Goal: Transaction & Acquisition: Purchase product/service

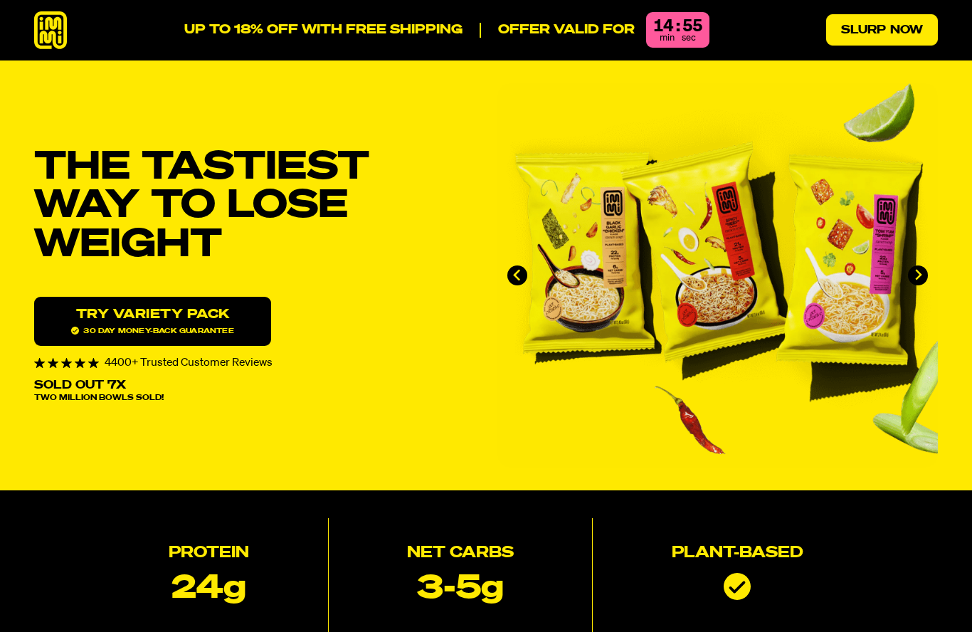
click at [909, 33] on link "Slurp Now" at bounding box center [882, 29] width 112 height 31
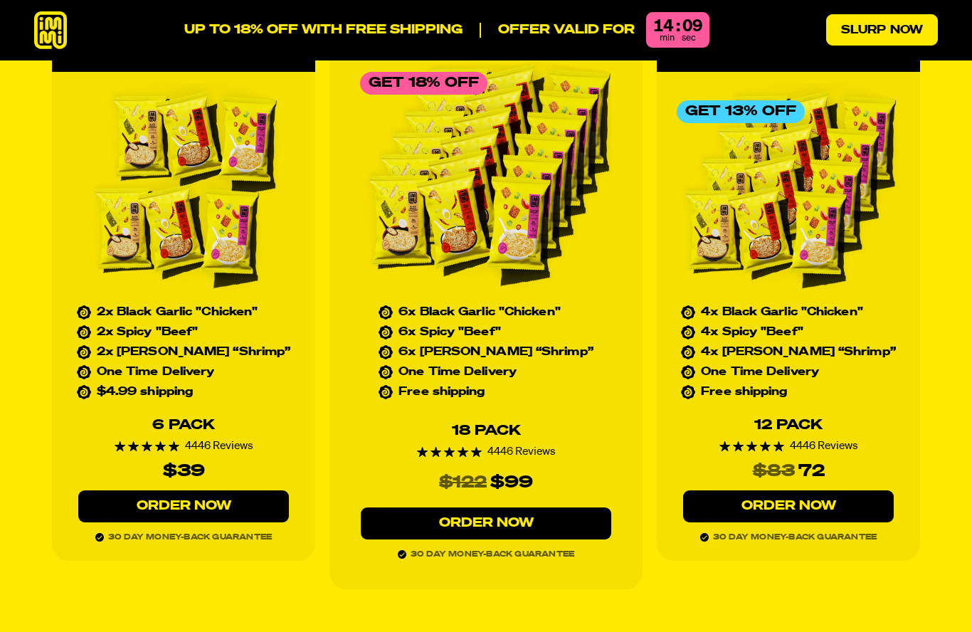
scroll to position [6485, 0]
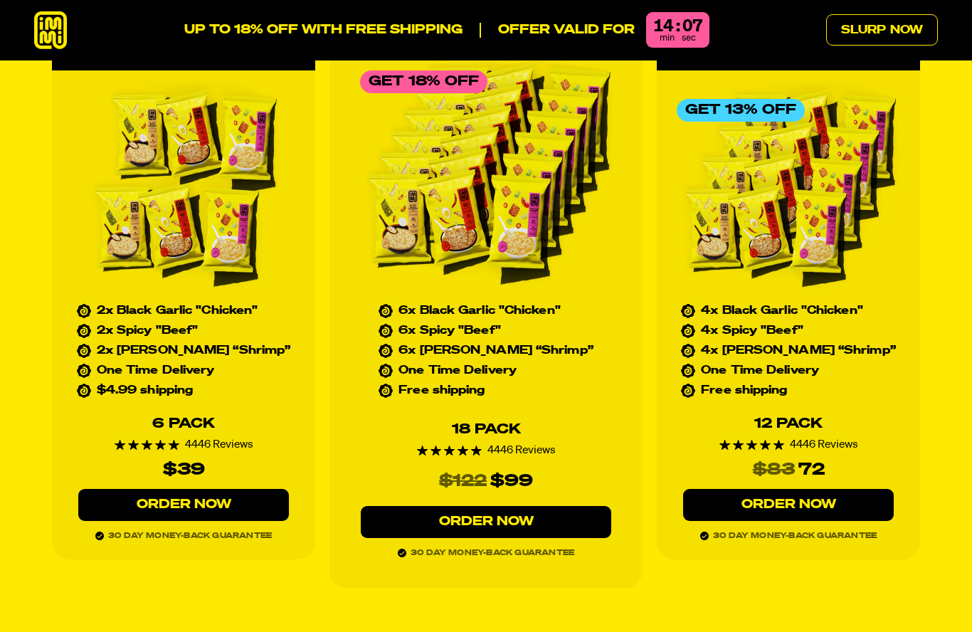
click at [883, 317] on div "Most Popular Get 13% Off 4x Black Garlic "Chicken" 4x Spicy "Beef" 4x Tom Yum “…" at bounding box center [788, 295] width 263 height 527
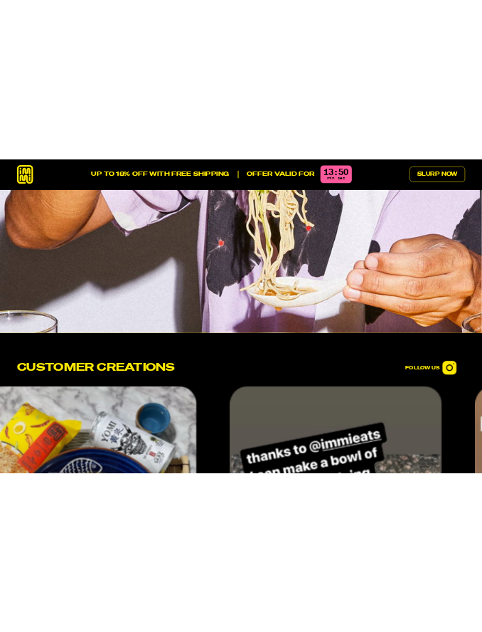
scroll to position [5177, 0]
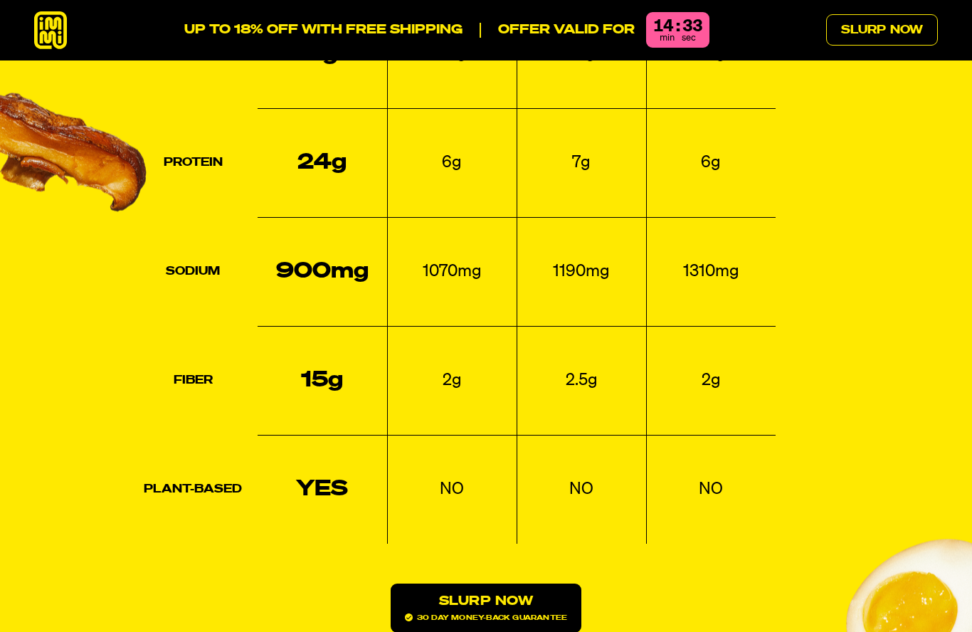
scroll to position [1964, 0]
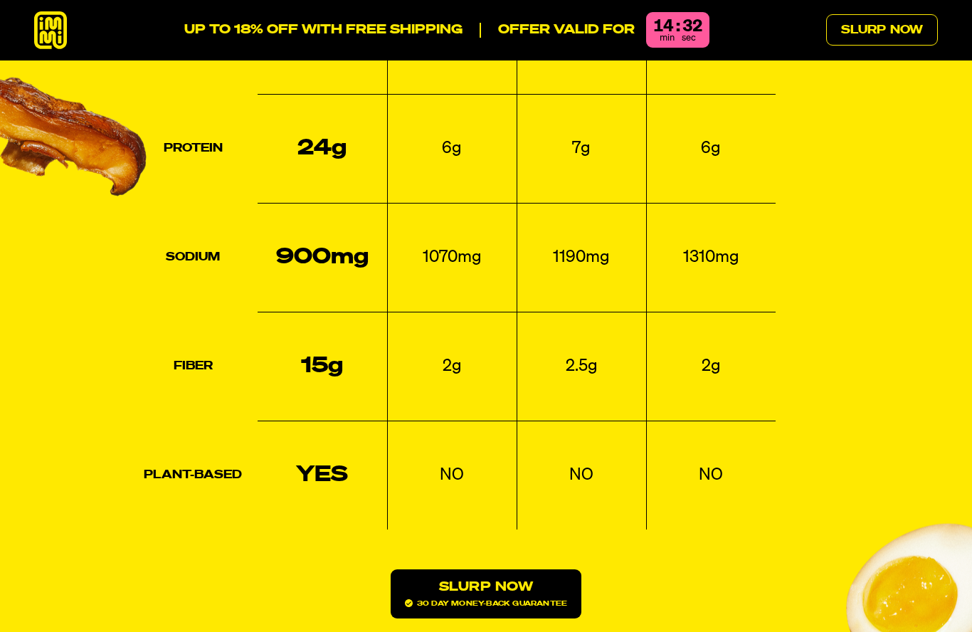
click at [546, 569] on link "Slurp Now 30 day money-back guarantee" at bounding box center [486, 593] width 191 height 49
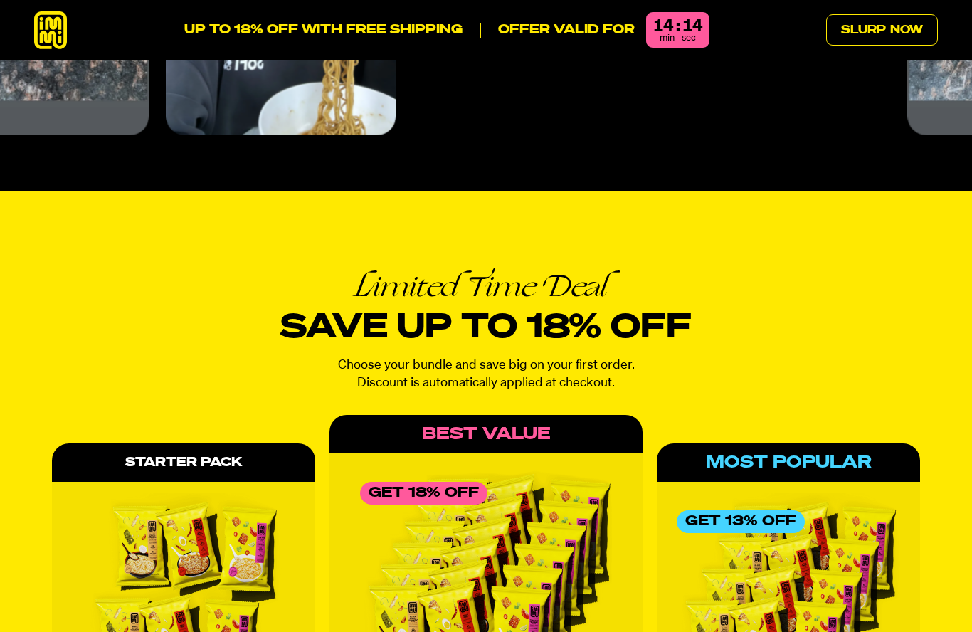
scroll to position [6062, 0]
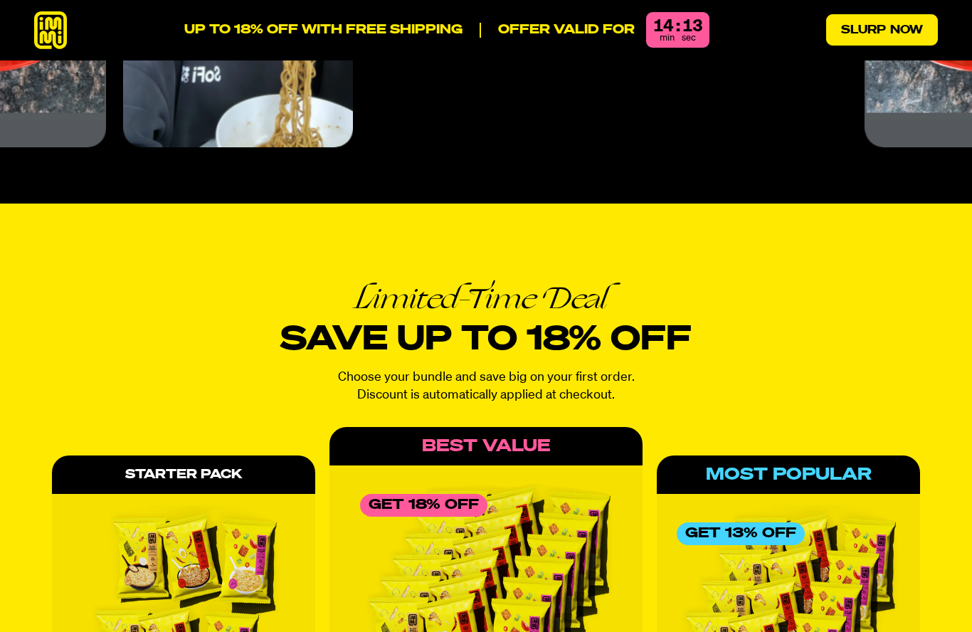
click at [919, 31] on link "Slurp Now" at bounding box center [882, 29] width 112 height 31
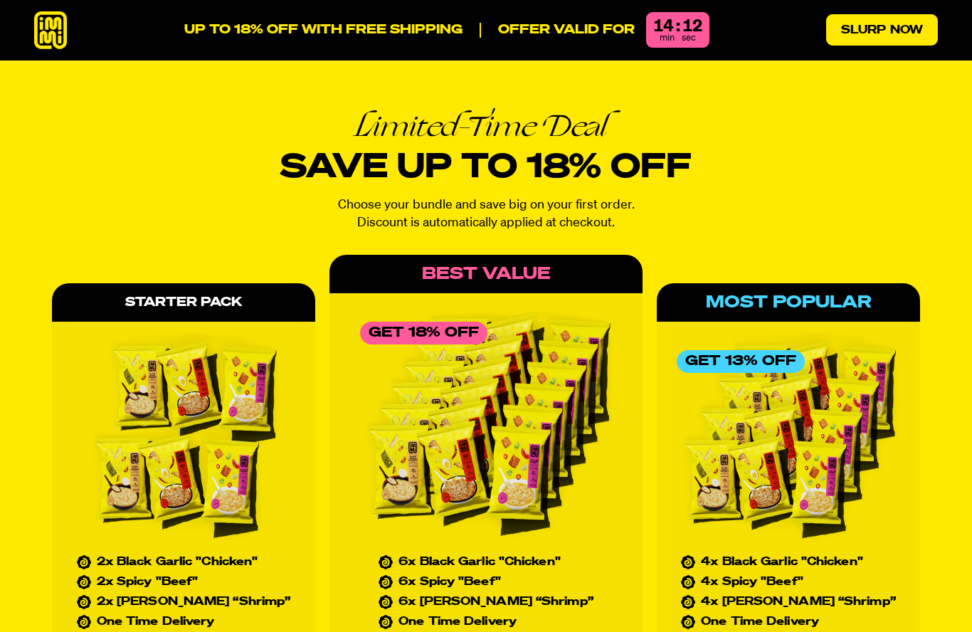
scroll to position [6235, 0]
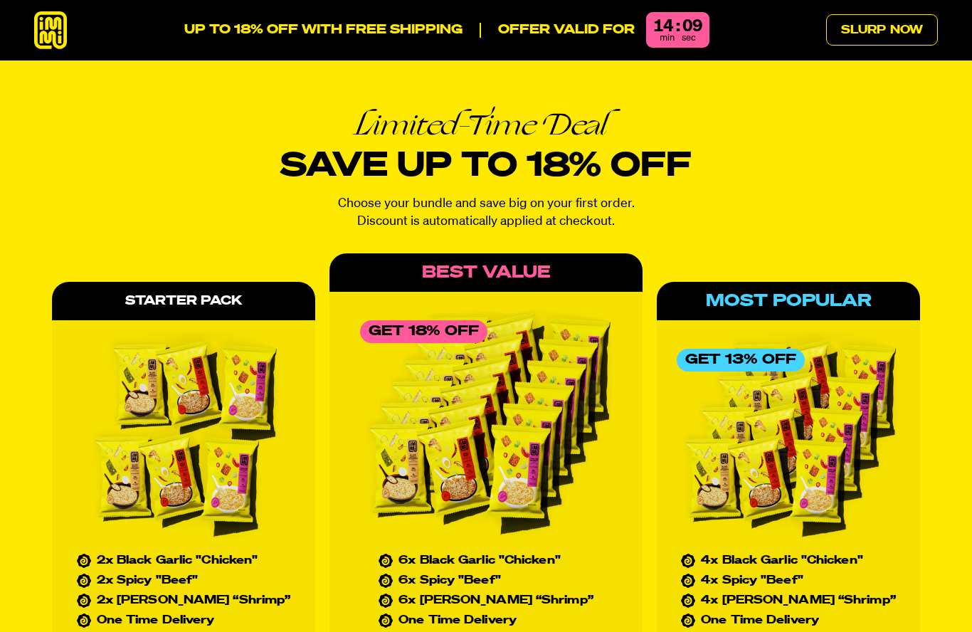
click at [430, 27] on p "UP TO 18% OFF WITH FREE SHIPPING" at bounding box center [323, 31] width 278 height 16
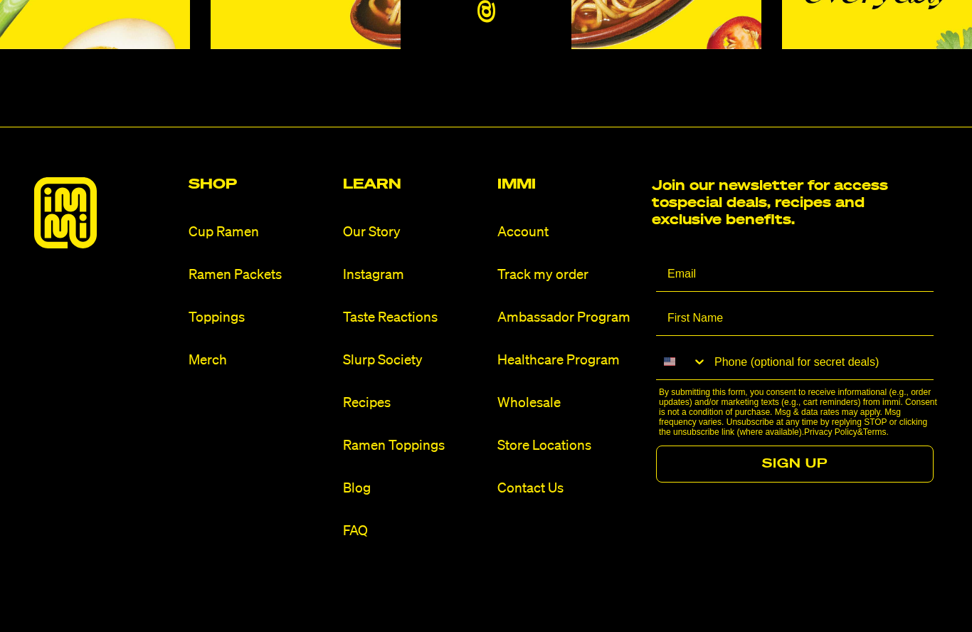
scroll to position [8460, 0]
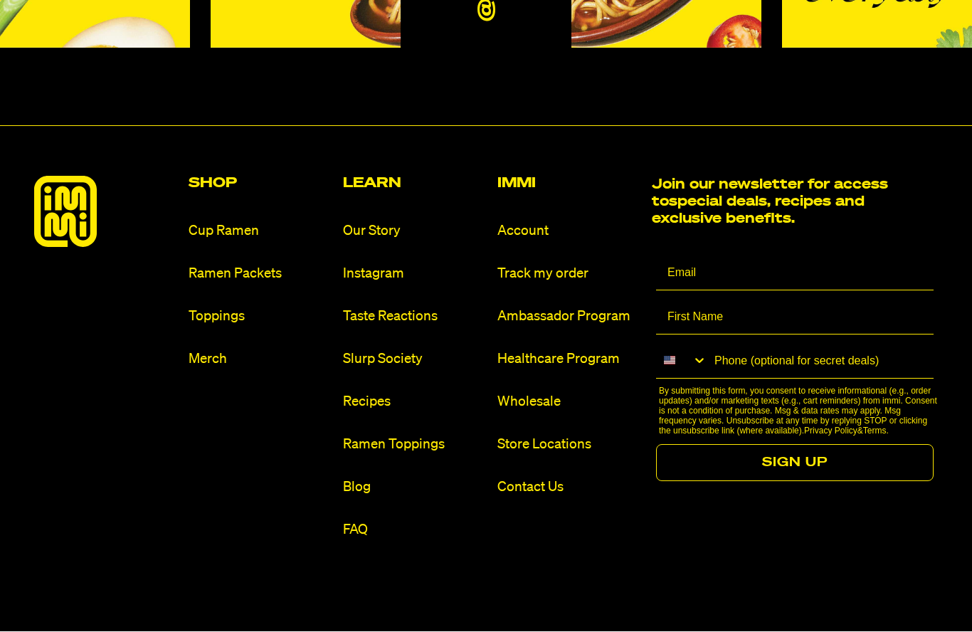
click at [282, 225] on ul "Cup Ramen Ramen Packets Toppings Merch" at bounding box center [260, 295] width 143 height 147
click at [252, 265] on link "Ramen Packets" at bounding box center [260, 274] width 143 height 19
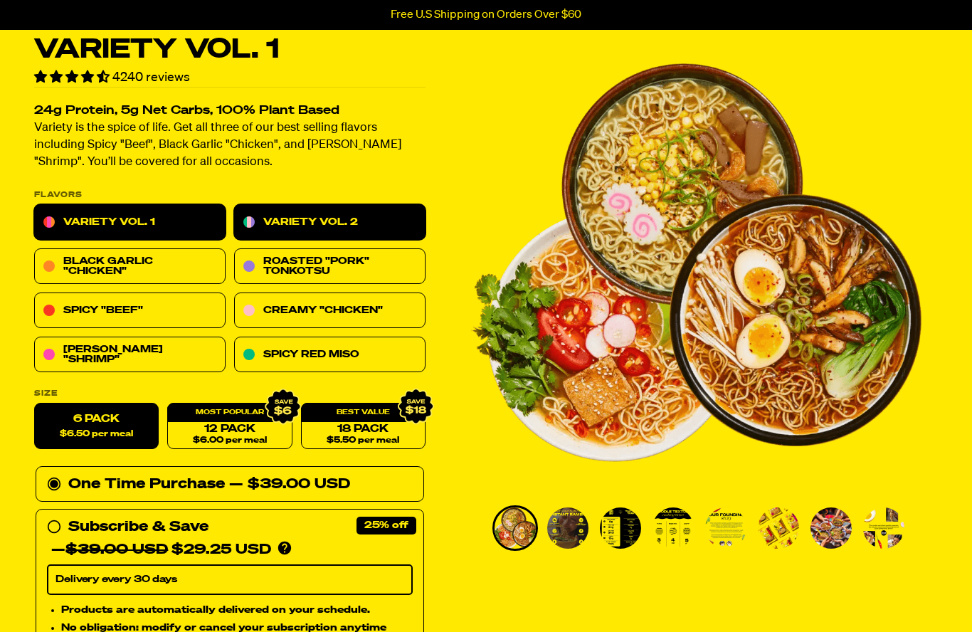
click at [357, 231] on link "Variety Vol. 2" at bounding box center [329, 223] width 191 height 36
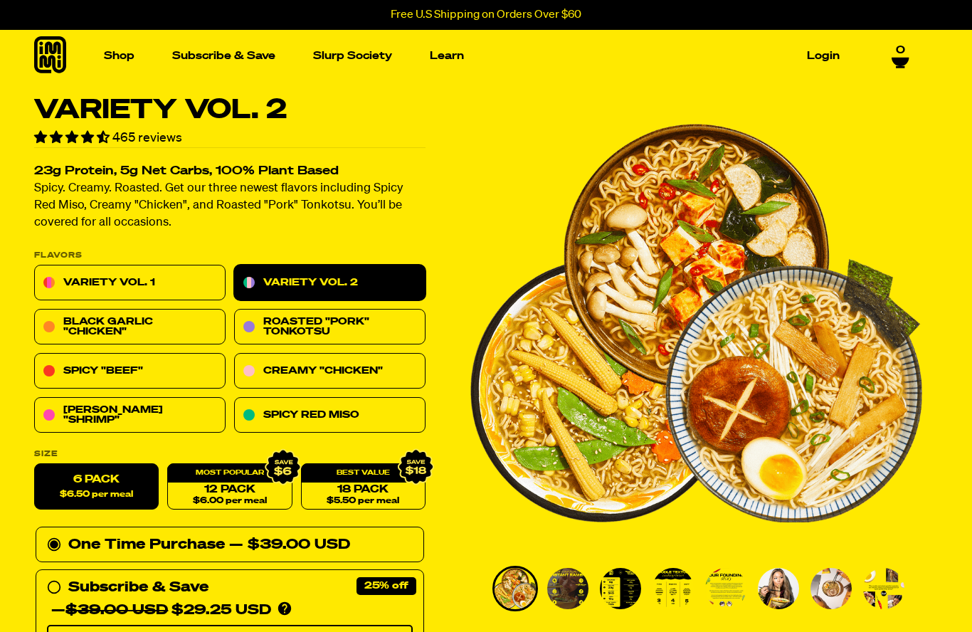
click at [294, 544] on div "— $39.00 USD" at bounding box center [289, 545] width 121 height 23
click at [56, 534] on input "One Time Purchase — $39.00 USD" at bounding box center [51, 534] width 9 height 0
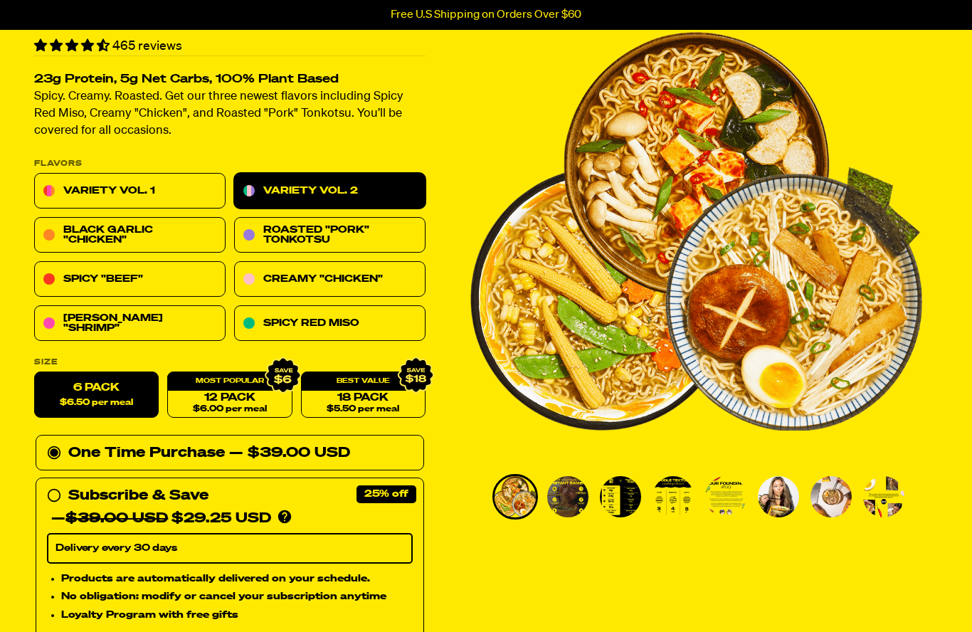
scroll to position [116, 0]
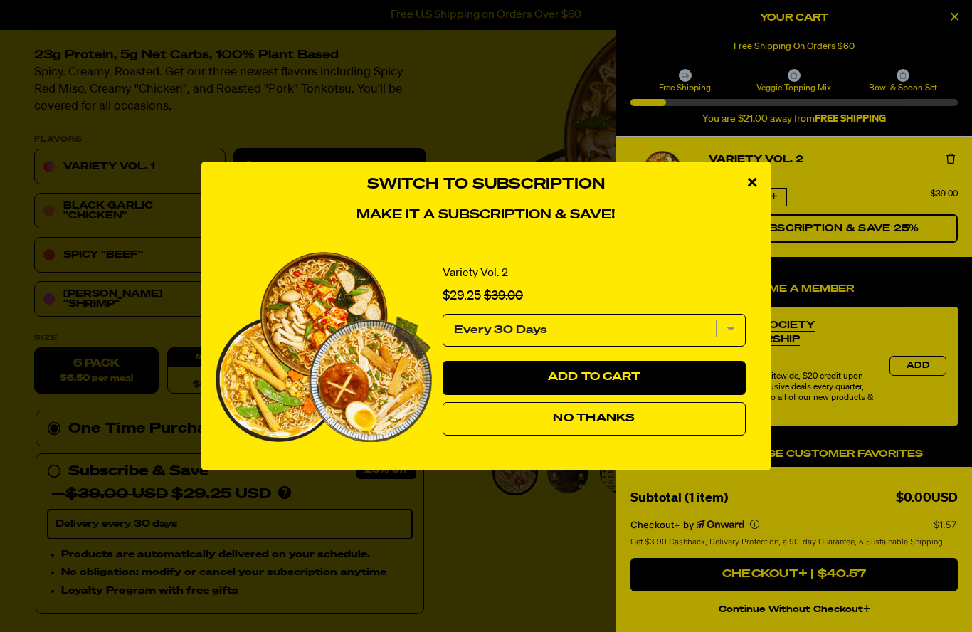
click at [292, 429] on img "1 of 1" at bounding box center [324, 347] width 216 height 191
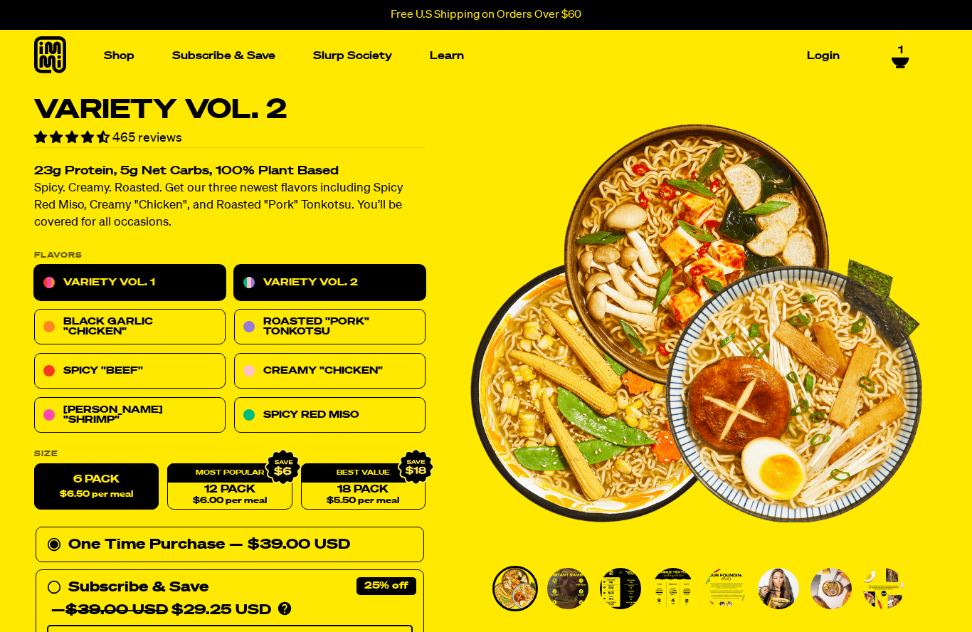
click at [128, 282] on link "Variety Vol. 1" at bounding box center [129, 283] width 191 height 36
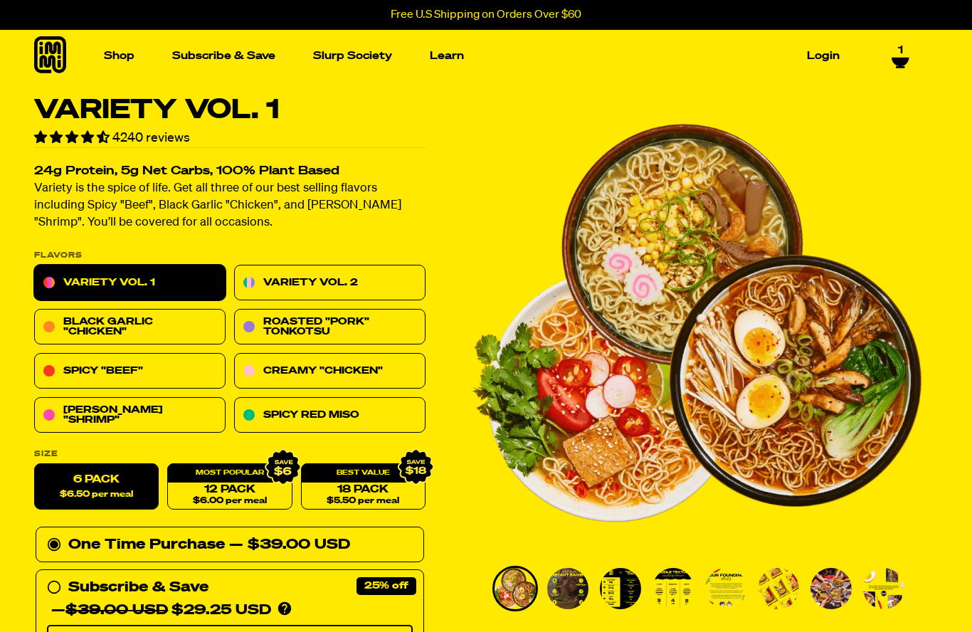
click at [119, 490] on span "$6.50 per meal" at bounding box center [96, 494] width 73 height 9
click at [35, 465] on input "6 Pack $6.50 per meal" at bounding box center [34, 464] width 1 height 1
click at [122, 542] on div "One Time Purchase — $39.00 USD" at bounding box center [230, 545] width 366 height 23
click at [56, 534] on input "One Time Purchase — $39.00 USD" at bounding box center [51, 534] width 9 height 0
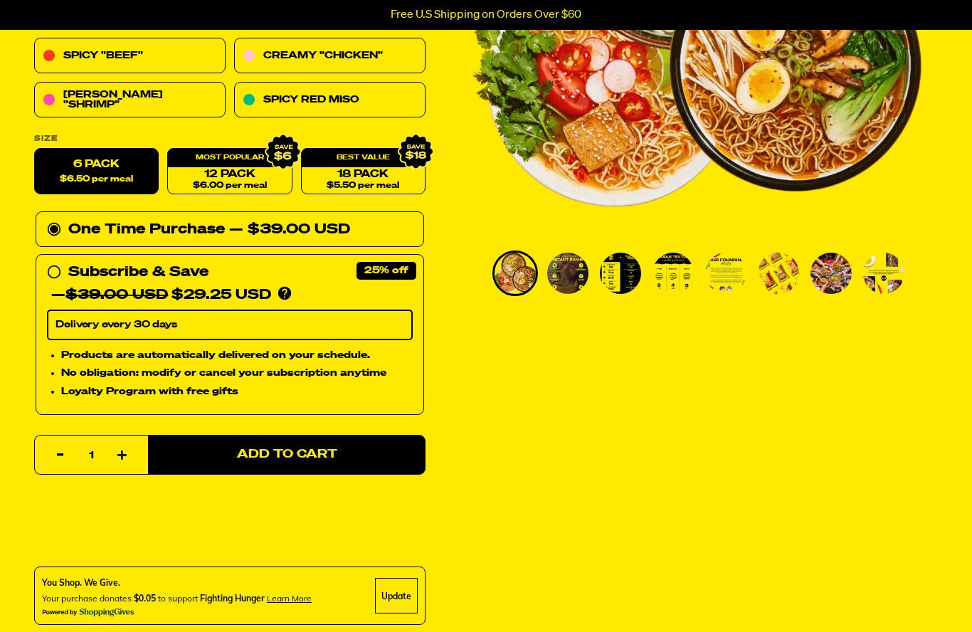
scroll to position [316, 0]
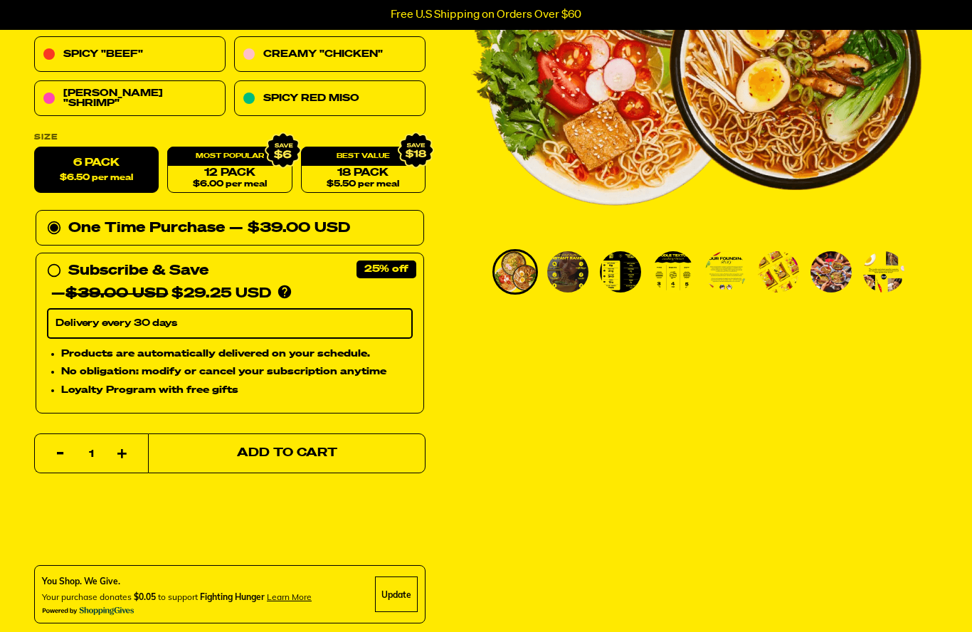
click at [218, 439] on button "Add to Cart" at bounding box center [286, 454] width 277 height 40
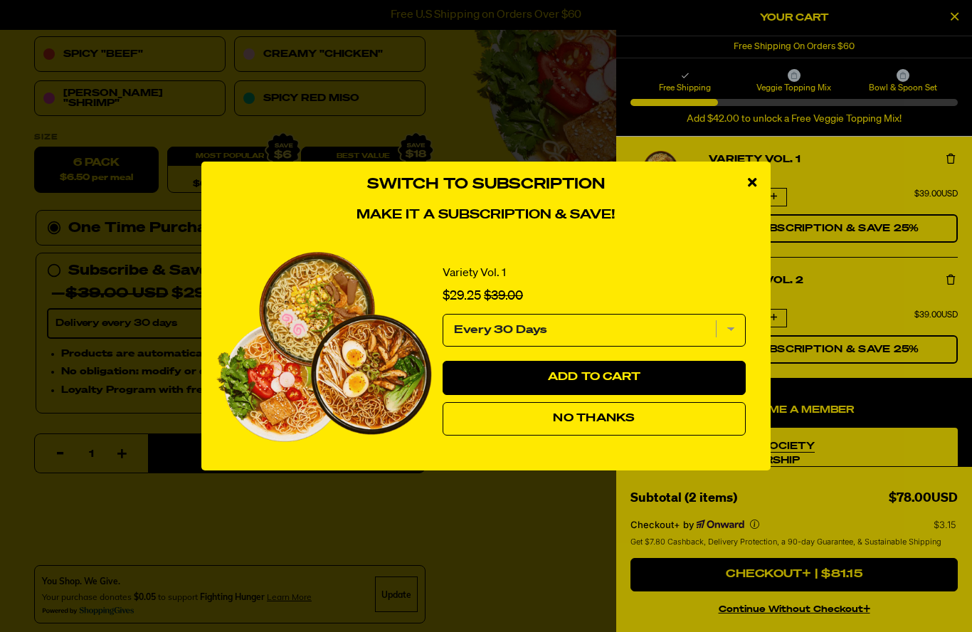
click at [602, 424] on span "No Thanks" at bounding box center [594, 418] width 82 height 11
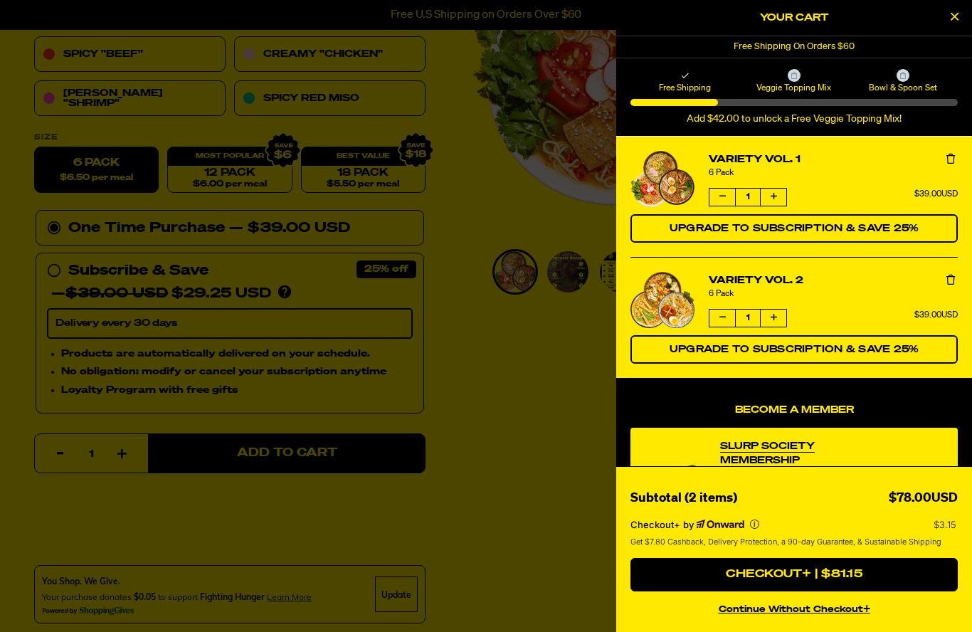
click at [954, 21] on icon "Close Cart" at bounding box center [955, 16] width 8 height 13
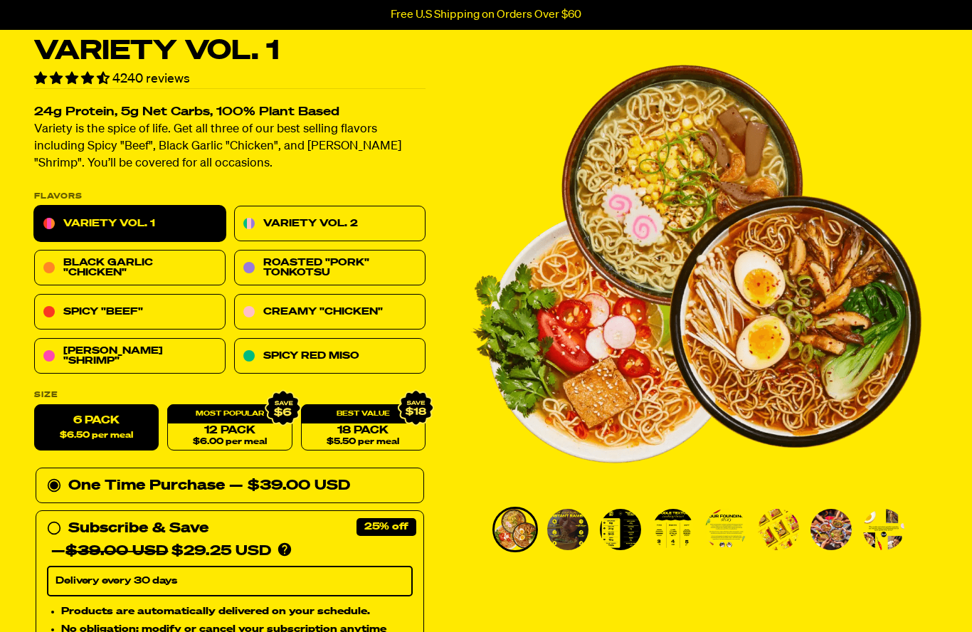
scroll to position [0, 0]
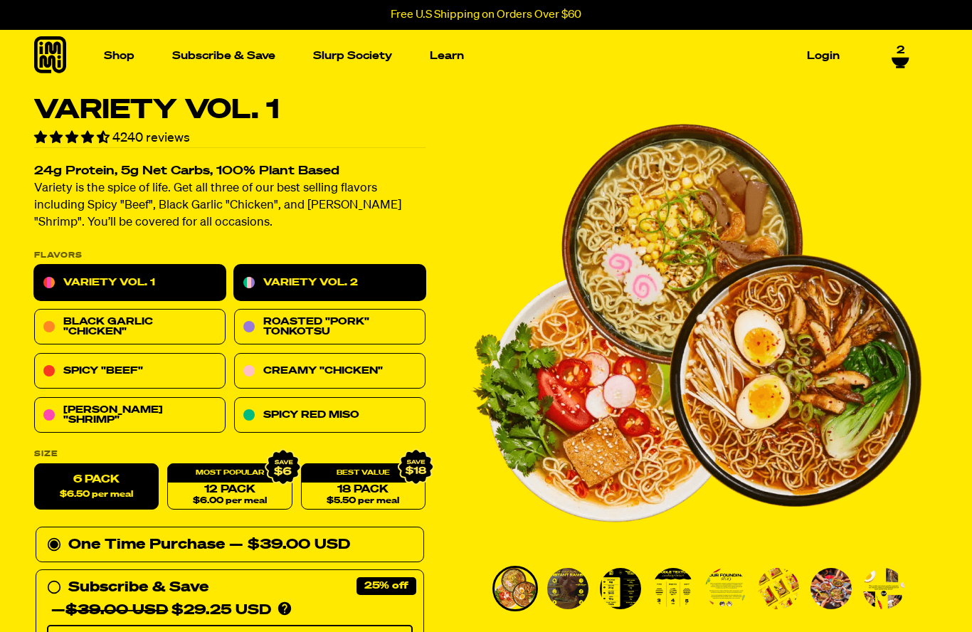
click at [344, 285] on link "Variety Vol. 2" at bounding box center [329, 283] width 191 height 36
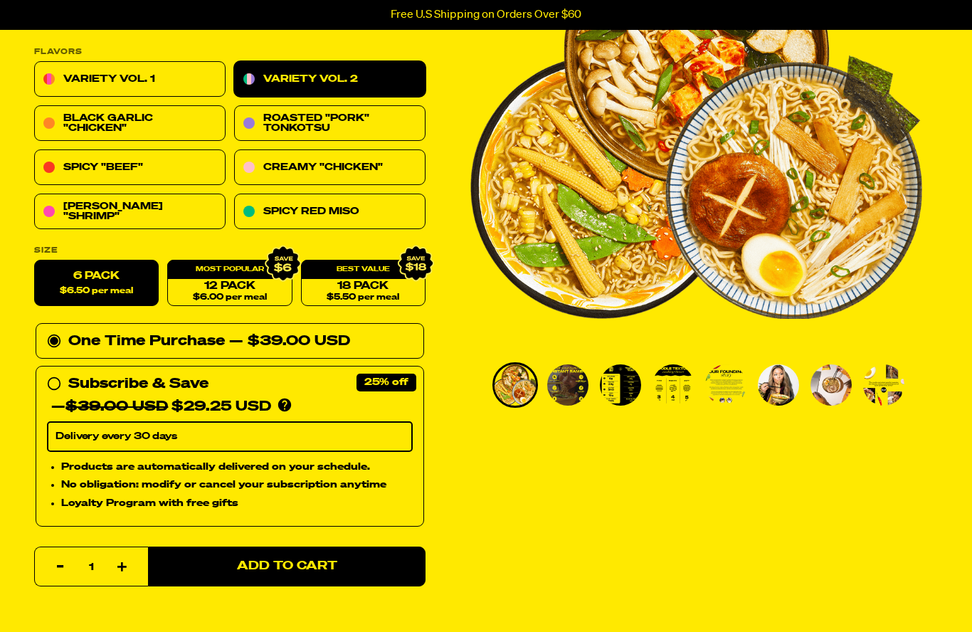
scroll to position [204, 0]
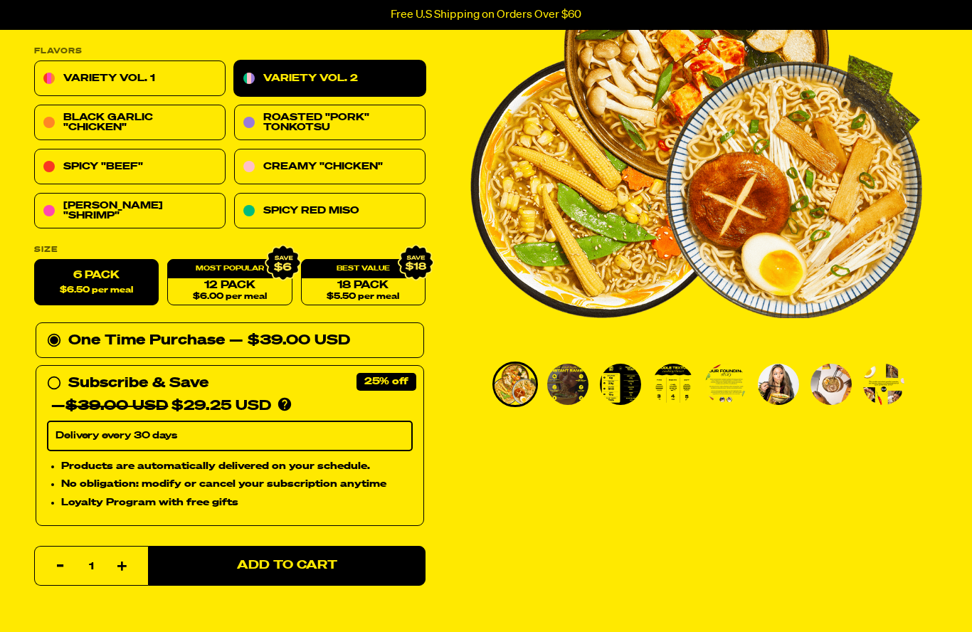
click at [198, 343] on div "One Time Purchase — $39.00 USD" at bounding box center [230, 340] width 366 height 23
click at [56, 329] on input "One Time Purchase — $39.00 USD" at bounding box center [51, 329] width 9 height 0
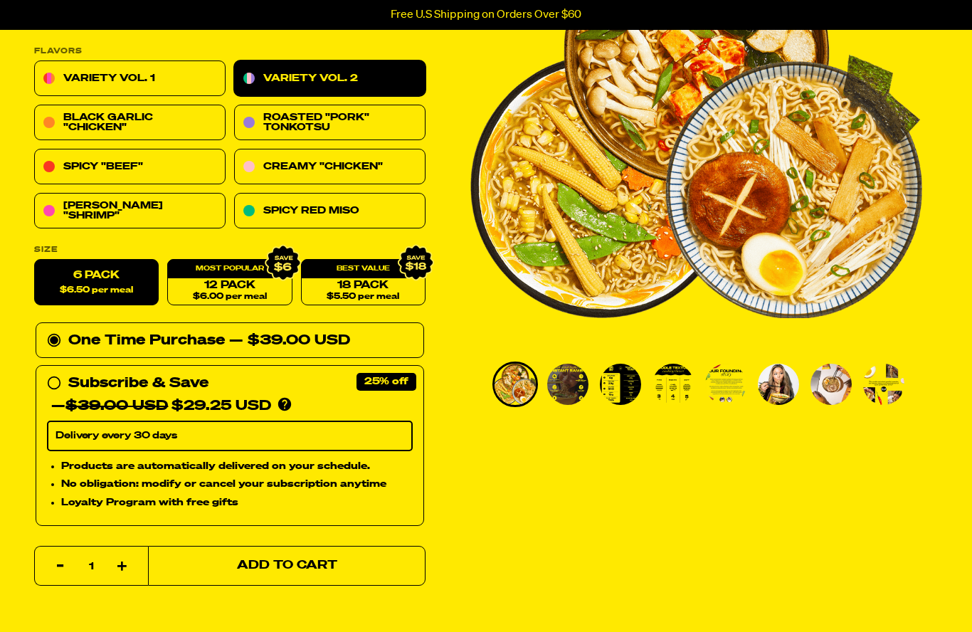
click at [287, 560] on span "Add to Cart" at bounding box center [287, 566] width 100 height 12
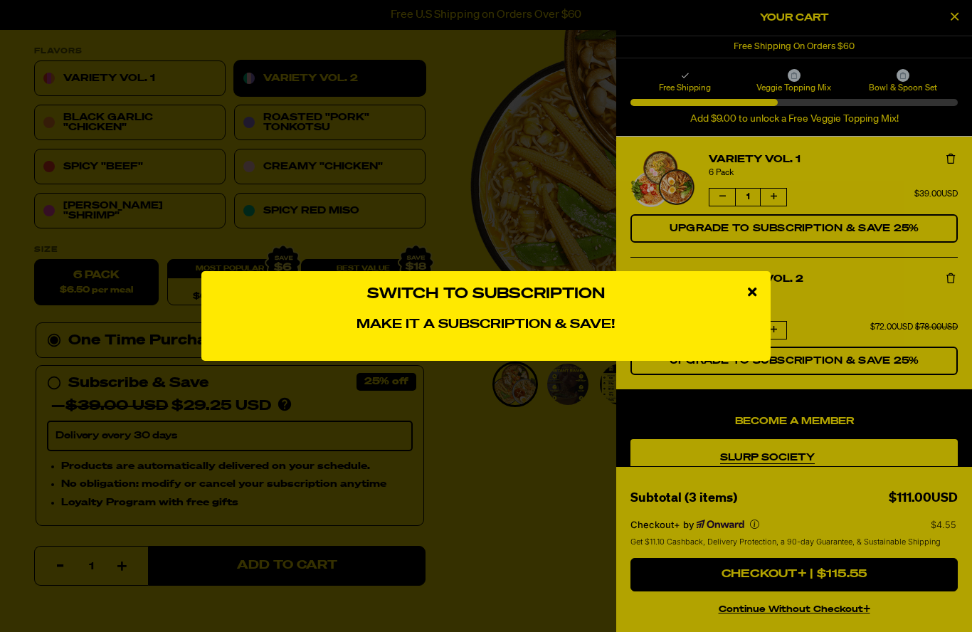
click at [756, 307] on div "close modal" at bounding box center [752, 292] width 37 height 43
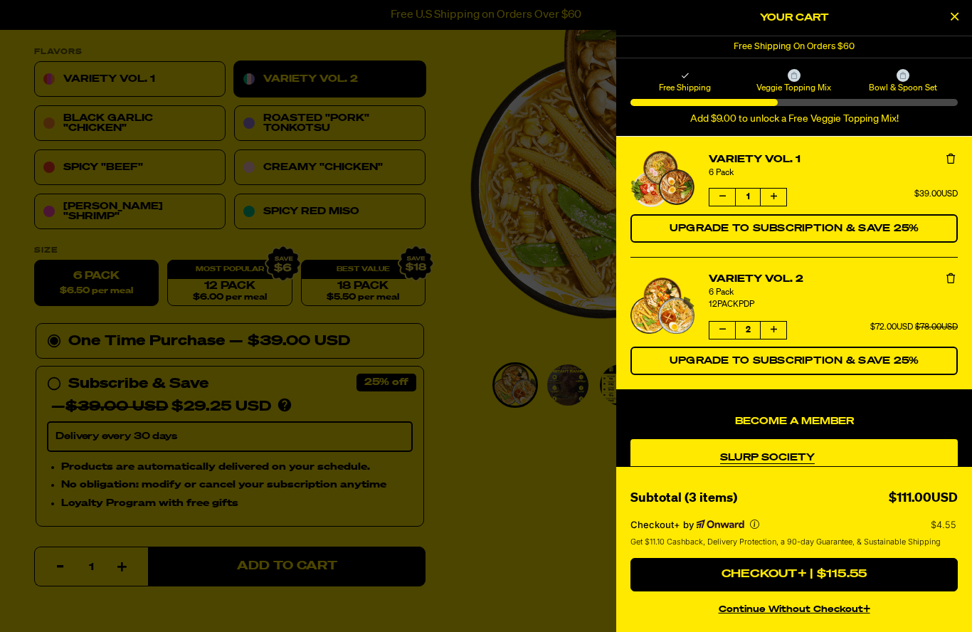
scroll to position [203, 0]
click at [723, 337] on button "Decrease quantity of Variety Vol. 2" at bounding box center [722, 330] width 26 height 17
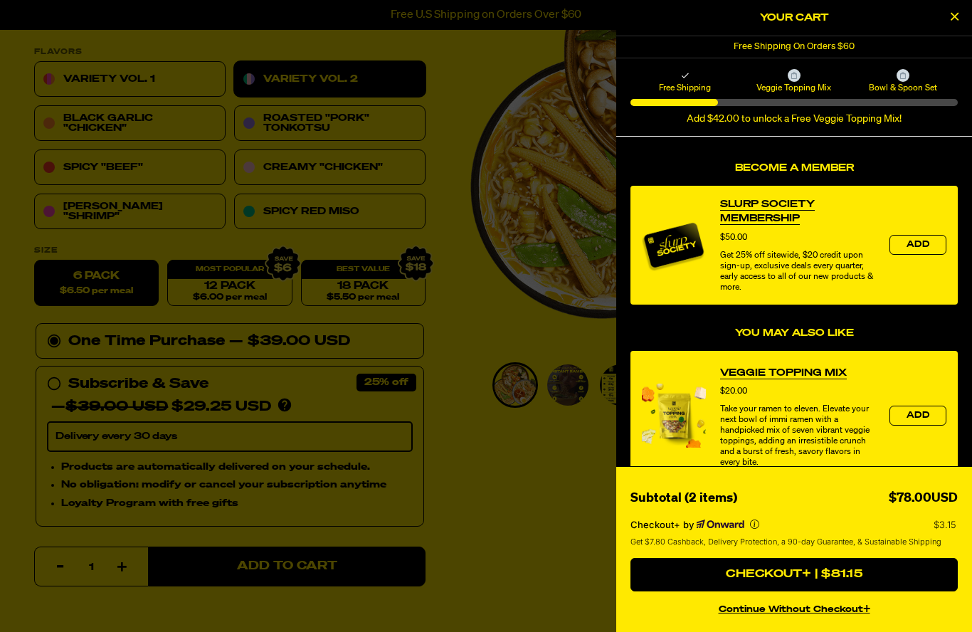
scroll to position [240, 0]
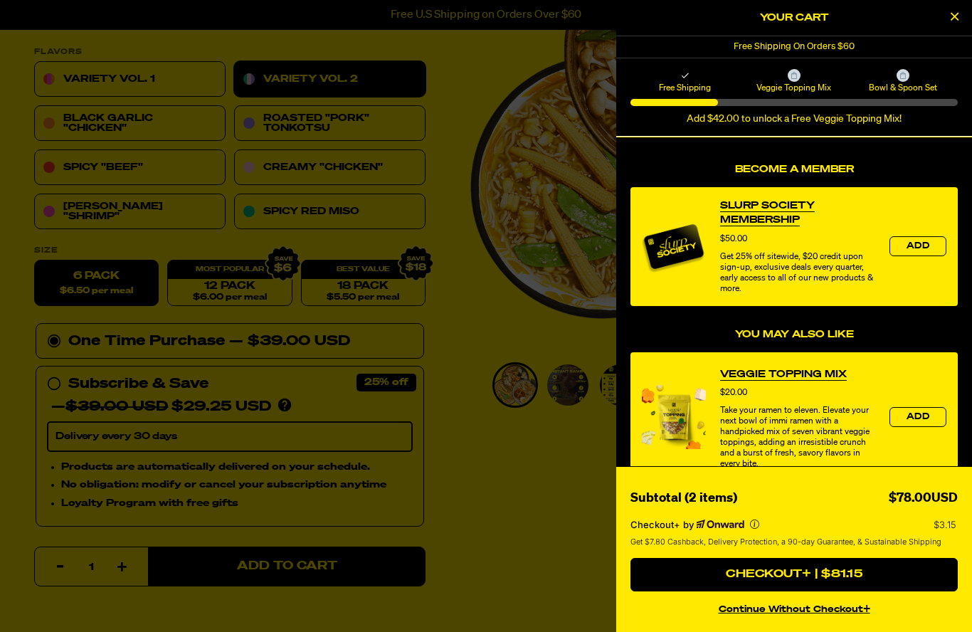
click at [798, 18] on h2 "Your Cart" at bounding box center [793, 17] width 327 height 21
click at [811, 46] on div "Free Shipping On Orders $60" at bounding box center [794, 46] width 356 height 21
click at [955, 26] on button "Close Cart" at bounding box center [953, 17] width 21 height 21
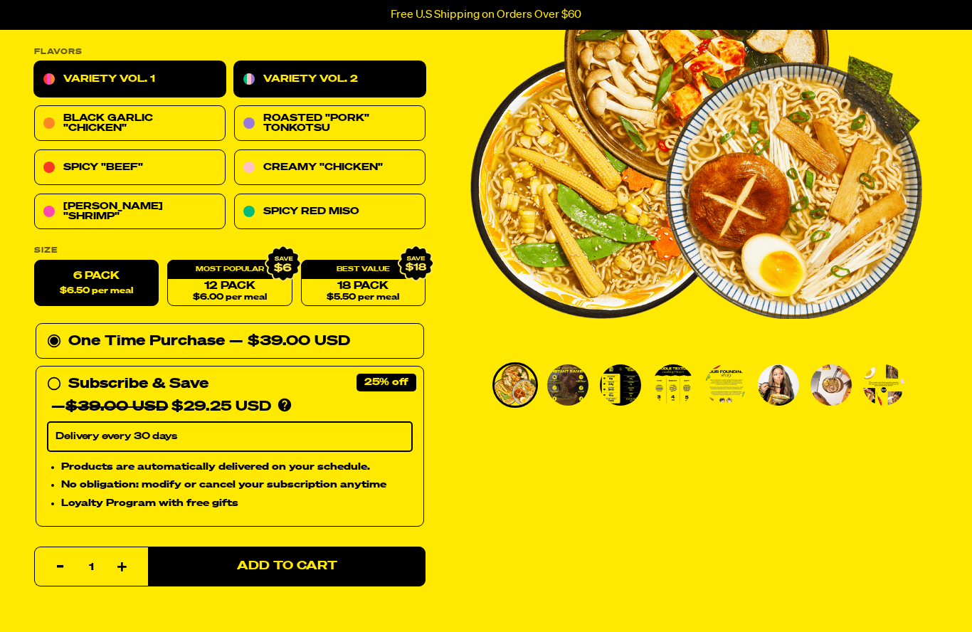
click at [139, 65] on link "Variety Vol. 1" at bounding box center [129, 80] width 191 height 36
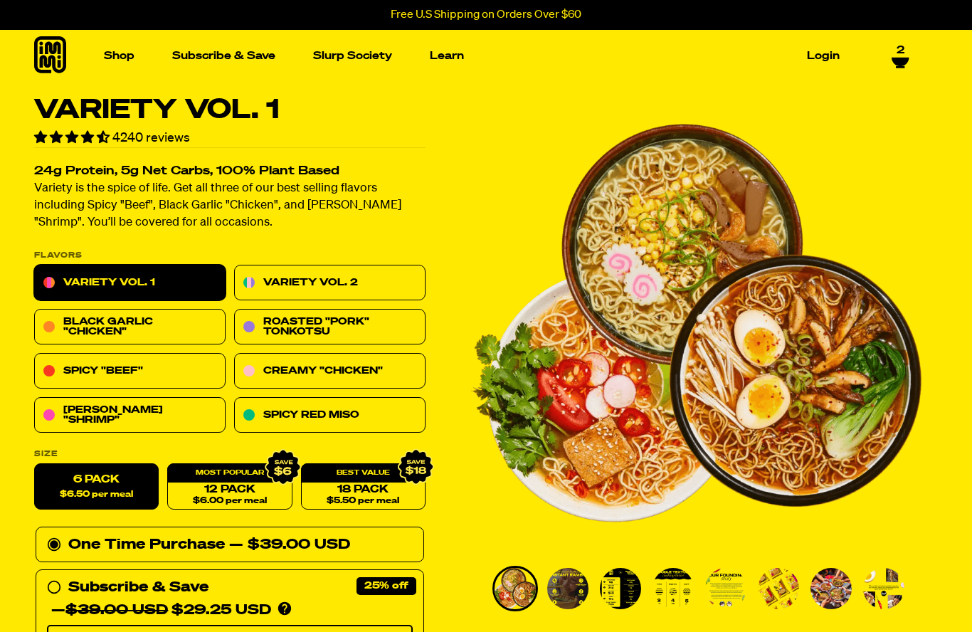
click at [181, 295] on link "Variety Vol. 1" at bounding box center [129, 283] width 191 height 36
click at [191, 551] on div "One Time Purchase — $39.00 USD" at bounding box center [230, 545] width 366 height 23
click at [56, 534] on input "One Time Purchase — $39.00 USD" at bounding box center [51, 534] width 9 height 0
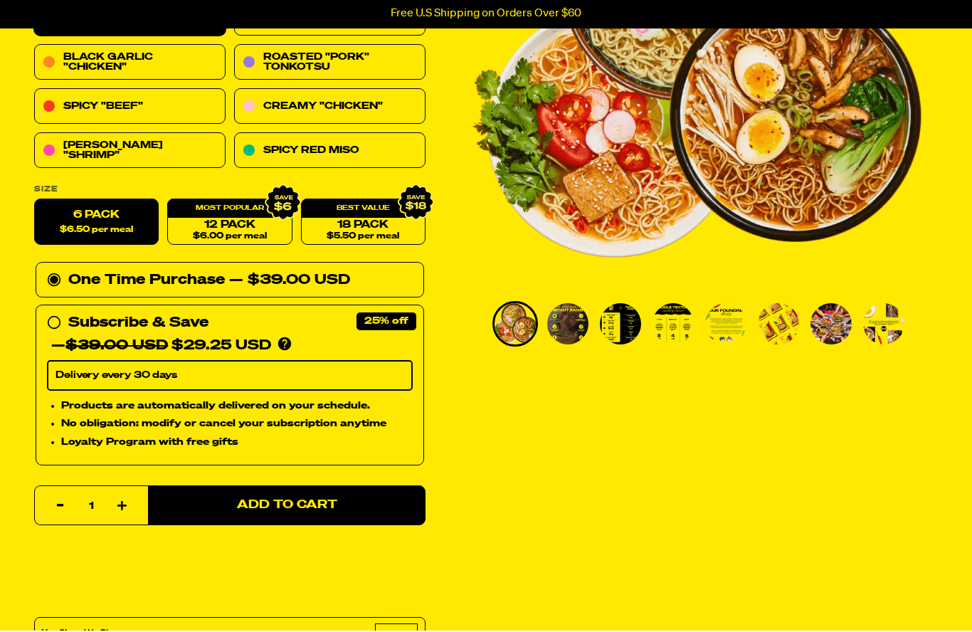
scroll to position [265, 0]
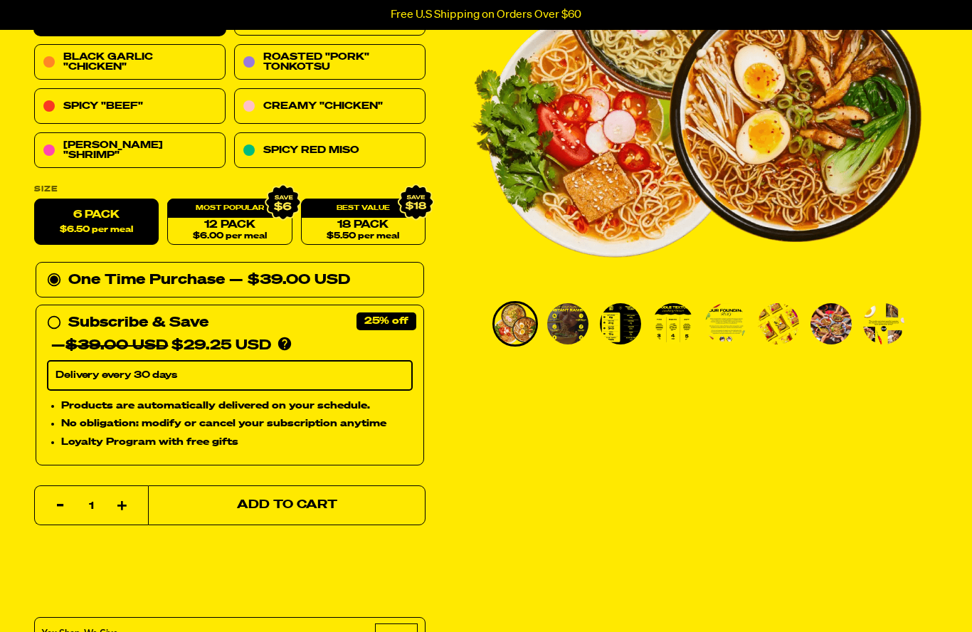
click at [295, 502] on span "Add to Cart" at bounding box center [287, 505] width 100 height 12
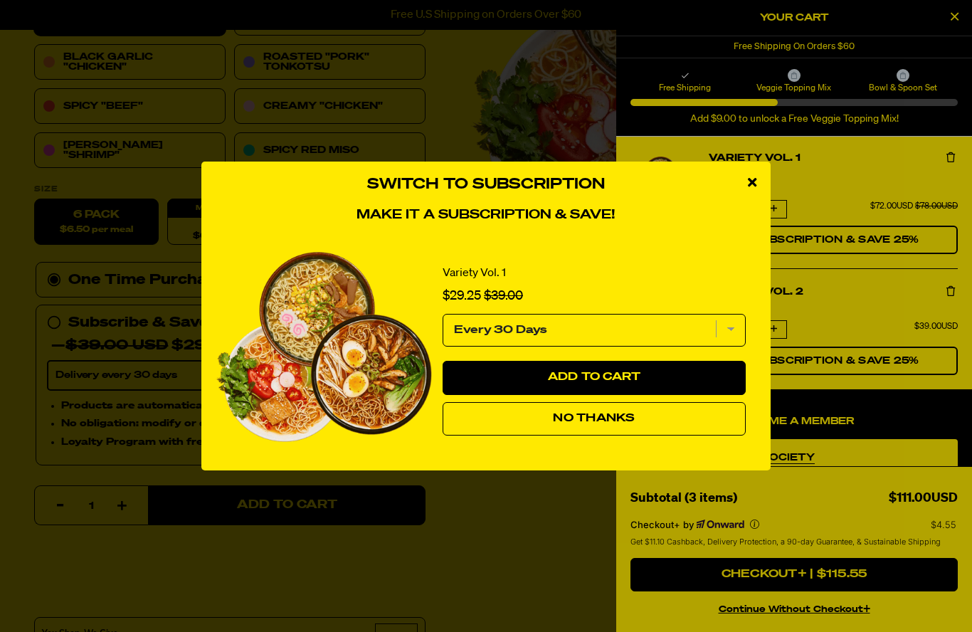
click at [701, 436] on button "No Thanks" at bounding box center [594, 419] width 303 height 34
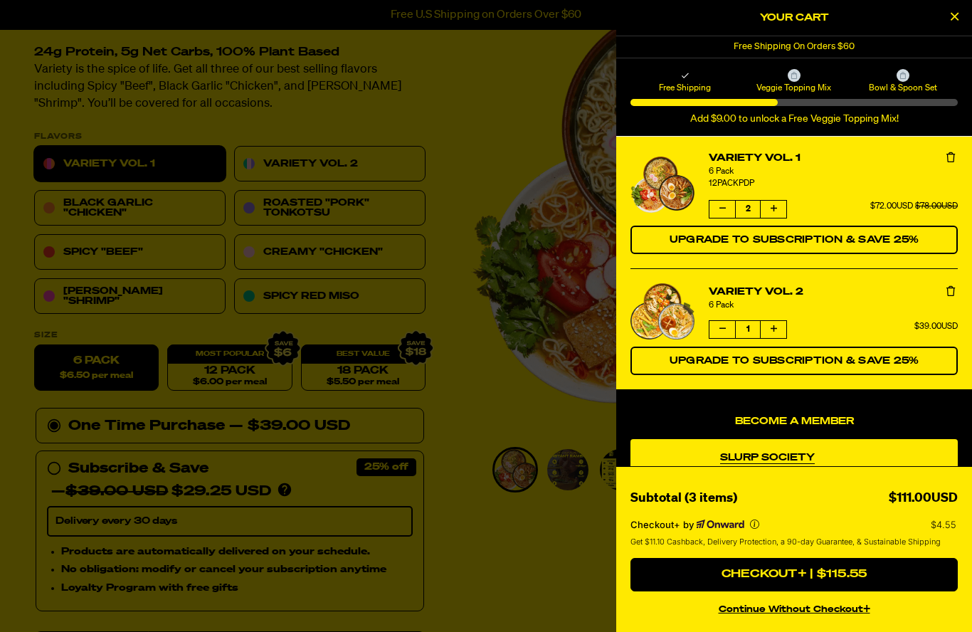
scroll to position [0, 0]
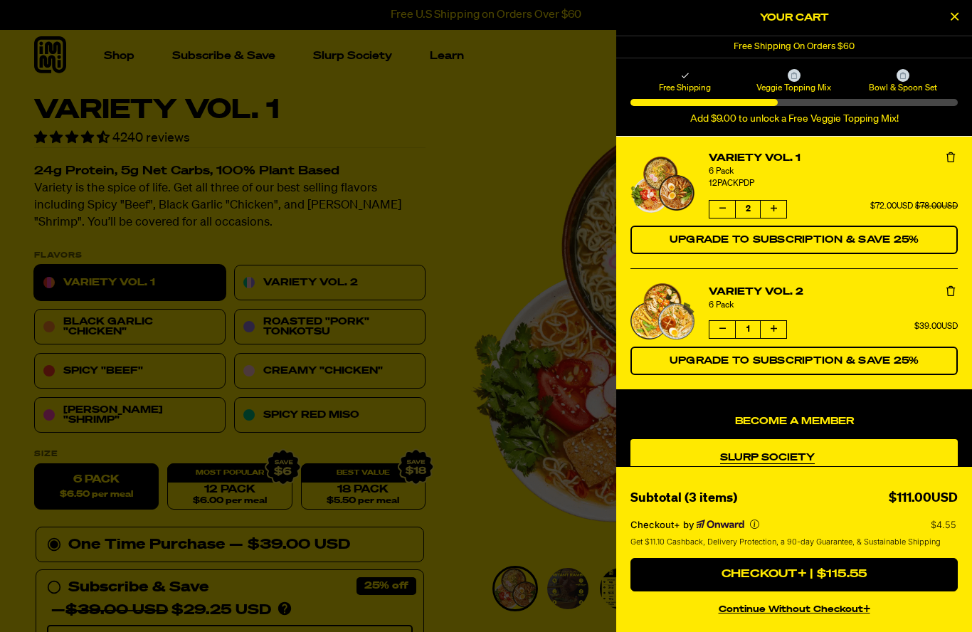
click at [963, 11] on button "Close Cart" at bounding box center [953, 17] width 21 height 21
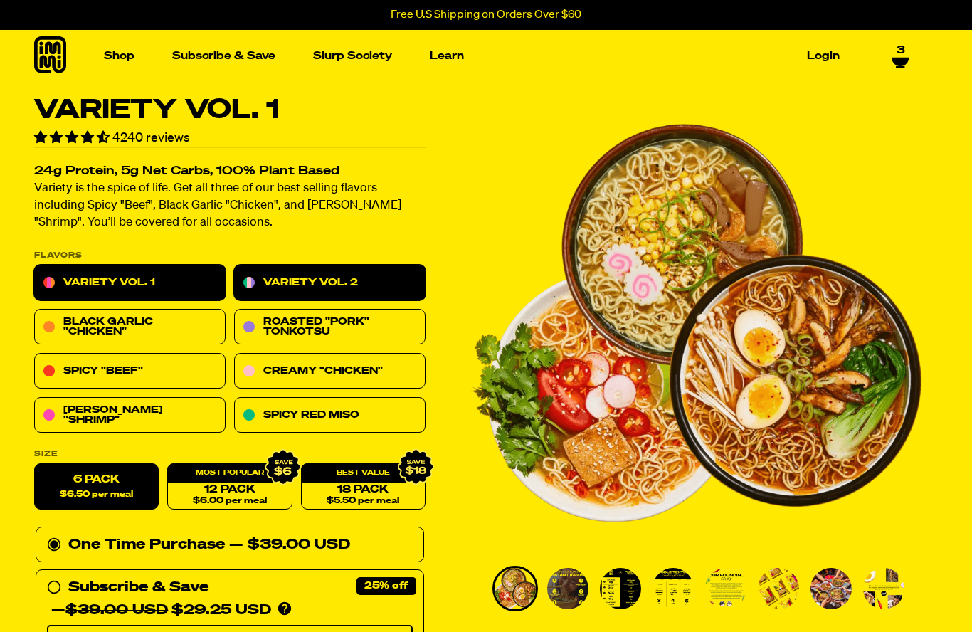
click at [360, 280] on link "Variety Vol. 2" at bounding box center [329, 283] width 191 height 36
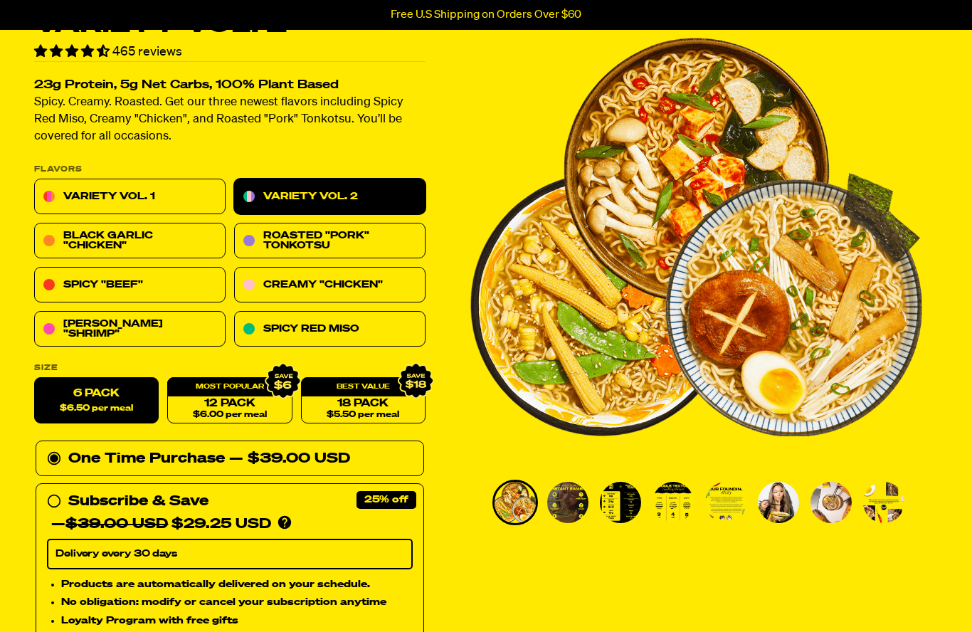
scroll to position [106, 0]
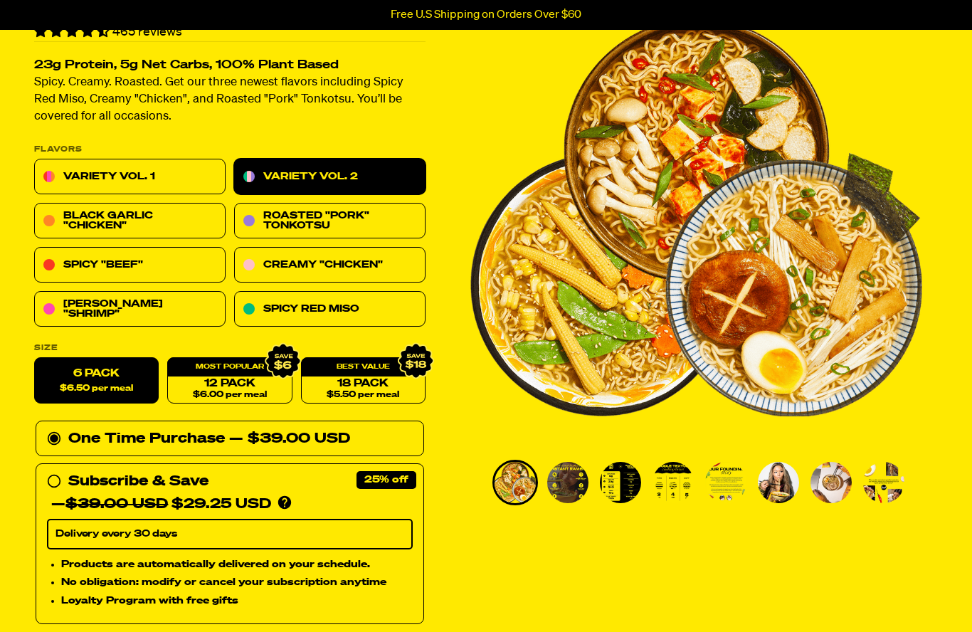
click at [283, 430] on div "— $39.00 USD" at bounding box center [289, 439] width 121 height 23
click at [56, 428] on input "One Time Purchase — $39.00 USD" at bounding box center [51, 428] width 9 height 0
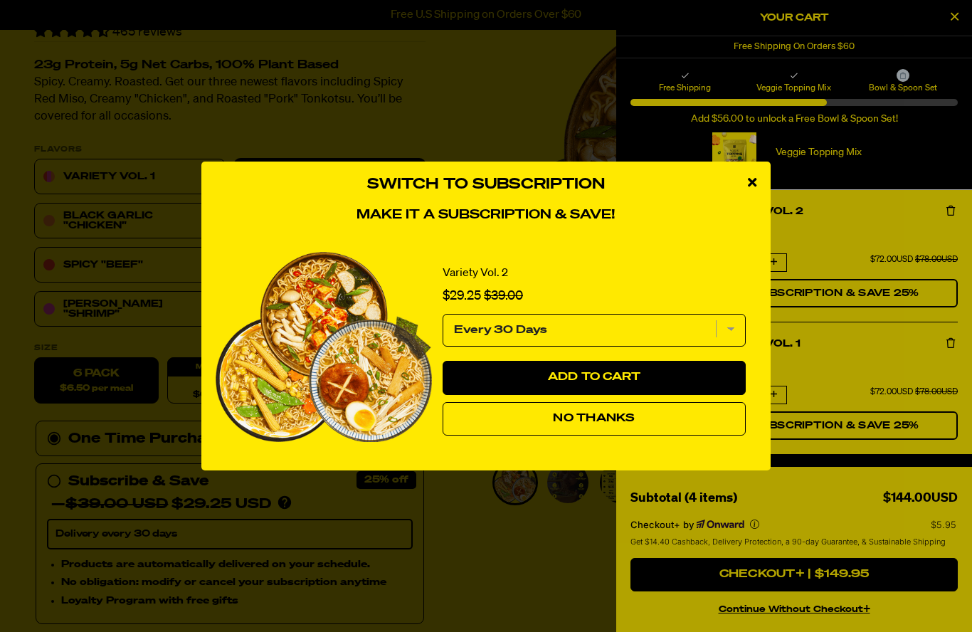
click at [625, 424] on span "No Thanks" at bounding box center [594, 418] width 82 height 11
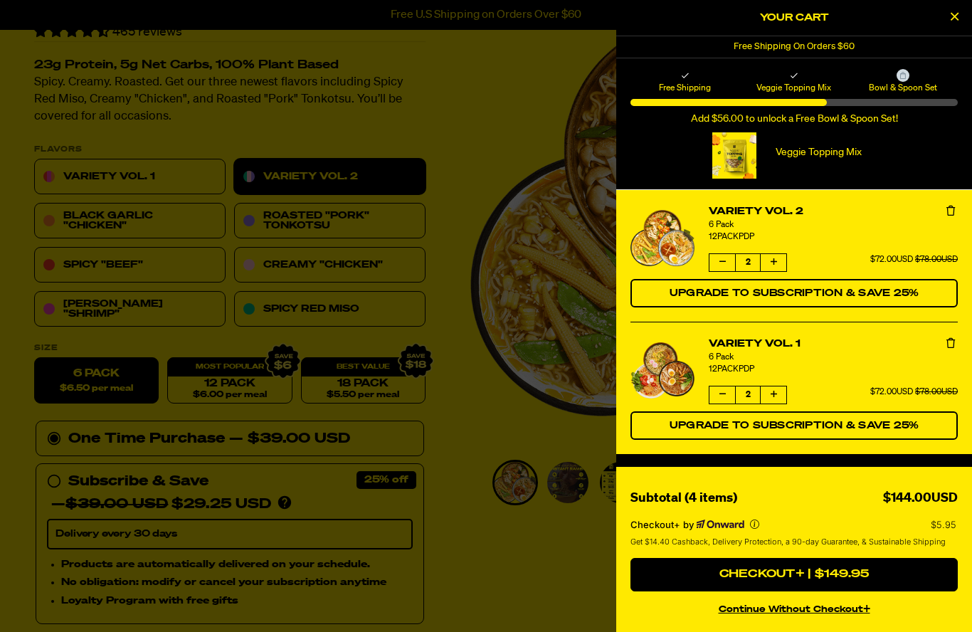
click at [716, 265] on button "Decrease quantity of Variety Vol. 2" at bounding box center [722, 262] width 26 height 17
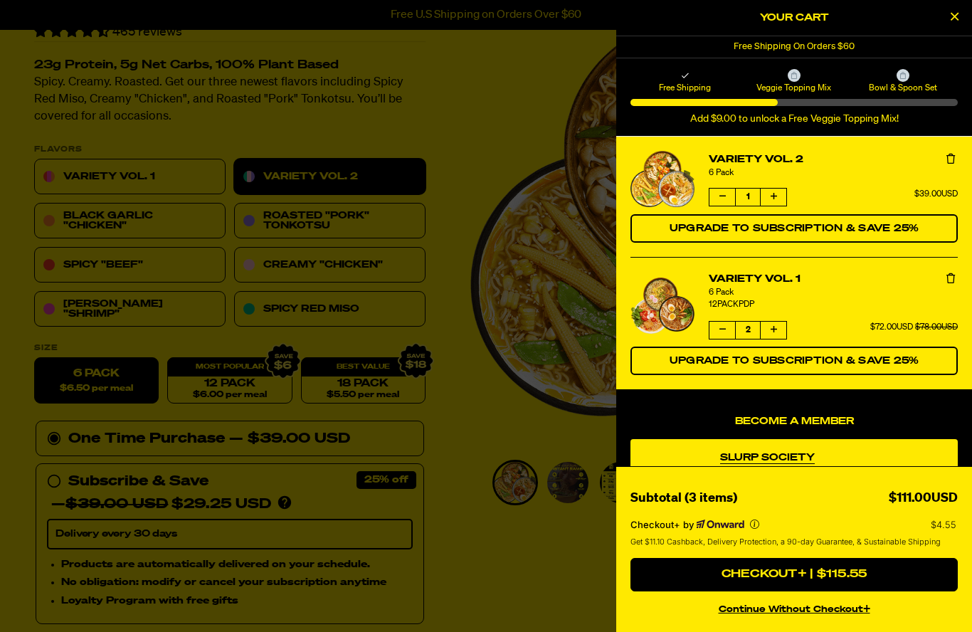
click at [721, 338] on button "Decrease quantity of Variety Vol. 1" at bounding box center [722, 330] width 26 height 17
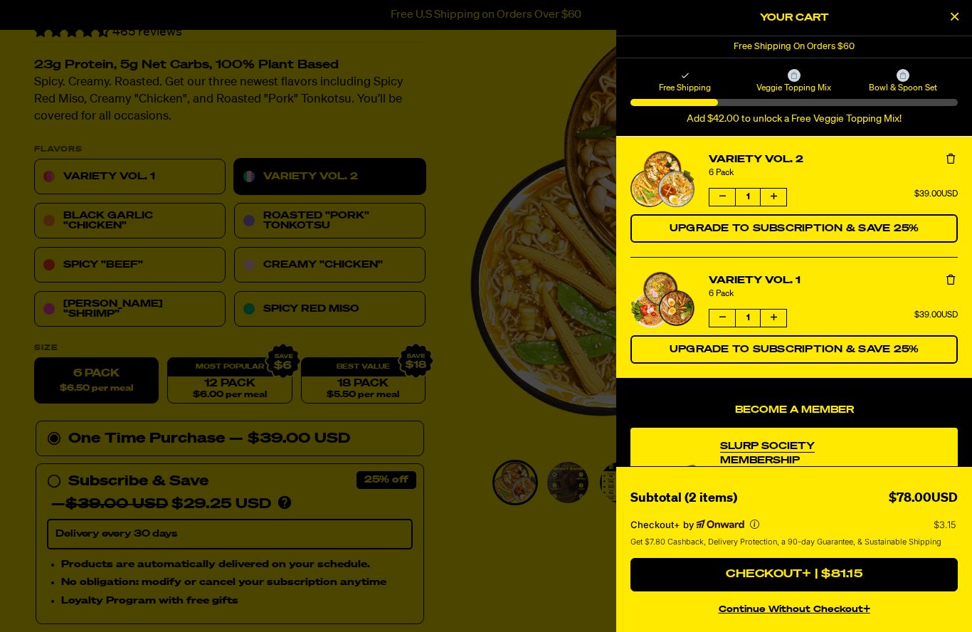
scroll to position [99, 0]
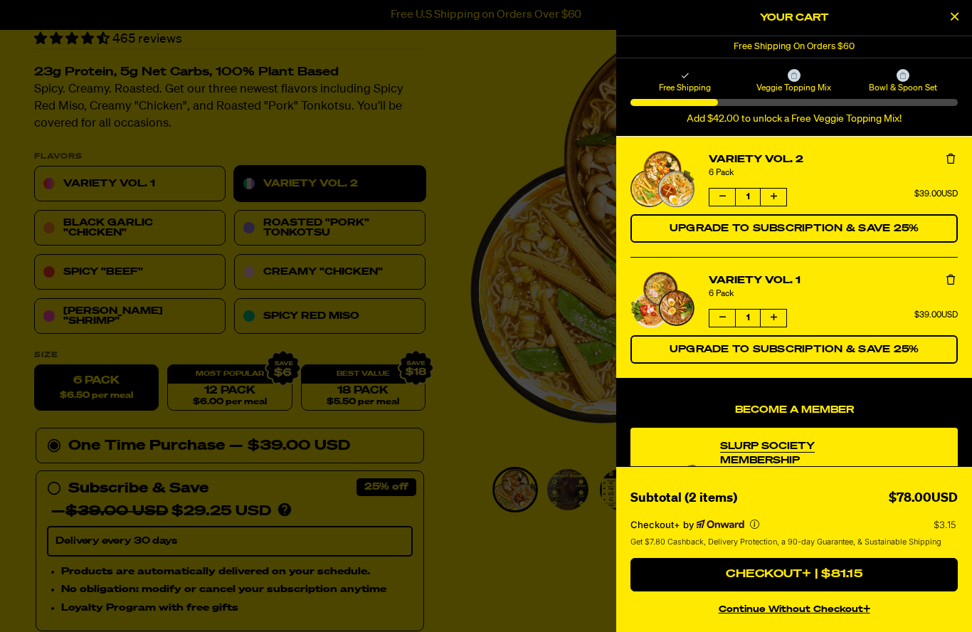
click at [888, 448] on div "Slurp Society Membership Price $50.00 Get 25% off sitewide, $20 credit upon sig…" at bounding box center [798, 487] width 184 height 96
click at [871, 442] on link "Slurp Society Membership" at bounding box center [797, 453] width 155 height 28
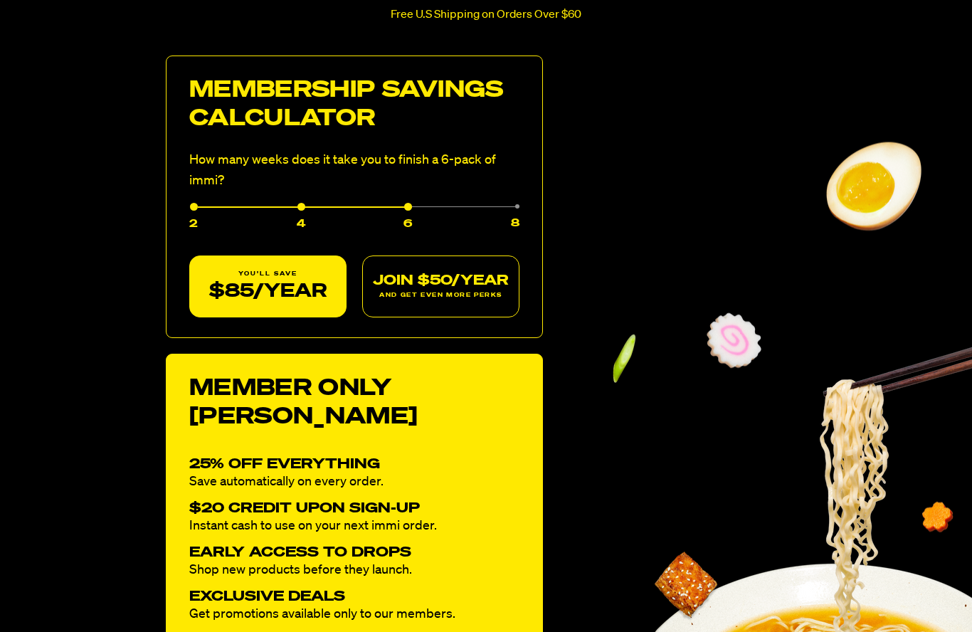
scroll to position [736, 0]
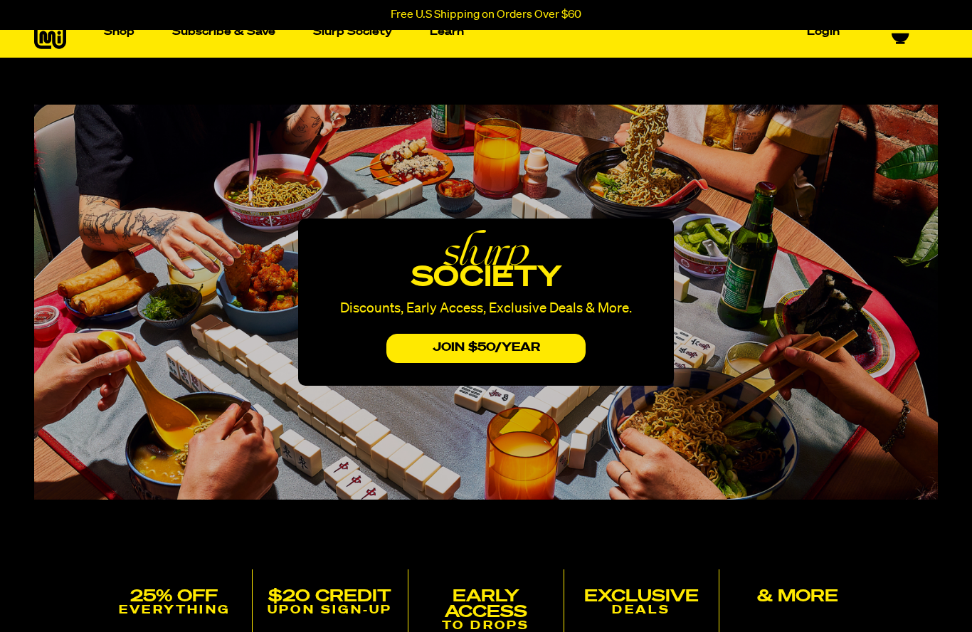
scroll to position [0, 0]
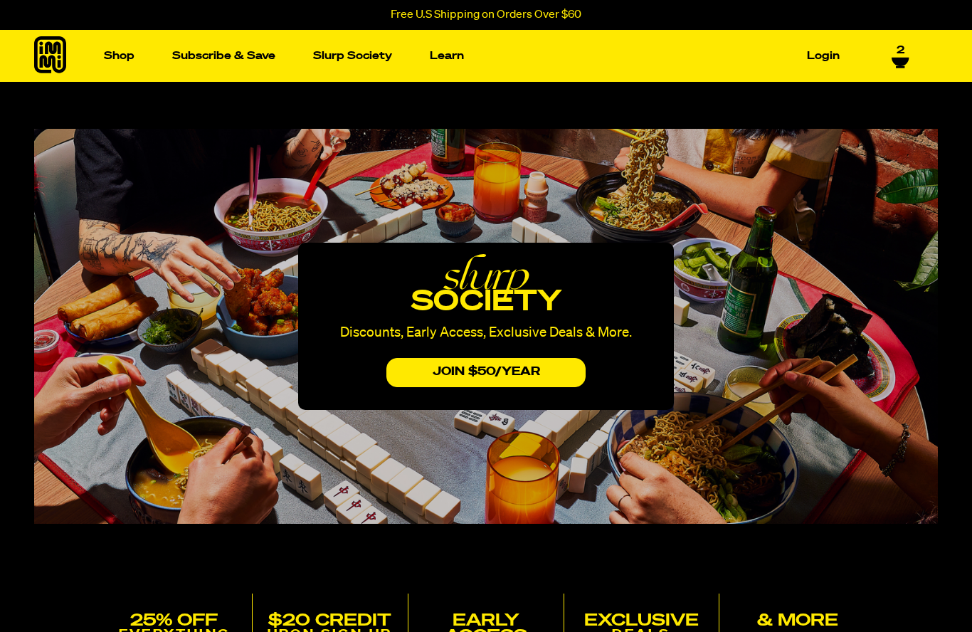
click at [909, 63] on icon at bounding box center [900, 62] width 18 height 11
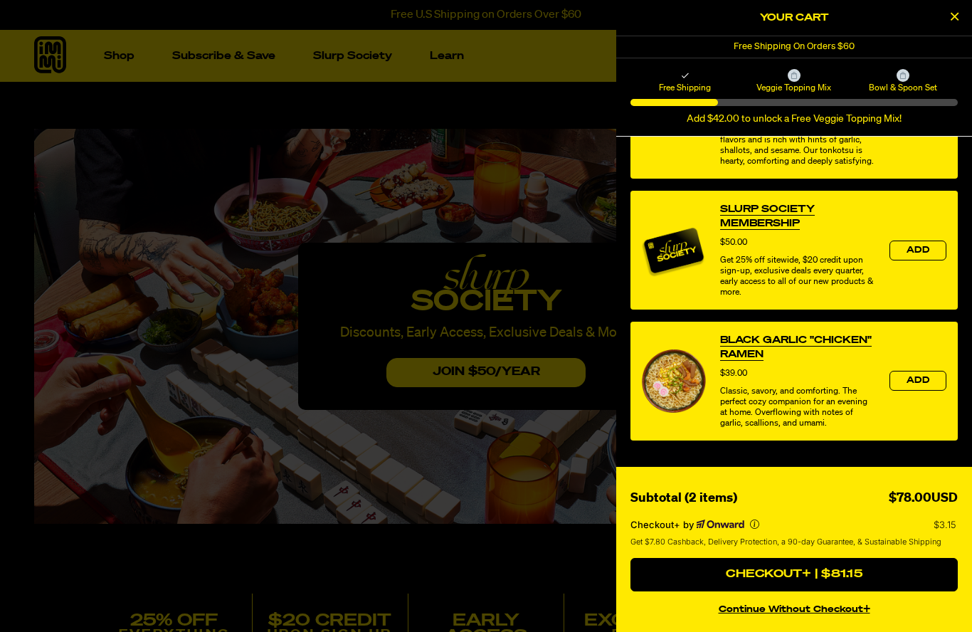
scroll to position [692, 0]
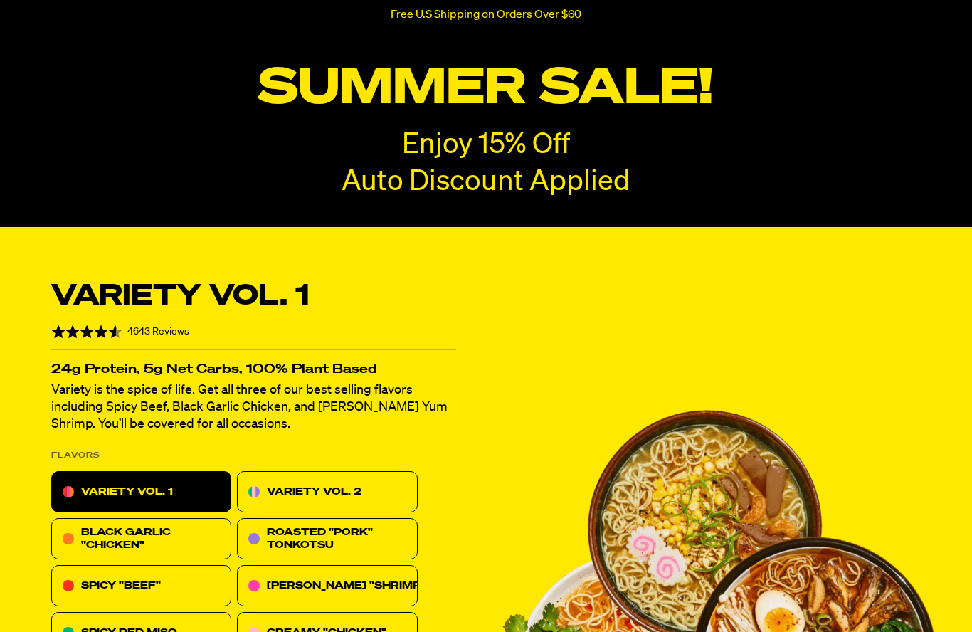
radio input "true"
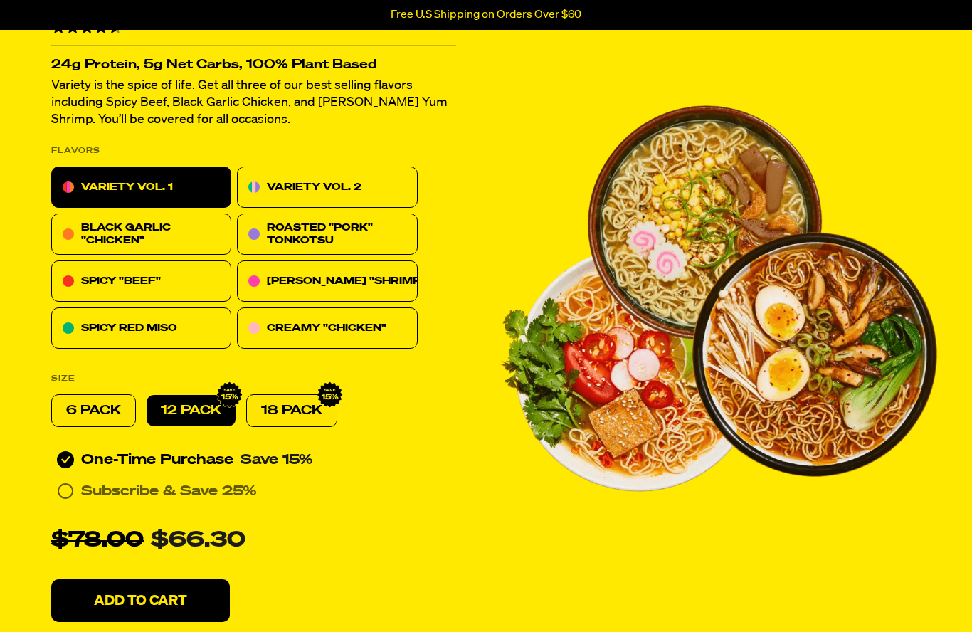
scroll to position [364, 0]
click at [176, 601] on p "Add To Cart" at bounding box center [140, 600] width 93 height 14
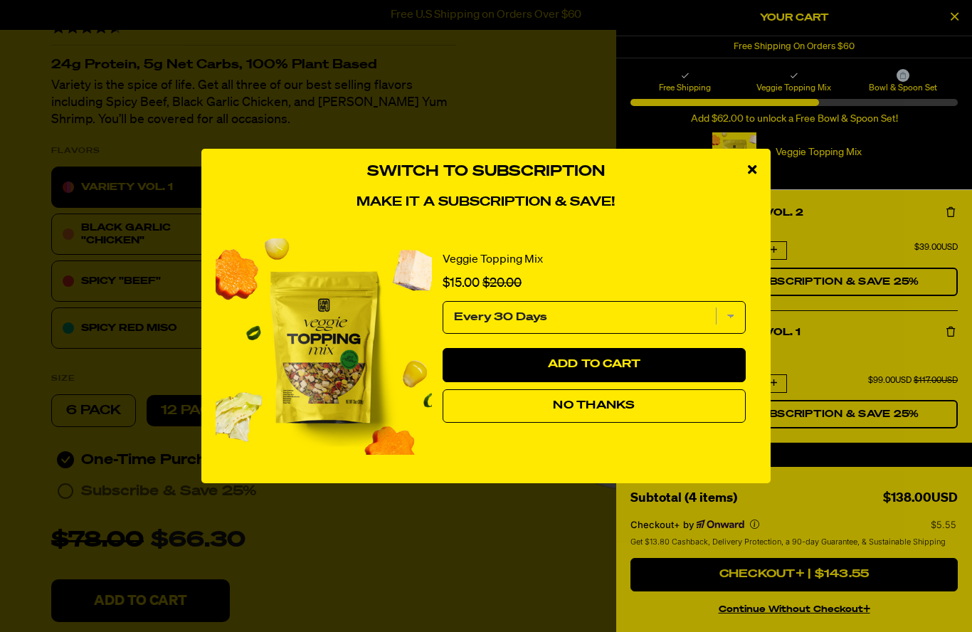
click at [833, 505] on div "Switch to Subscription Make it a subscription & save! Veggie Topping Mix Sale p…" at bounding box center [486, 316] width 972 height 632
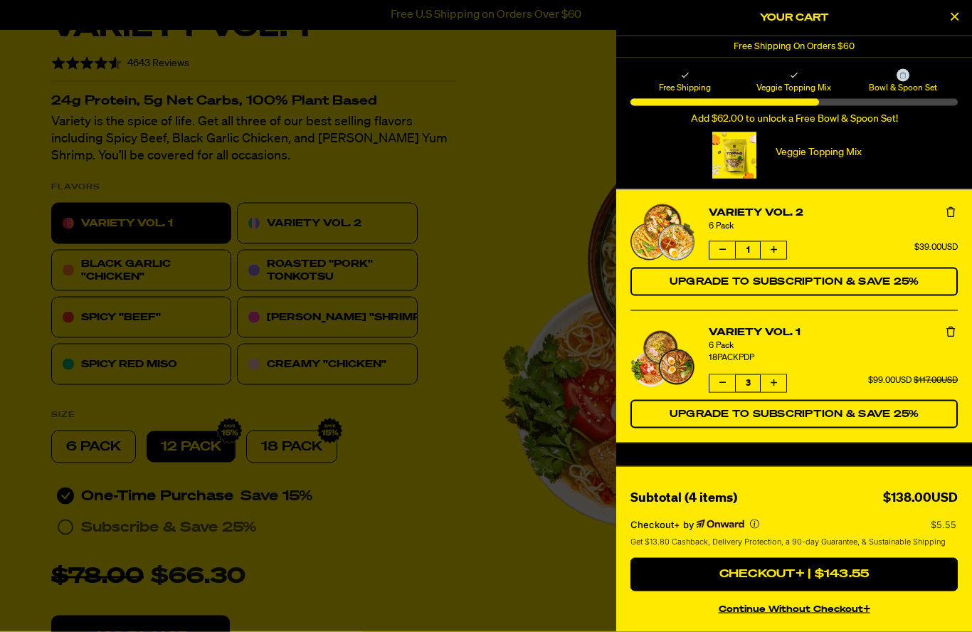
scroll to position [329, 0]
click at [732, 391] on button "Decrease quantity of Variety Vol. 1" at bounding box center [722, 383] width 26 height 17
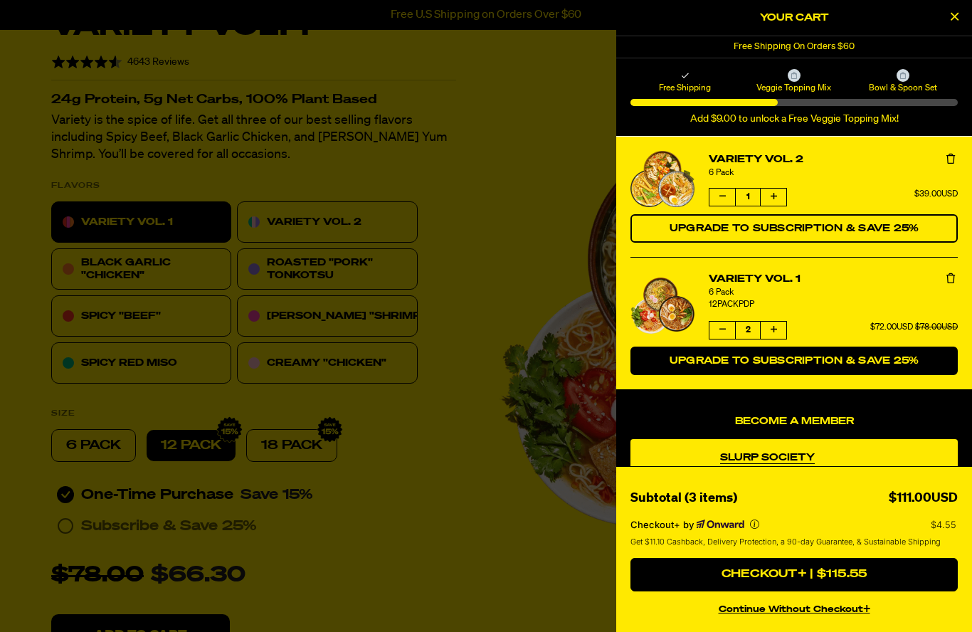
click at [730, 347] on button "Upgrade to Subscription & Save 25%" at bounding box center [793, 360] width 327 height 28
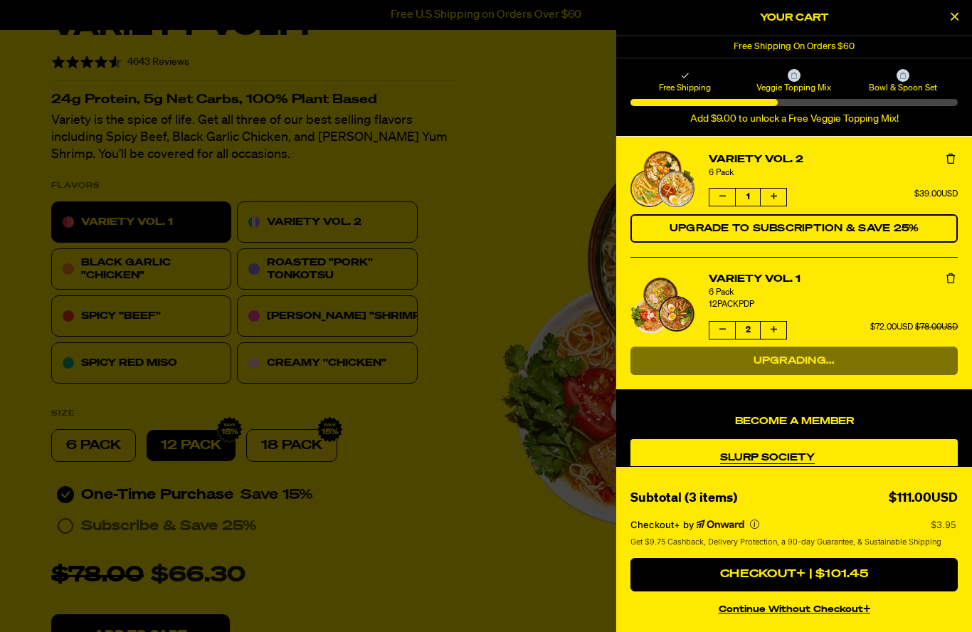
select select "Every 30 Days"
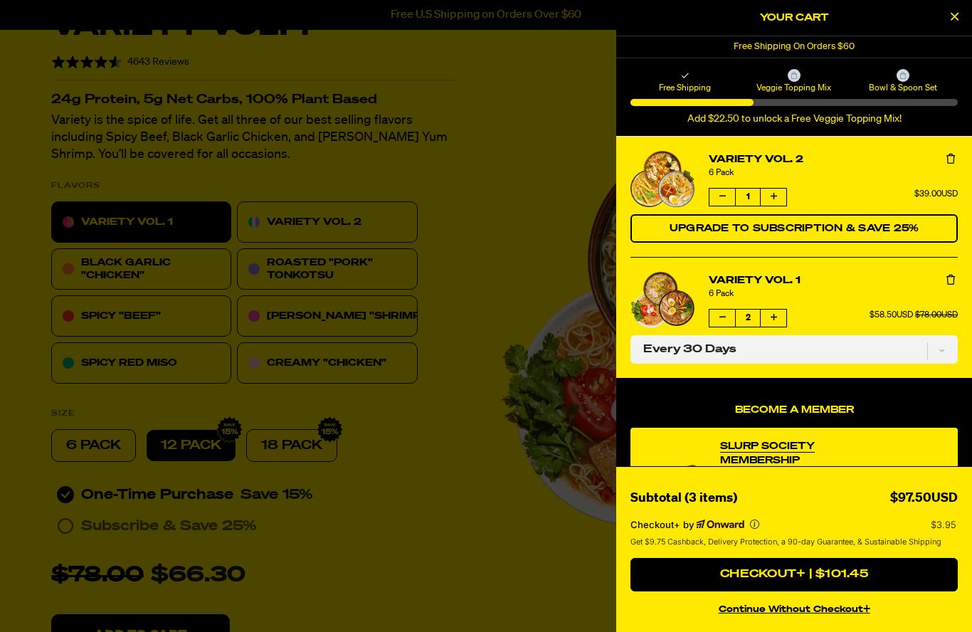
click at [725, 321] on icon "Decrease quantity of Variety Vol. 1" at bounding box center [722, 317] width 6 height 9
click at [955, 288] on div "6 Pack" at bounding box center [833, 293] width 249 height 11
click at [952, 292] on div "6 Pack" at bounding box center [833, 293] width 249 height 11
click at [957, 275] on button "Remove Variety Vol. 1" at bounding box center [950, 280] width 14 height 14
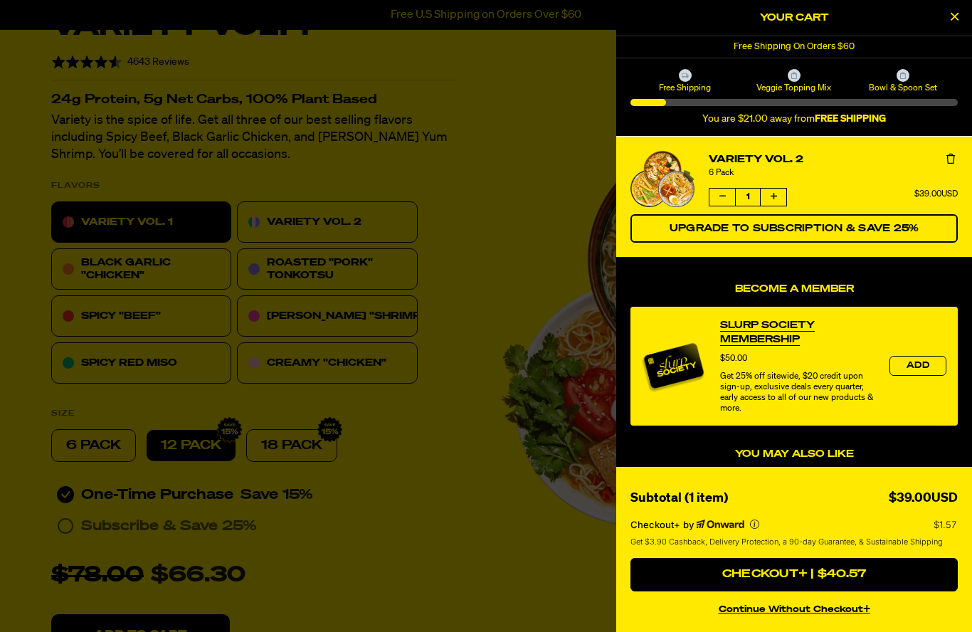
click at [942, 35] on div "Your Cart" at bounding box center [794, 18] width 356 height 36
click at [365, 233] on div at bounding box center [486, 316] width 972 height 632
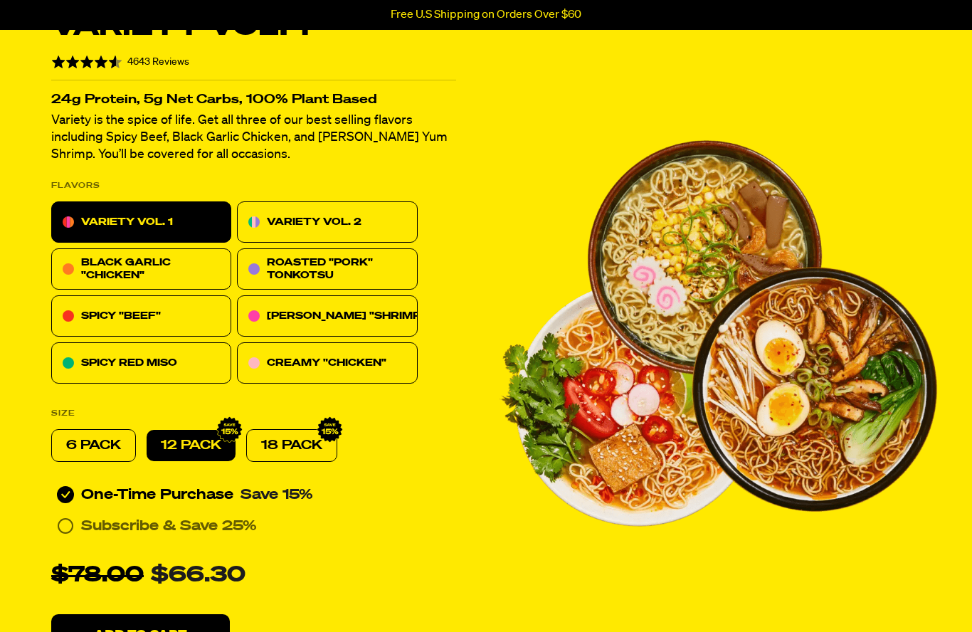
click at [344, 216] on p "VARIETY VOL. 2" at bounding box center [314, 221] width 95 height 17
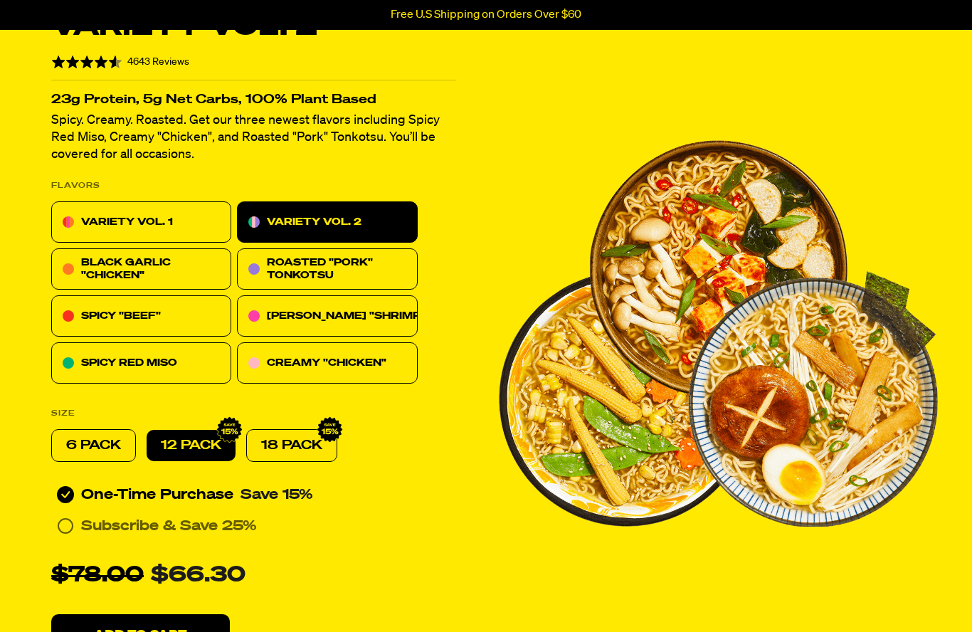
click at [164, 631] on p "Add To Cart" at bounding box center [140, 635] width 93 height 14
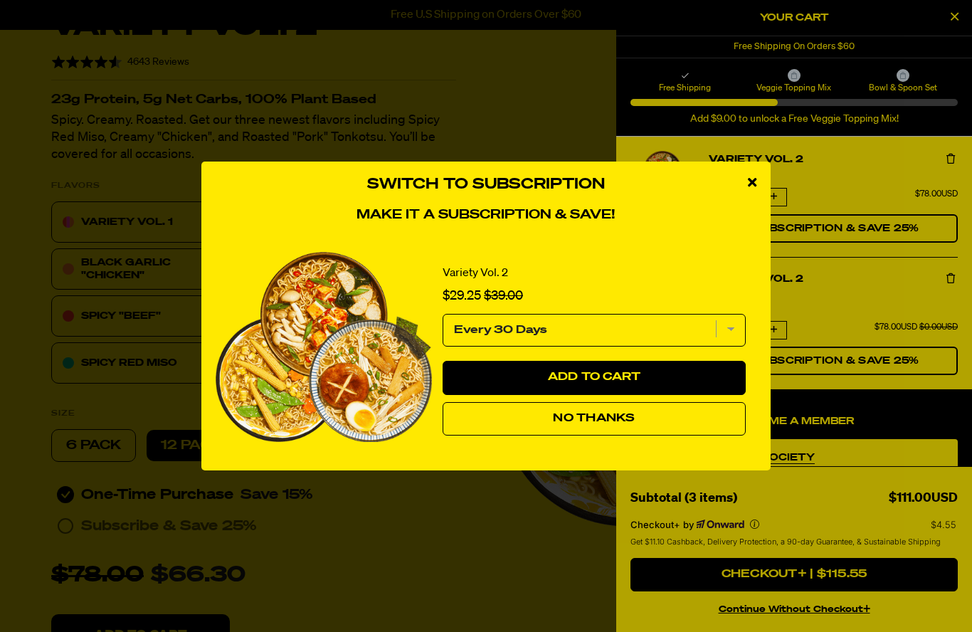
click at [586, 436] on button "No Thanks" at bounding box center [594, 419] width 303 height 34
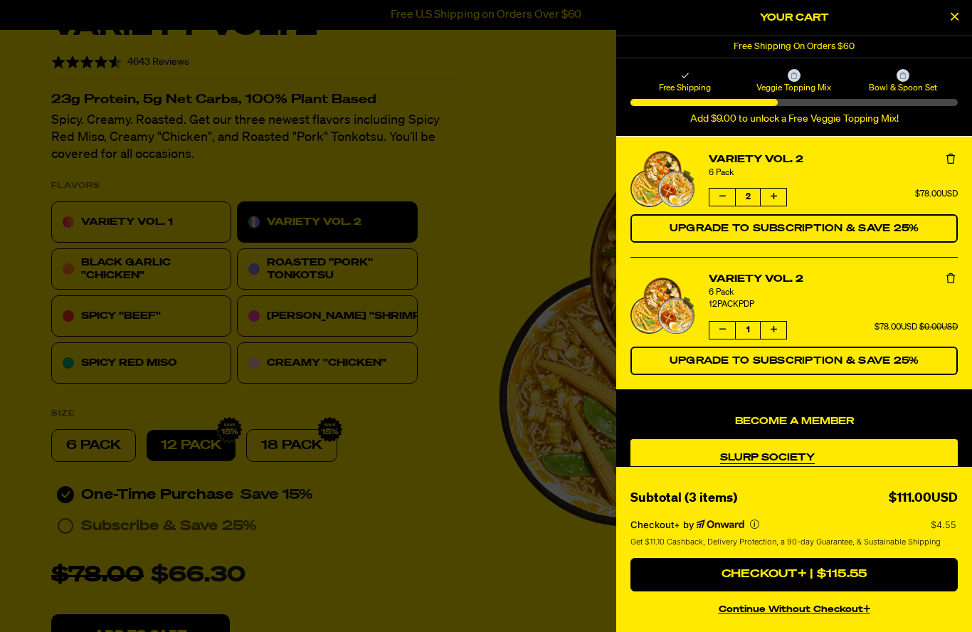
click at [481, 213] on div at bounding box center [486, 316] width 972 height 632
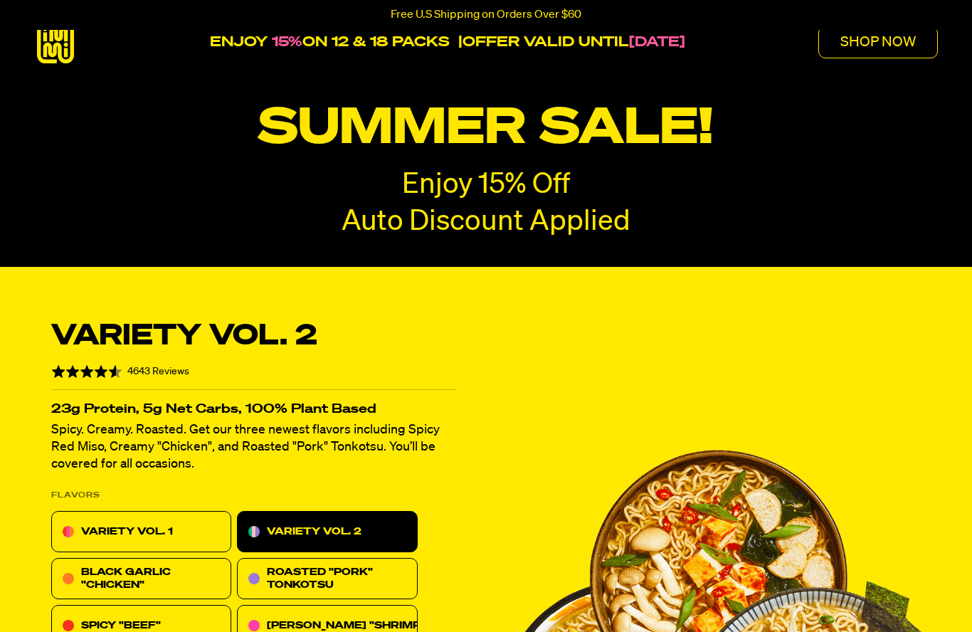
scroll to position [0, 0]
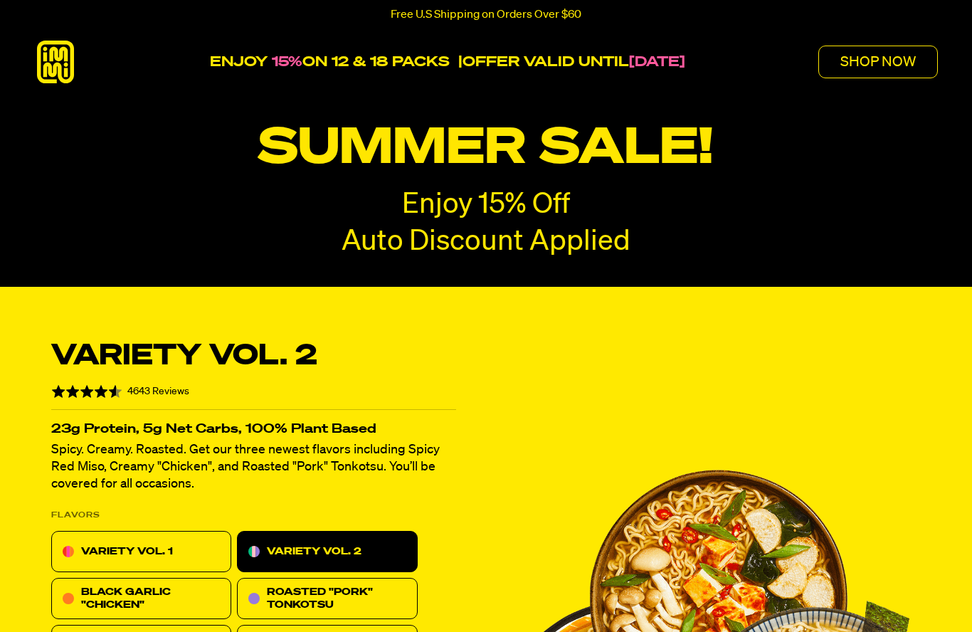
click at [889, 66] on p "SHOP NOW" at bounding box center [877, 62] width 75 height 14
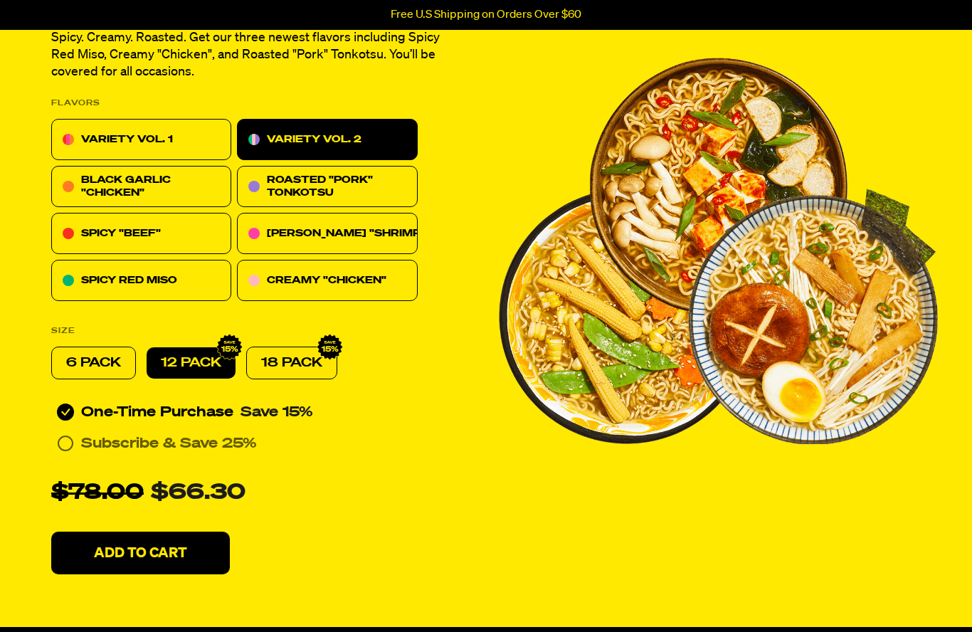
scroll to position [412, 0]
click at [152, 137] on p "VARIETY VOL. 1" at bounding box center [127, 139] width 92 height 17
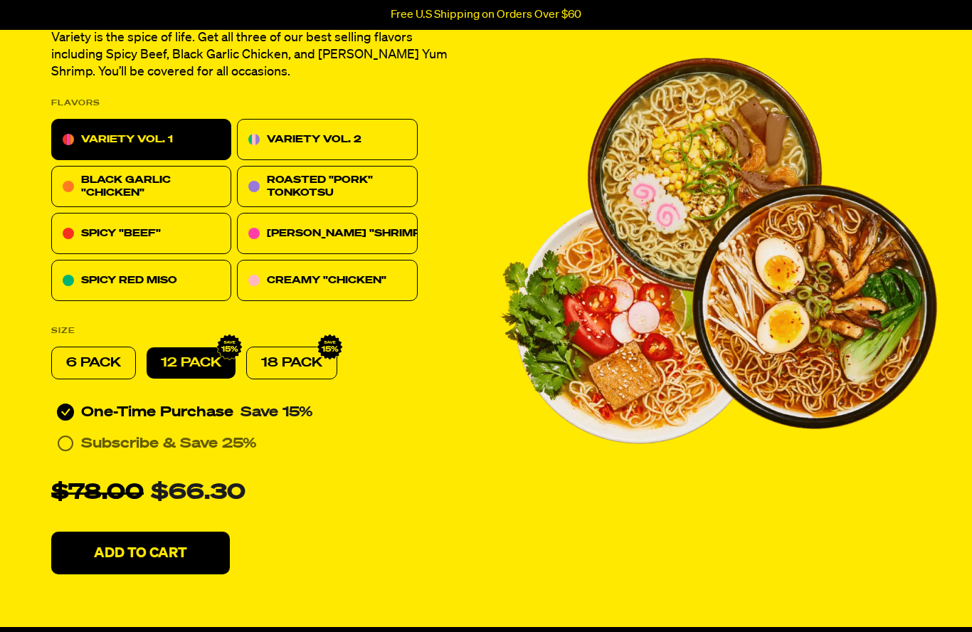
click at [194, 363] on p "12 PACK" at bounding box center [191, 362] width 60 height 17
radio input "true"
click at [201, 558] on button "Add To Cart" at bounding box center [140, 552] width 179 height 43
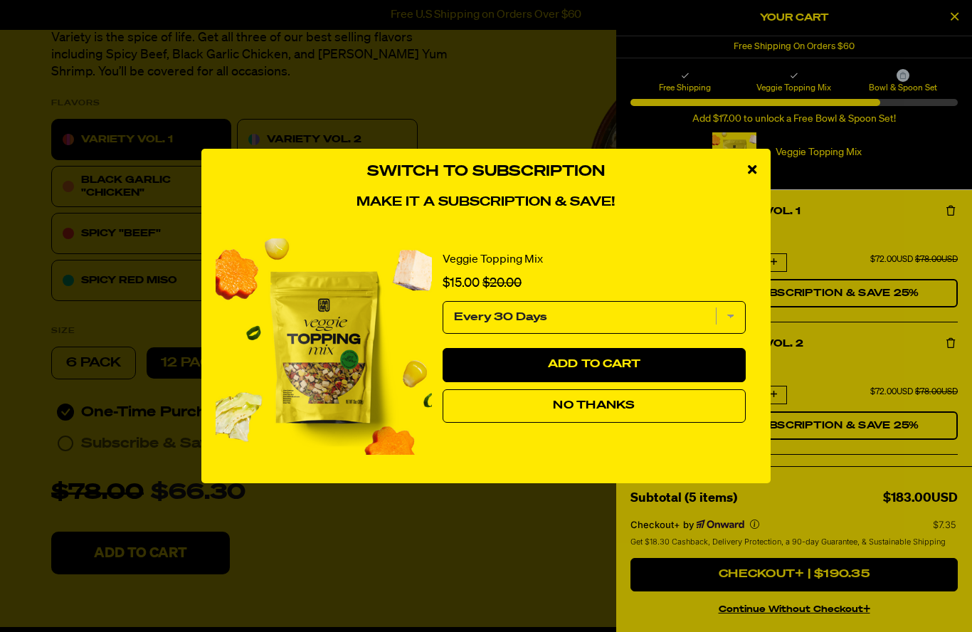
click at [669, 423] on button "No Thanks" at bounding box center [594, 406] width 303 height 34
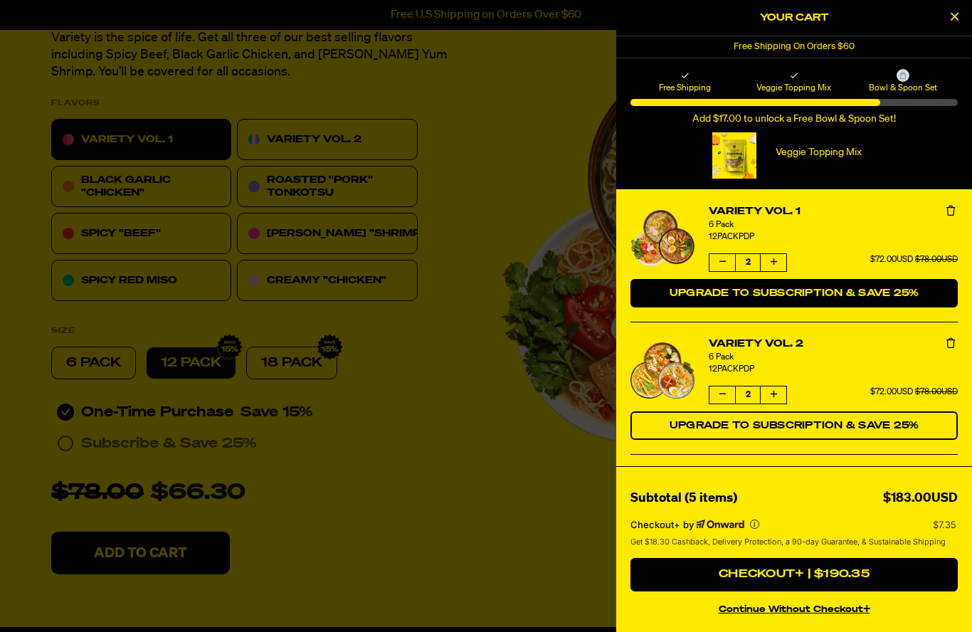
click at [712, 280] on button "Upgrade to Subscription & Save 25%" at bounding box center [793, 293] width 327 height 28
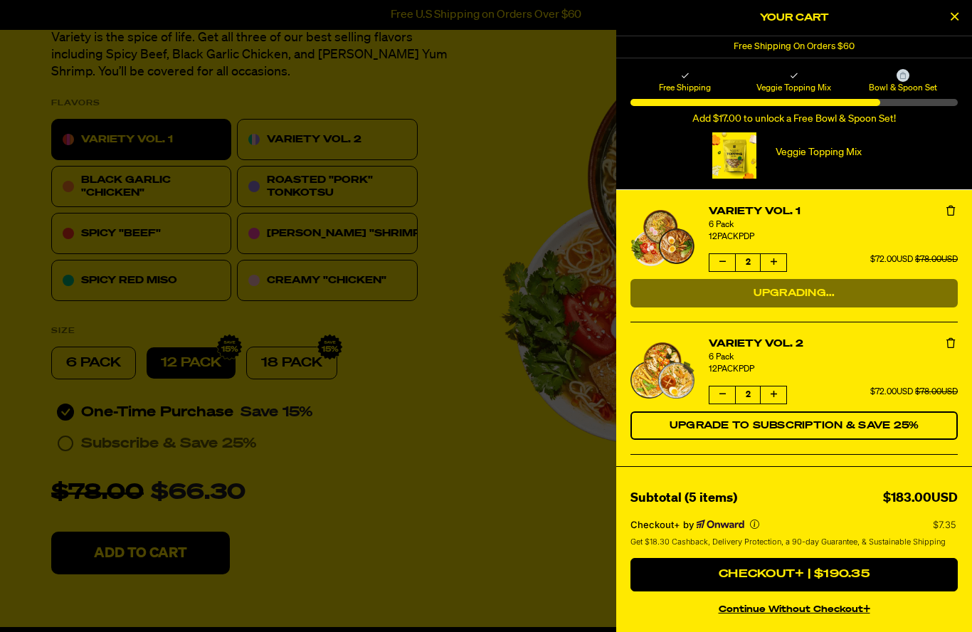
select select "Every 30 Days"
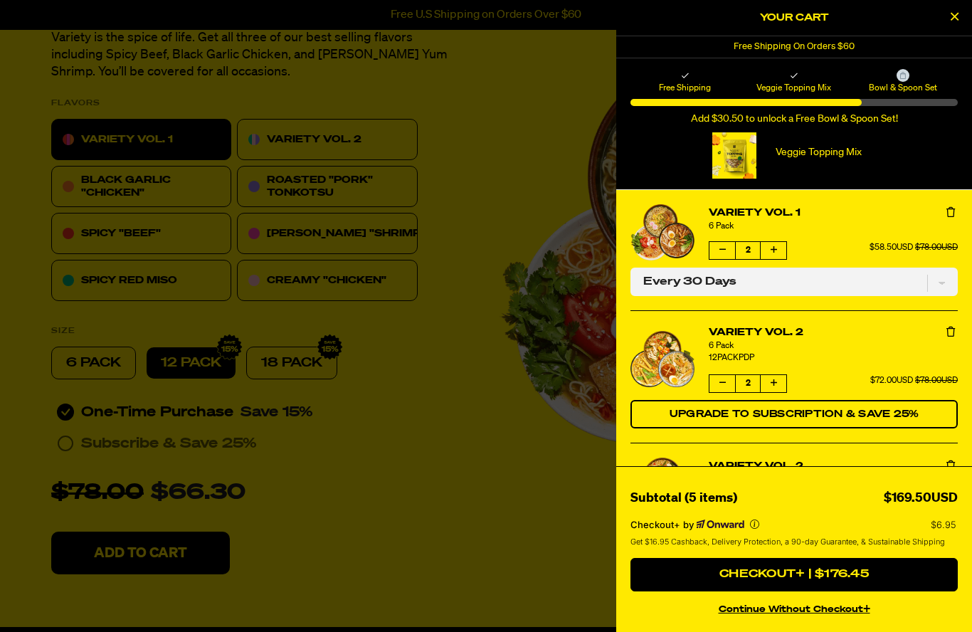
click at [949, 338] on button "Remove Variety Vol. 2" at bounding box center [950, 332] width 14 height 14
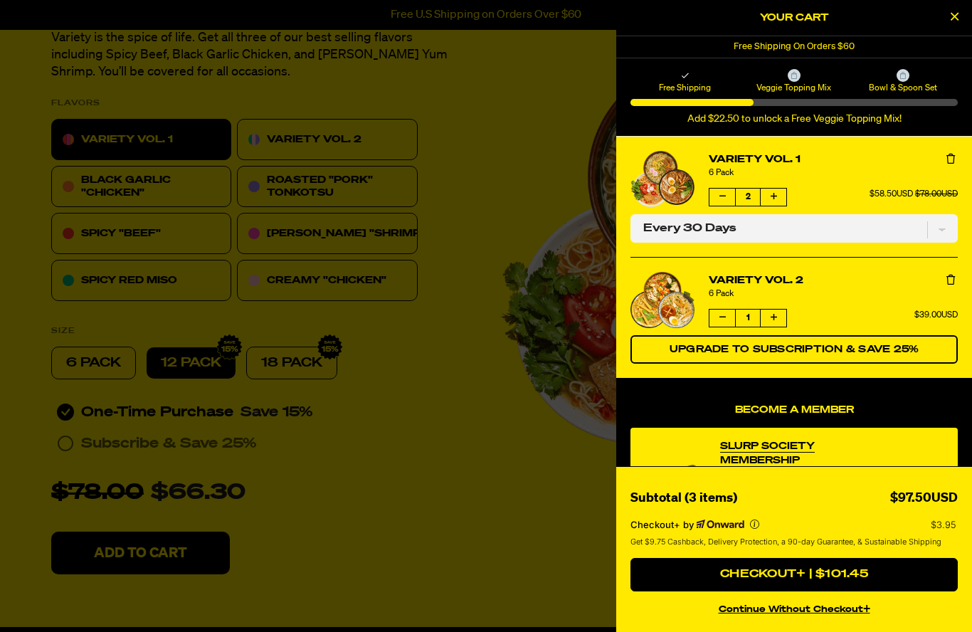
click at [951, 288] on div "6 Pack" at bounding box center [833, 293] width 249 height 11
click at [954, 281] on icon "Remove Variety Vol. 2" at bounding box center [950, 280] width 9 height 10
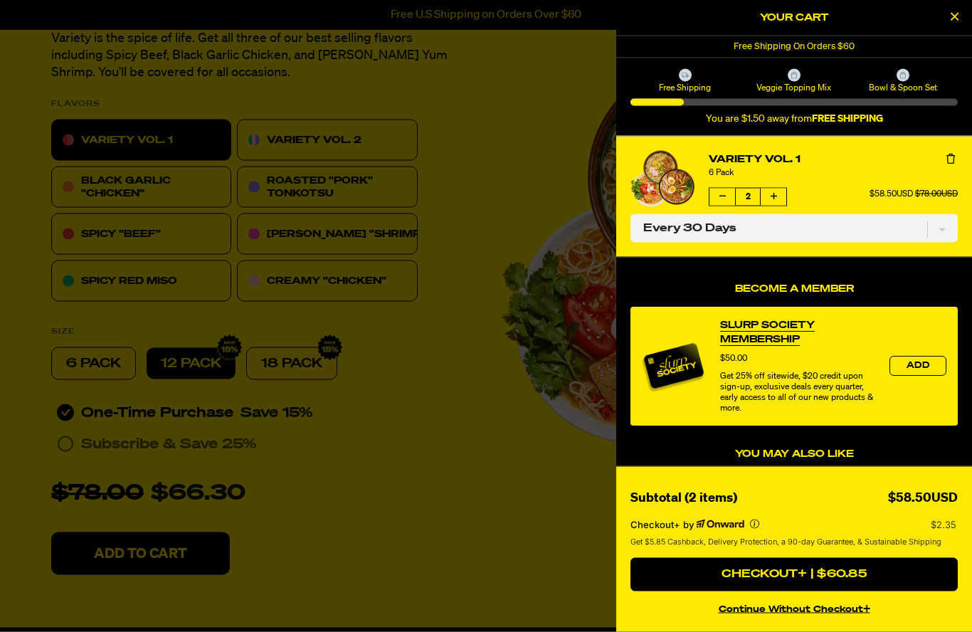
scroll to position [2, 0]
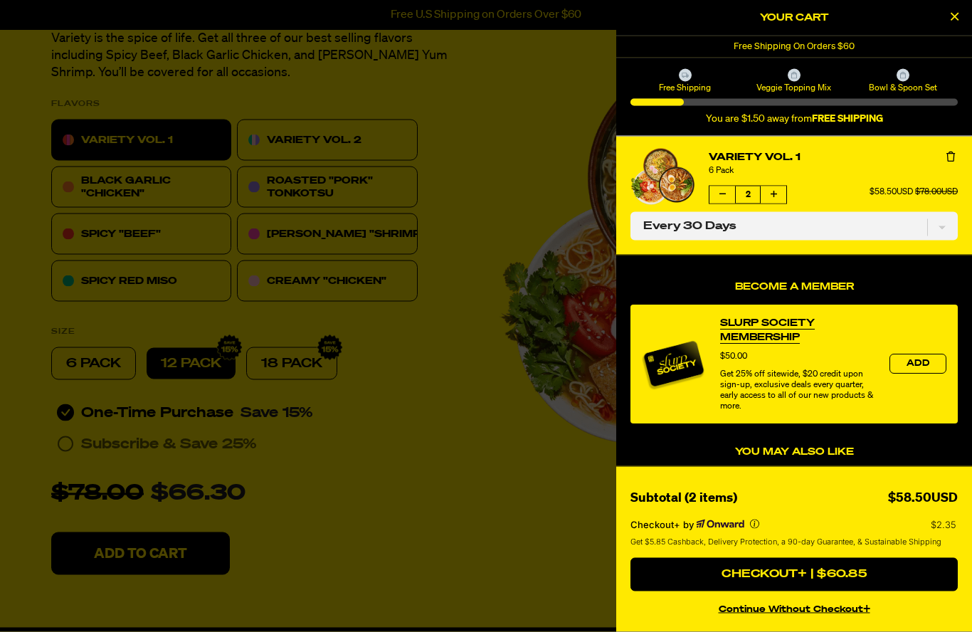
click at [955, 153] on button "Remove Variety Vol. 1" at bounding box center [950, 157] width 14 height 14
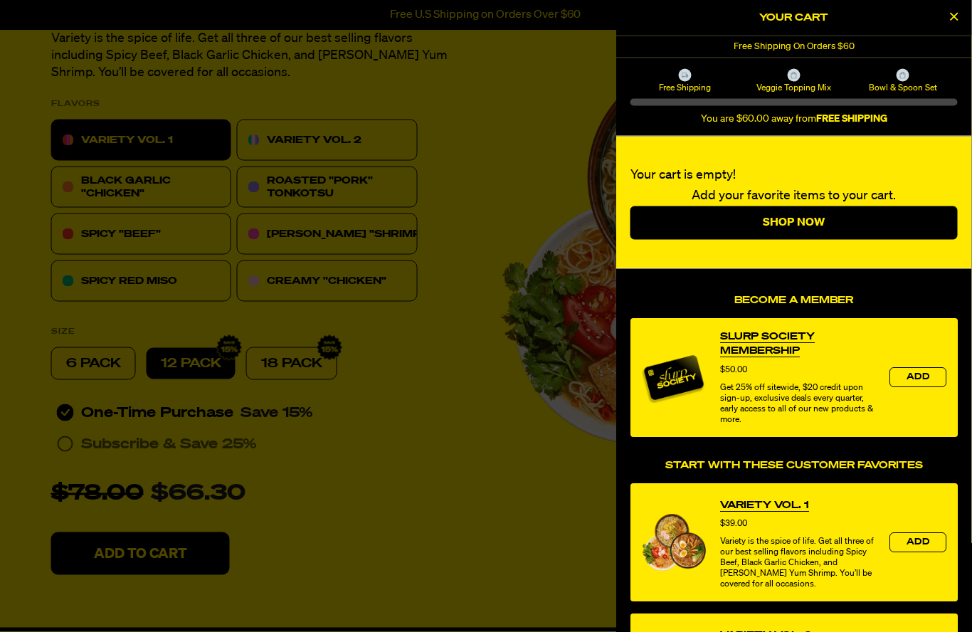
scroll to position [411, 0]
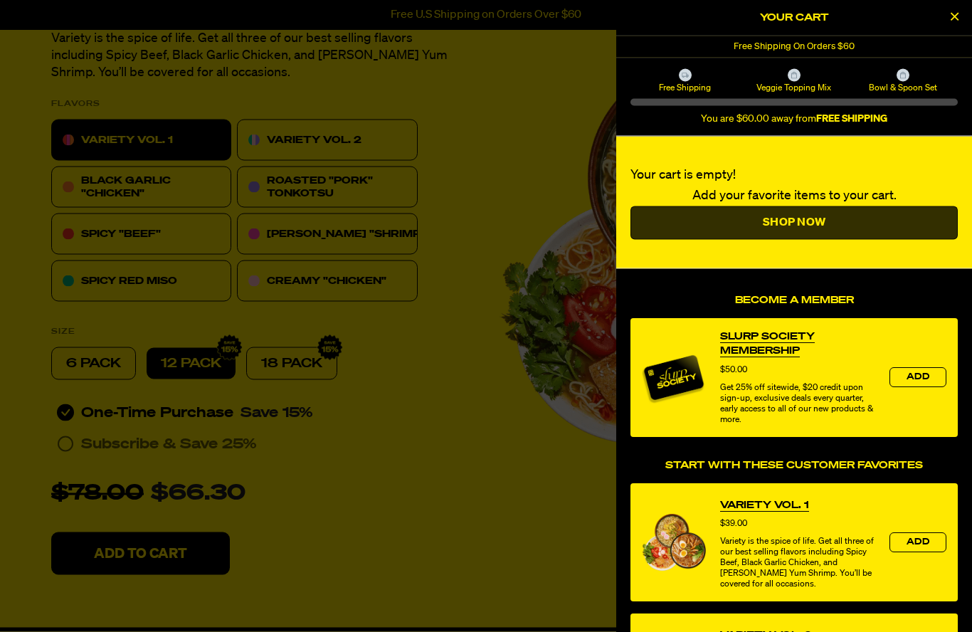
click at [827, 226] on link "Shop Now" at bounding box center [793, 223] width 327 height 34
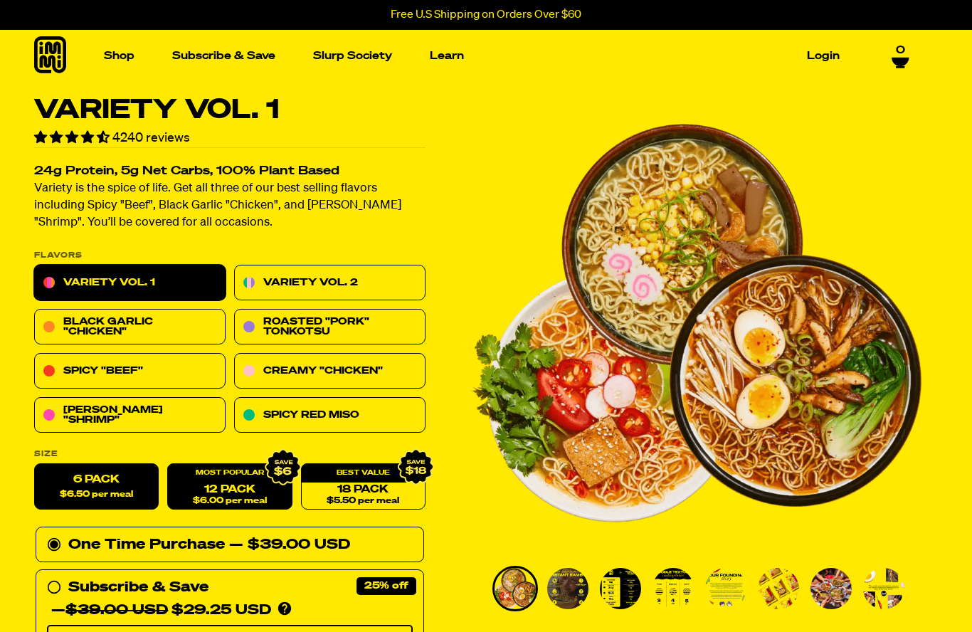
click at [240, 486] on link "12 Pack $6.00 per meal" at bounding box center [229, 487] width 125 height 46
radio input "false"
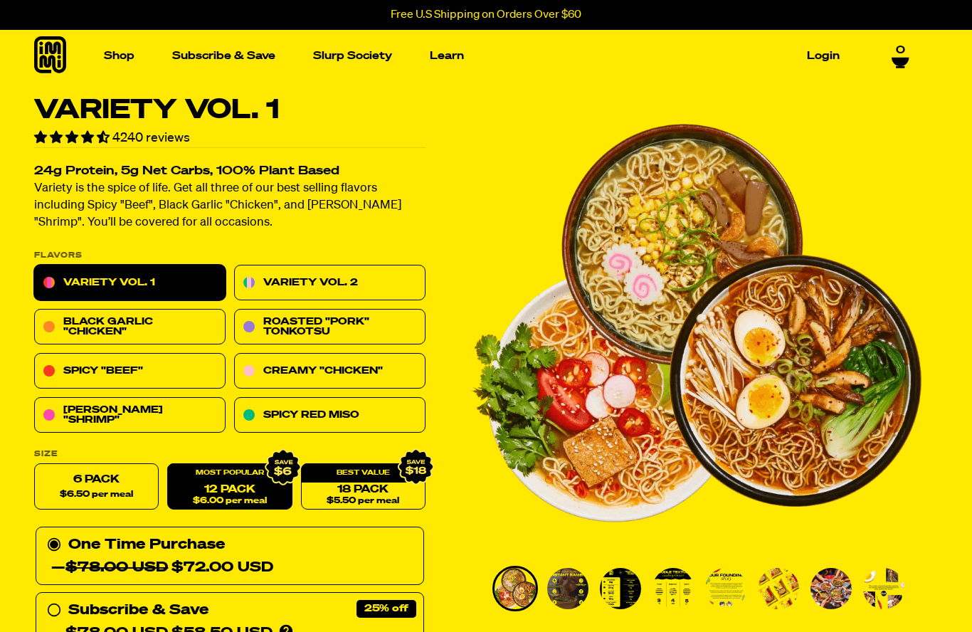
click at [216, 546] on div "One Time Purchase — $78.00 USD $72.00 USD" at bounding box center [230, 557] width 366 height 46
click at [56, 534] on input "One Time Purchase — $78.00 USD $72.00 USD" at bounding box center [51, 534] width 9 height 0
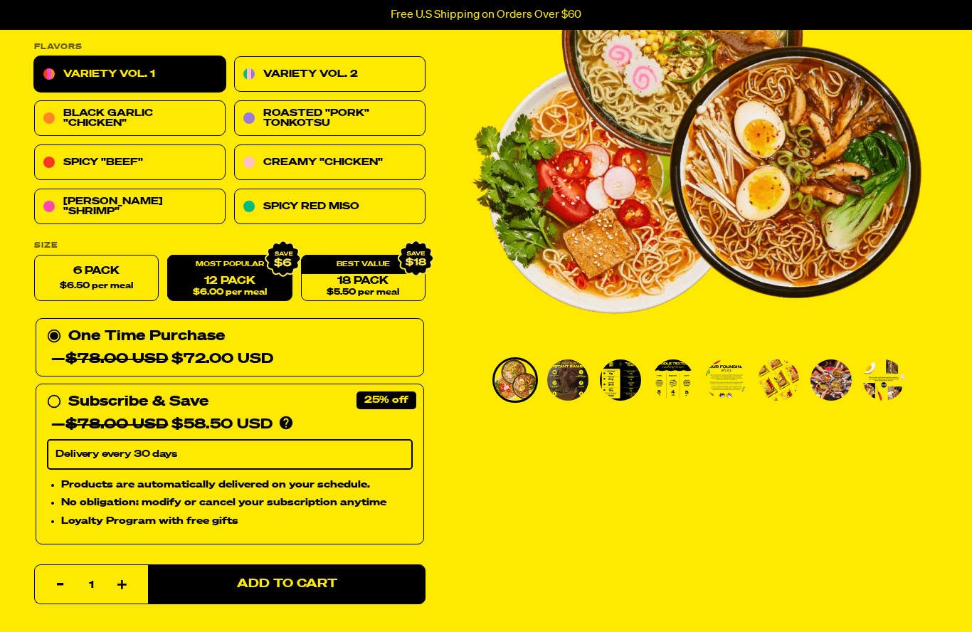
scroll to position [208, 0]
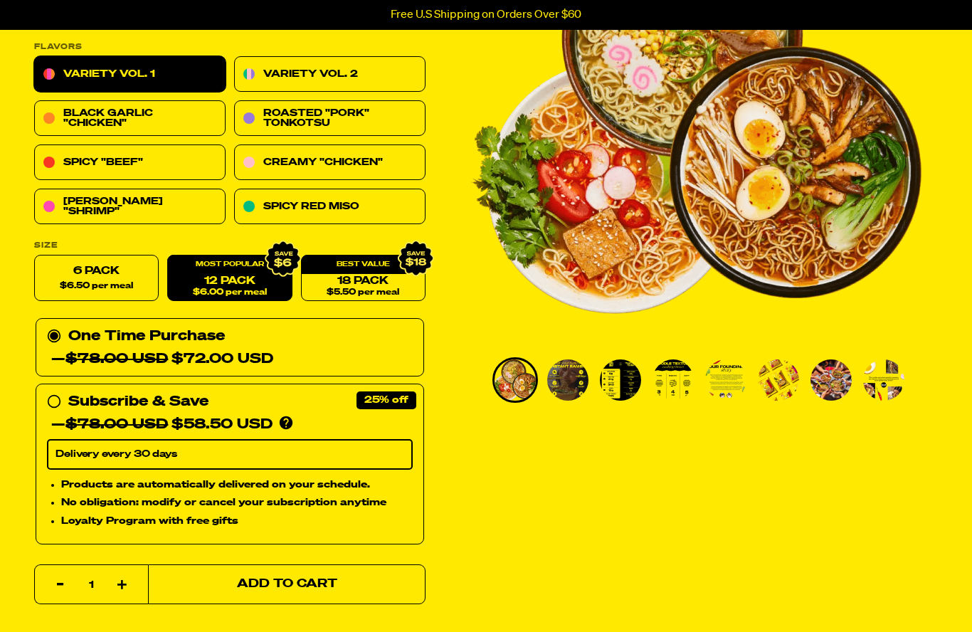
click at [354, 592] on button "Add to Cart" at bounding box center [286, 584] width 277 height 40
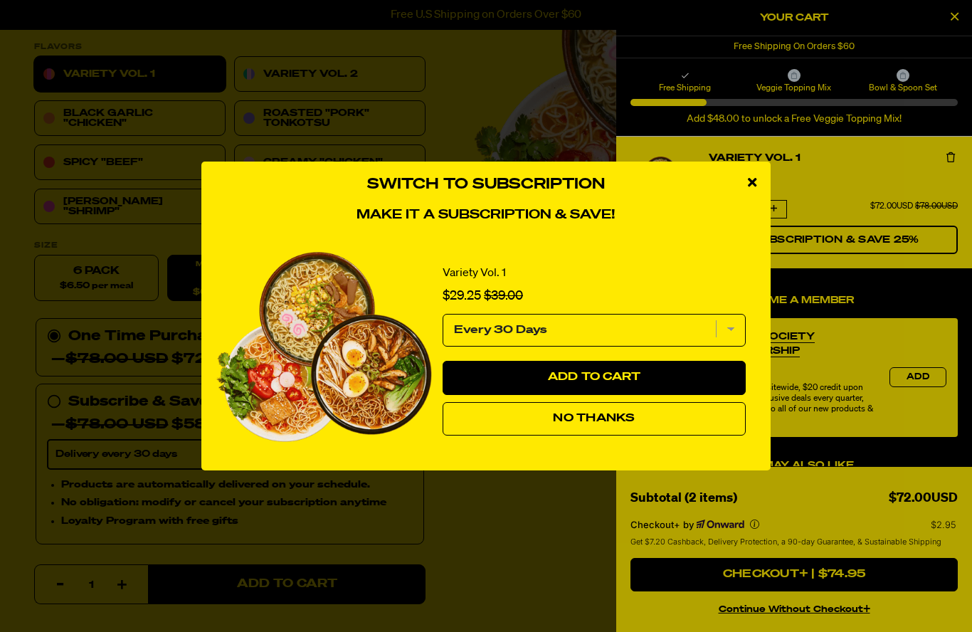
click at [657, 436] on button "No Thanks" at bounding box center [594, 419] width 303 height 34
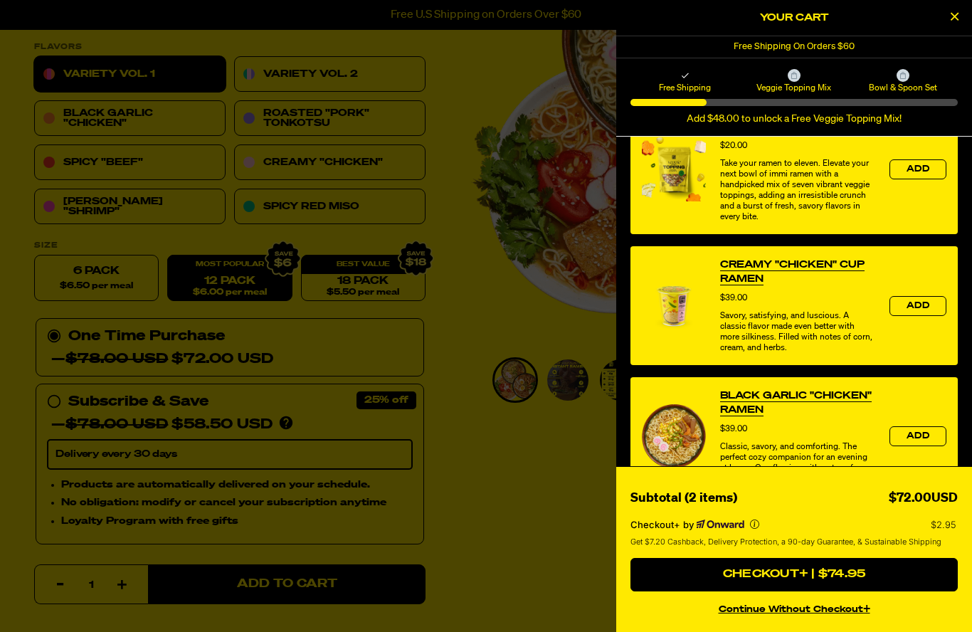
scroll to position [508, 0]
click at [855, 418] on link "Black Garlic "Chicken" Ramen" at bounding box center [797, 403] width 155 height 28
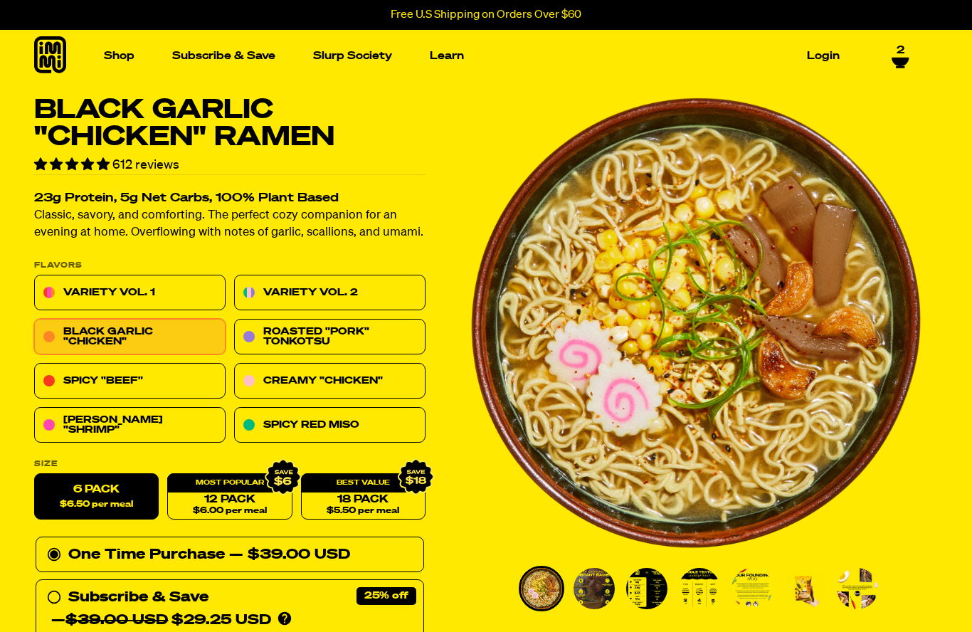
click at [908, 60] on icon at bounding box center [900, 61] width 18 height 11
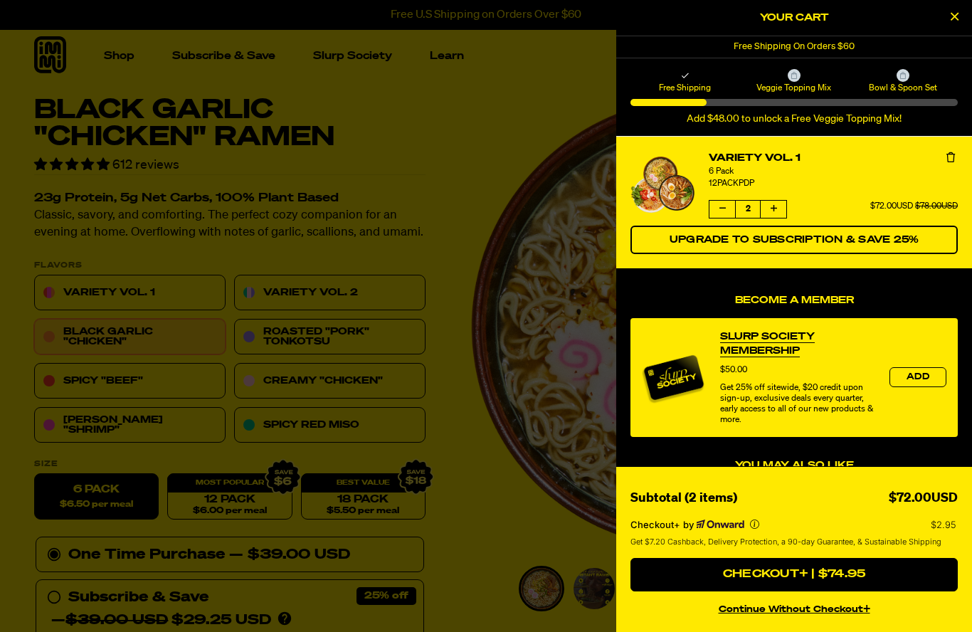
click at [953, 40] on div "Free Shipping On Orders $60" at bounding box center [794, 46] width 356 height 21
click at [963, 24] on button "Close Cart" at bounding box center [953, 17] width 21 height 21
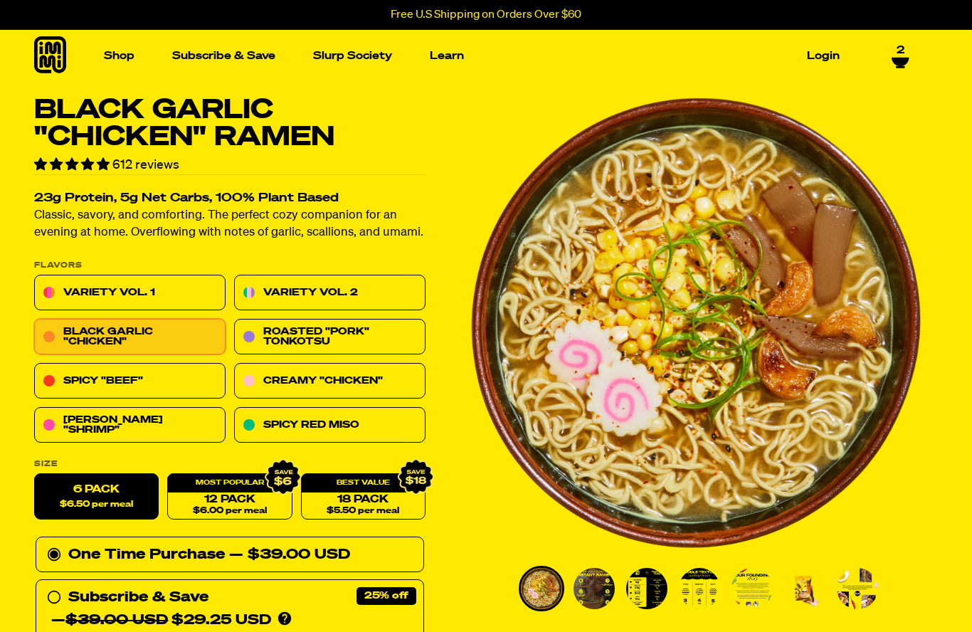
click at [908, 63] on icon at bounding box center [900, 60] width 18 height 11
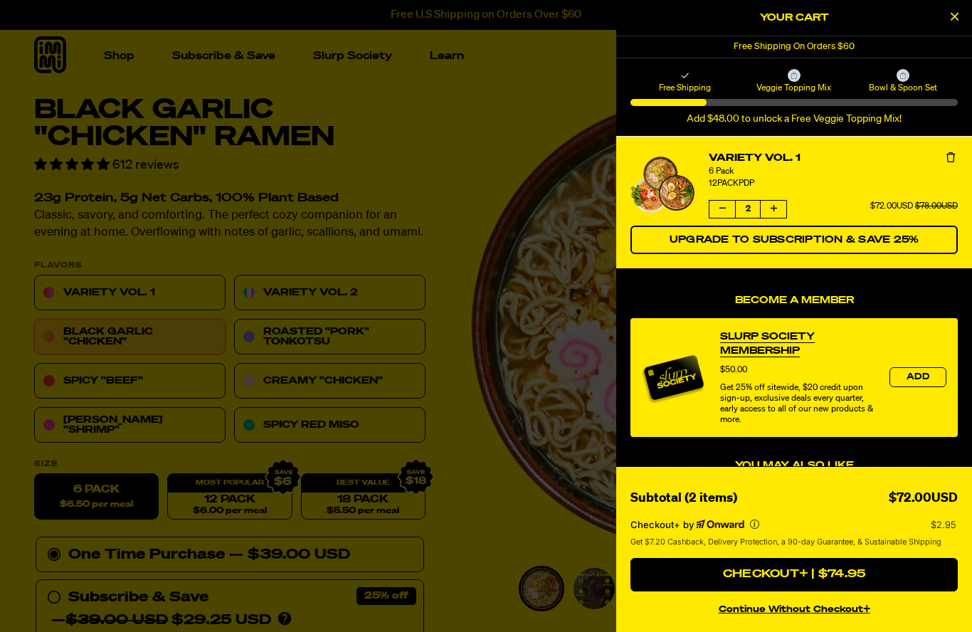
click at [712, 216] on button "Decrease quantity of Variety Vol. 1" at bounding box center [722, 209] width 26 height 17
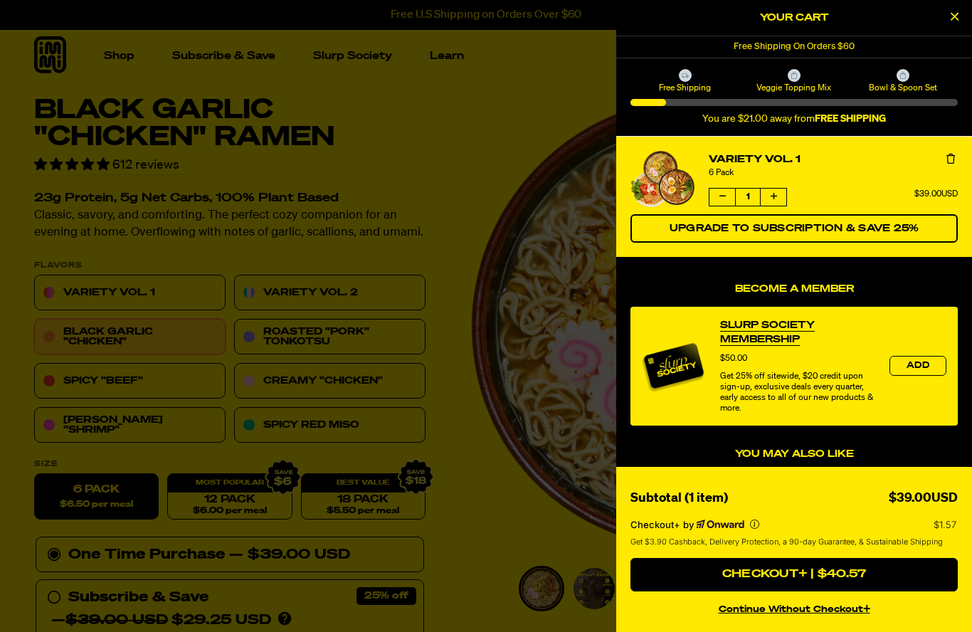
click at [714, 203] on button "Decrease quantity of Variety Vol. 1" at bounding box center [722, 197] width 26 height 17
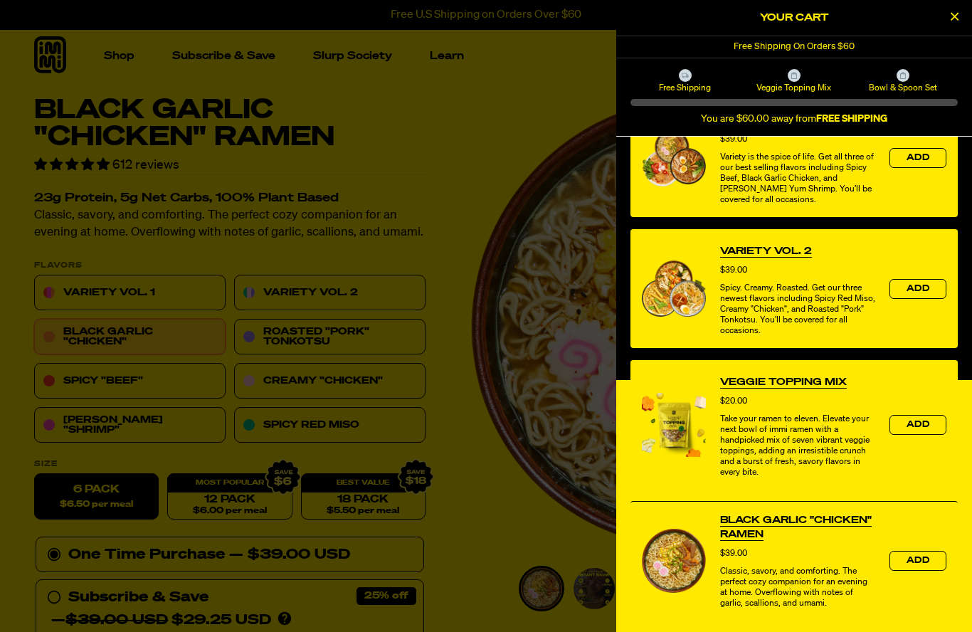
scroll to position [394, 0]
click at [953, 28] on button "Close Cart" at bounding box center [953, 17] width 21 height 21
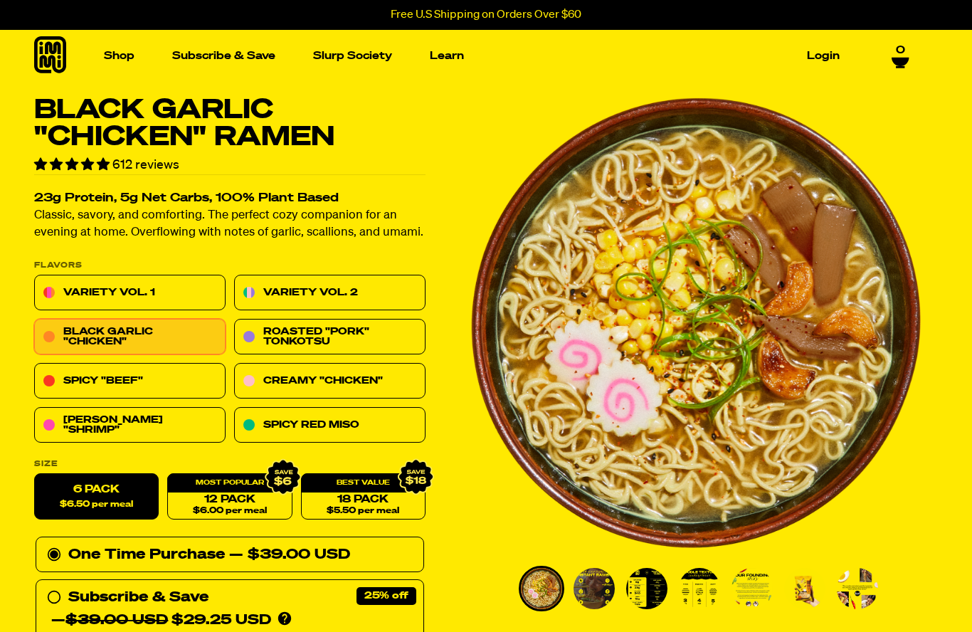
click at [919, 55] on div "Shop Packets Cups new Toppings" at bounding box center [486, 56] width 972 height 52
click at [906, 75] on div "Shop Packets Cups new Toppings" at bounding box center [486, 56] width 972 height 52
click at [922, 66] on div "Shop Packets Cups new Toppings" at bounding box center [486, 56] width 972 height 52
click at [917, 71] on div "Shop Packets Cups new Toppings" at bounding box center [486, 56] width 972 height 52
click at [245, 492] on link "12 Pack $6.00 per meal" at bounding box center [229, 497] width 125 height 46
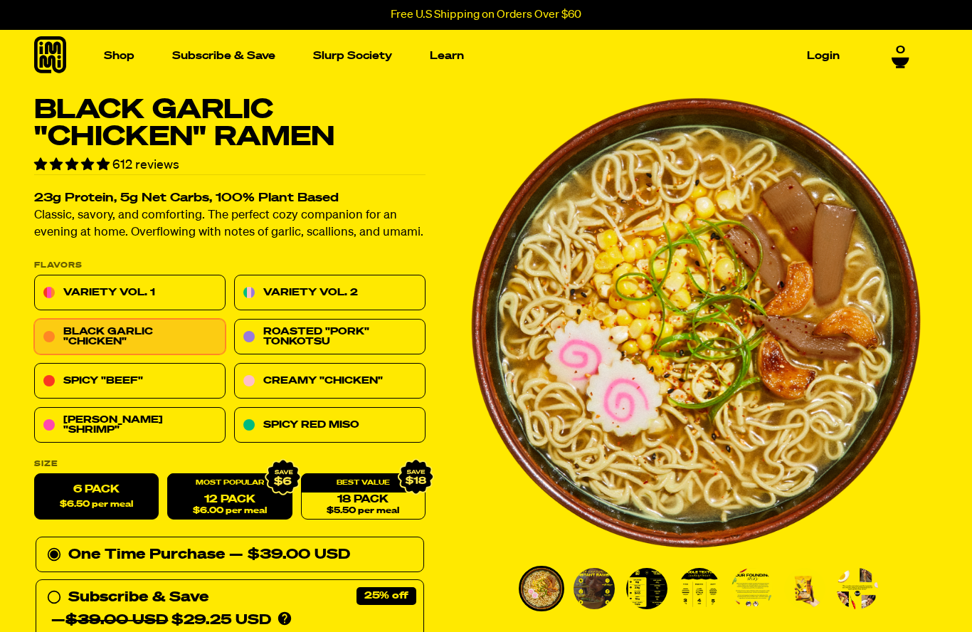
radio input "false"
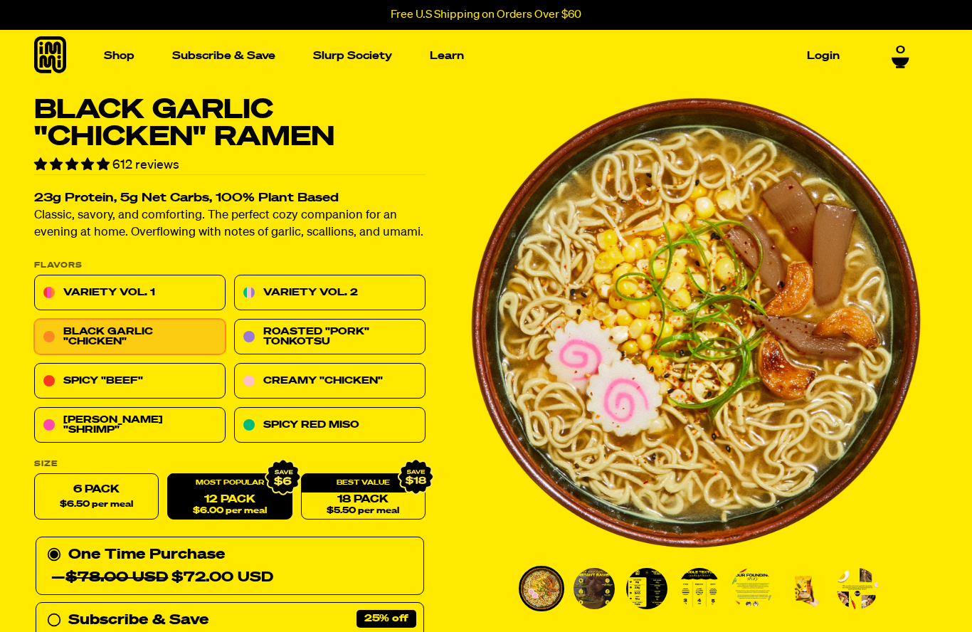
click at [224, 507] on span "$6.00 per meal" at bounding box center [230, 511] width 74 height 9
click at [257, 488] on div "12 Pack $6.00 per meal" at bounding box center [229, 497] width 125 height 46
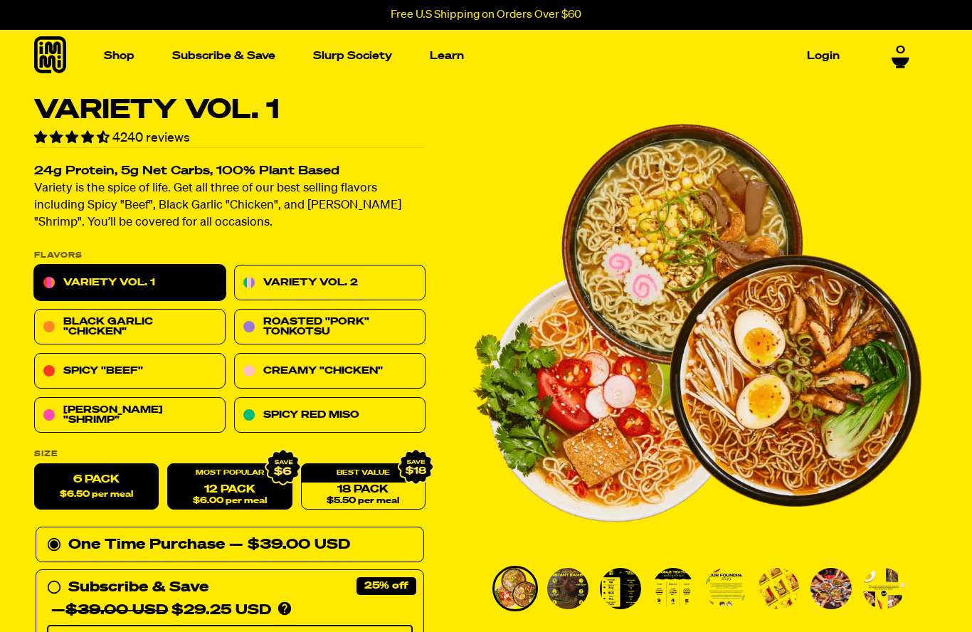
click at [244, 484] on link "12 Pack $6.00 per meal" at bounding box center [229, 487] width 125 height 46
radio input "false"
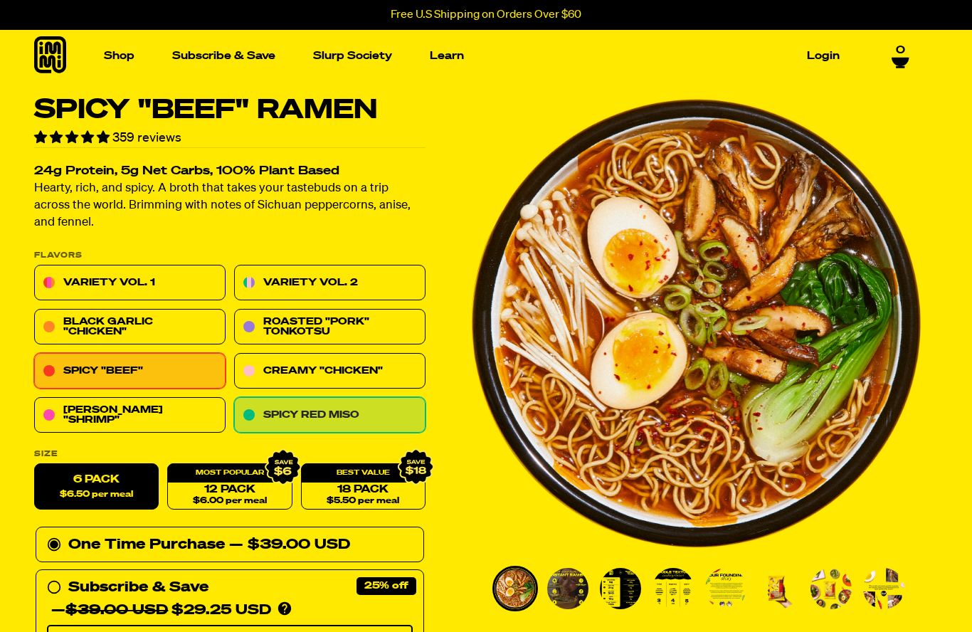
click at [385, 418] on link "Spicy Red Miso" at bounding box center [329, 416] width 191 height 36
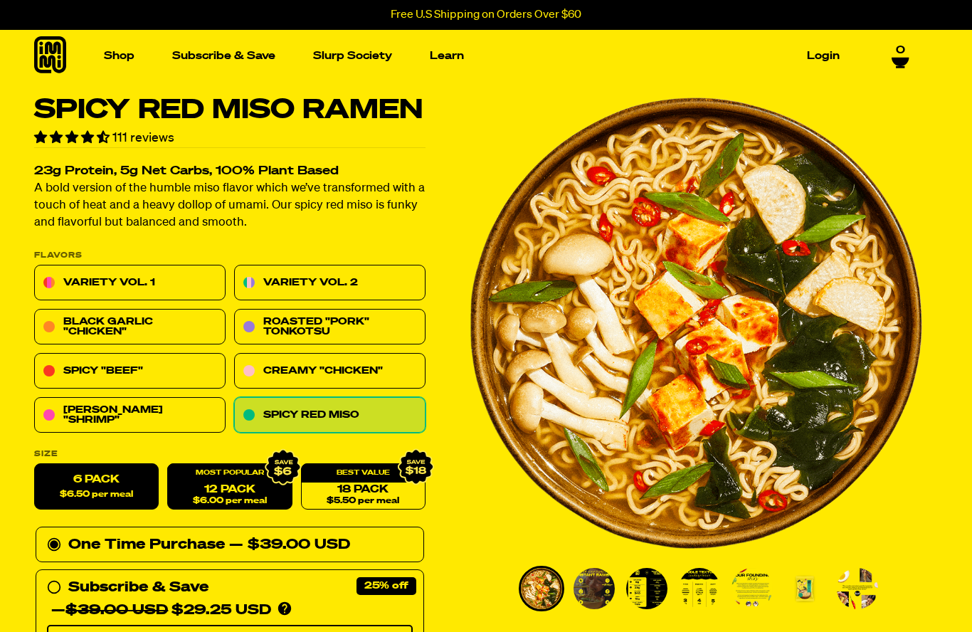
click at [248, 482] on link "12 Pack $6.00 per meal" at bounding box center [229, 487] width 125 height 46
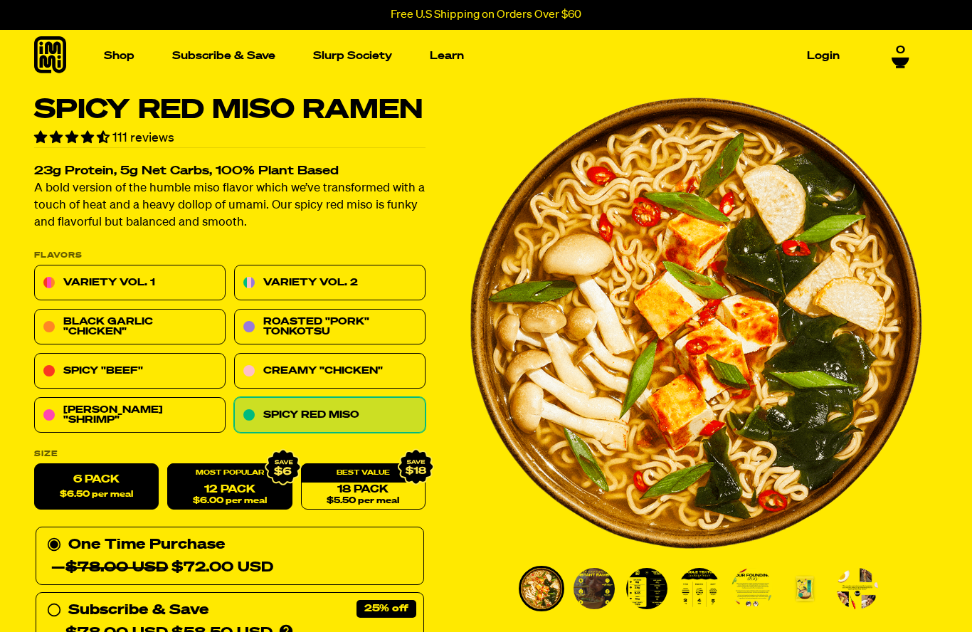
click at [126, 490] on span "$6.50 per meal" at bounding box center [96, 494] width 73 height 9
click at [35, 465] on input "6 Pack $6.50 per meal" at bounding box center [34, 464] width 1 height 1
radio input "true"
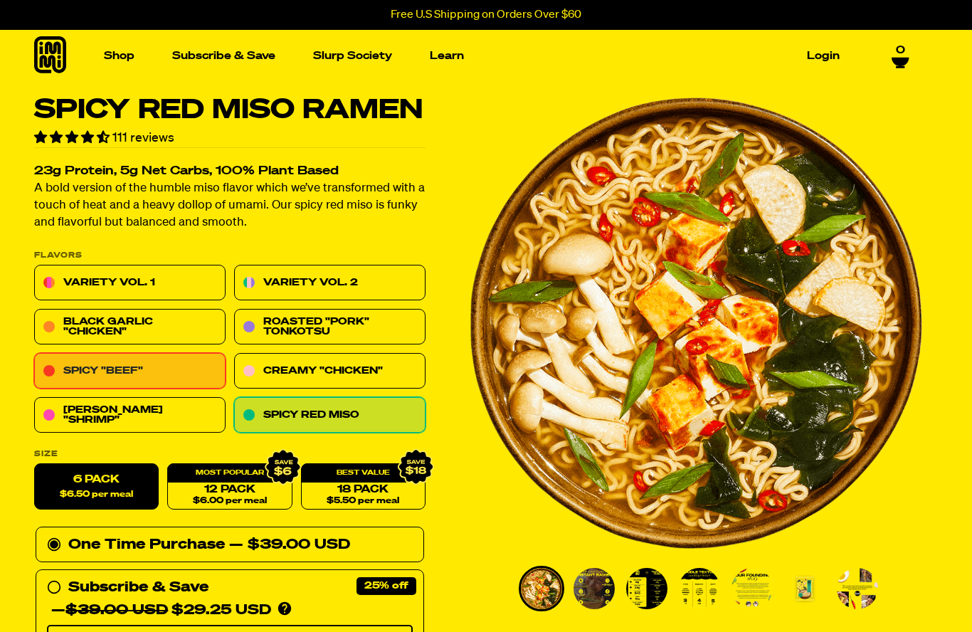
click at [107, 373] on link "Spicy "Beef"" at bounding box center [129, 372] width 191 height 36
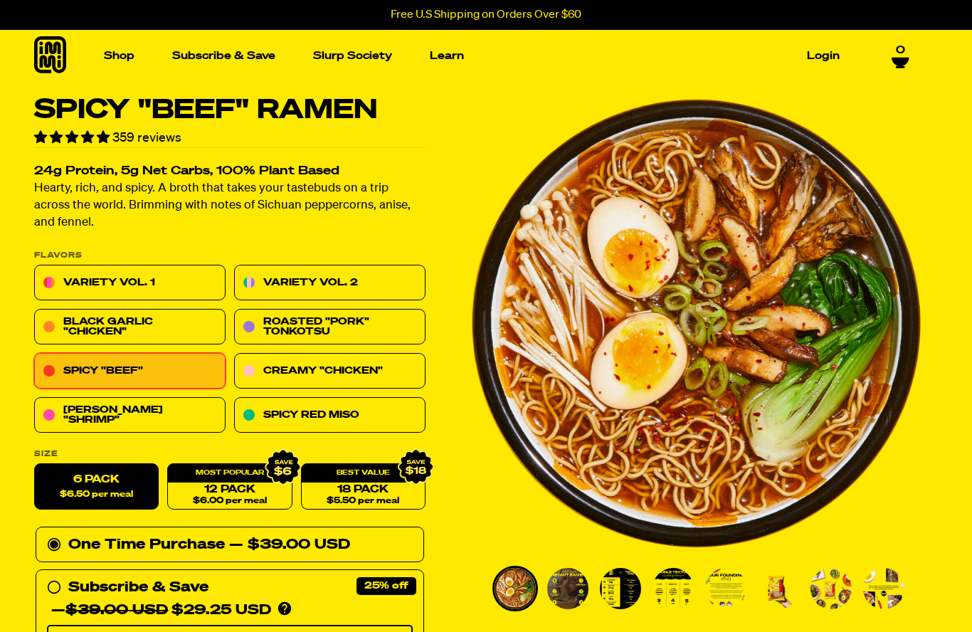
click at [115, 490] on span "$6.50 per meal" at bounding box center [96, 494] width 73 height 9
click at [35, 465] on input "6 Pack $6.50 per meal" at bounding box center [34, 464] width 1 height 1
click at [162, 541] on div "One Time Purchase — $39.00 USD" at bounding box center [230, 545] width 366 height 23
click at [56, 534] on input "One Time Purchase — $39.00 USD" at bounding box center [51, 534] width 9 height 0
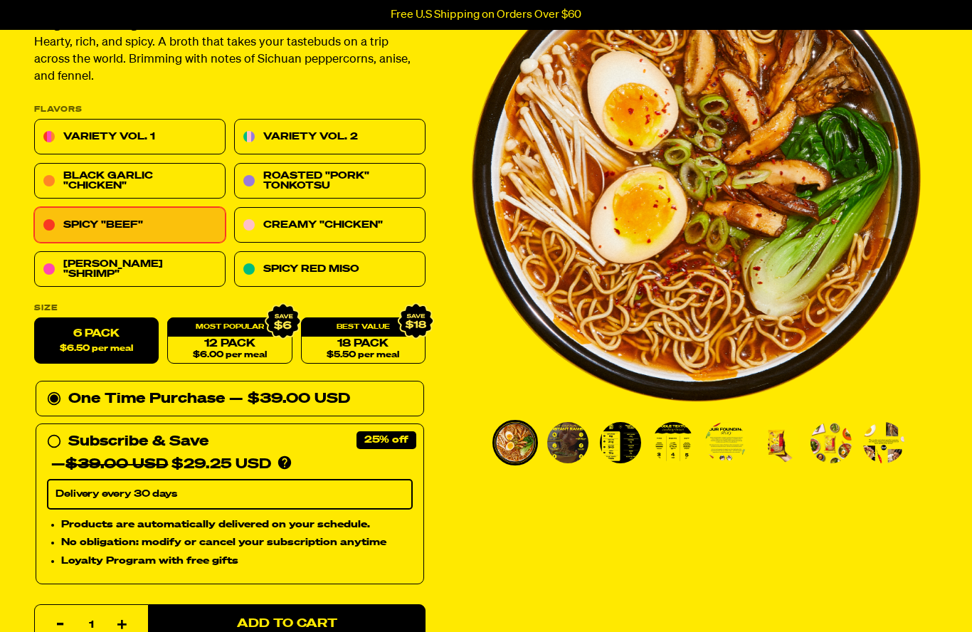
scroll to position [146, 0]
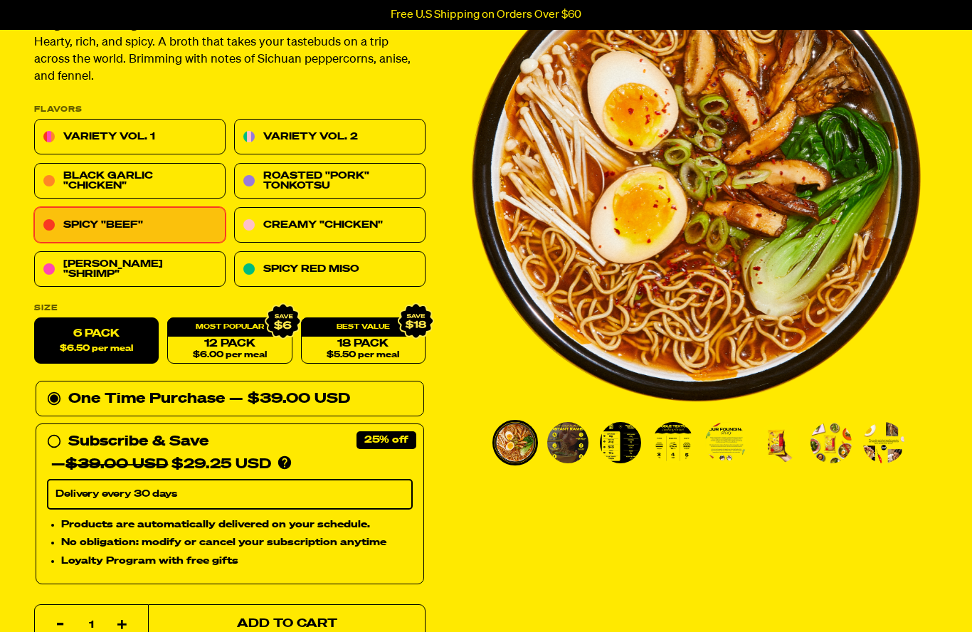
click at [323, 618] on span "Add to Cart" at bounding box center [287, 624] width 100 height 12
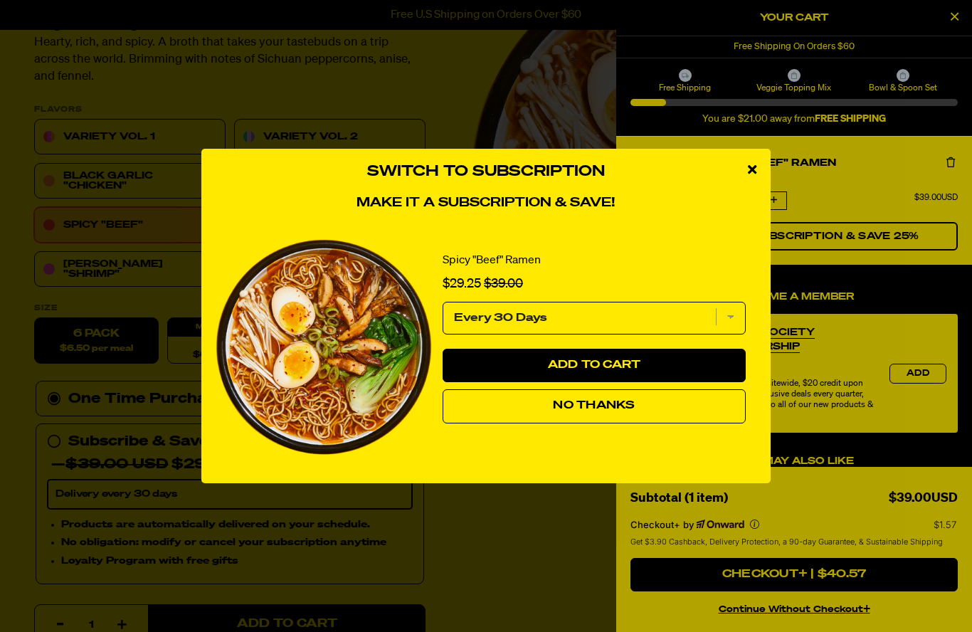
click at [630, 423] on button "No Thanks" at bounding box center [594, 406] width 303 height 34
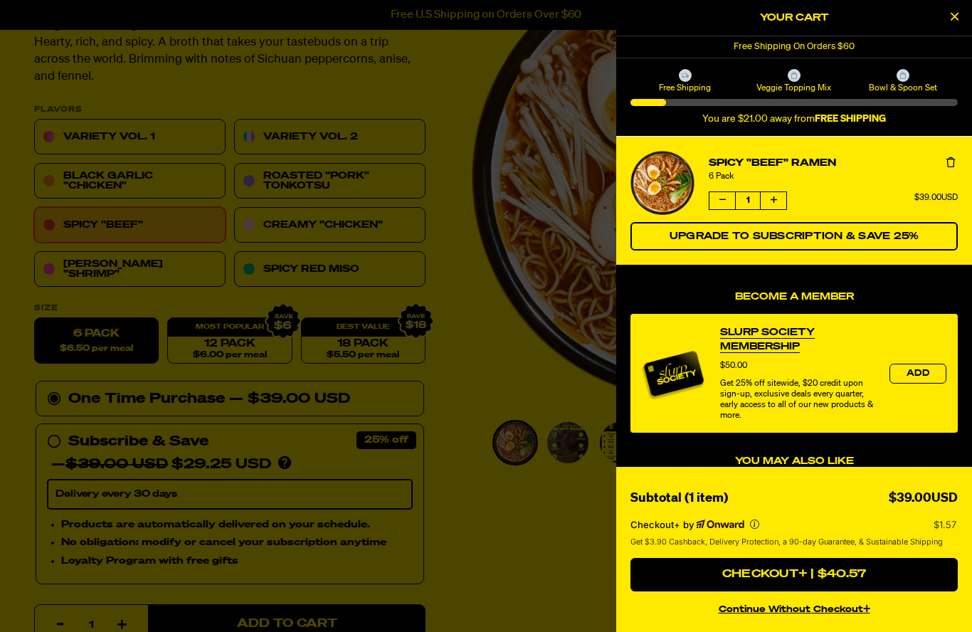
click at [845, 12] on h2 "Your Cart" at bounding box center [793, 17] width 327 height 21
click at [835, 48] on div "Free Shipping On Orders $60" at bounding box center [794, 46] width 356 height 21
click at [823, 22] on h2 "Your Cart" at bounding box center [793, 17] width 327 height 21
click at [957, 13] on icon "Close Cart" at bounding box center [955, 16] width 8 height 13
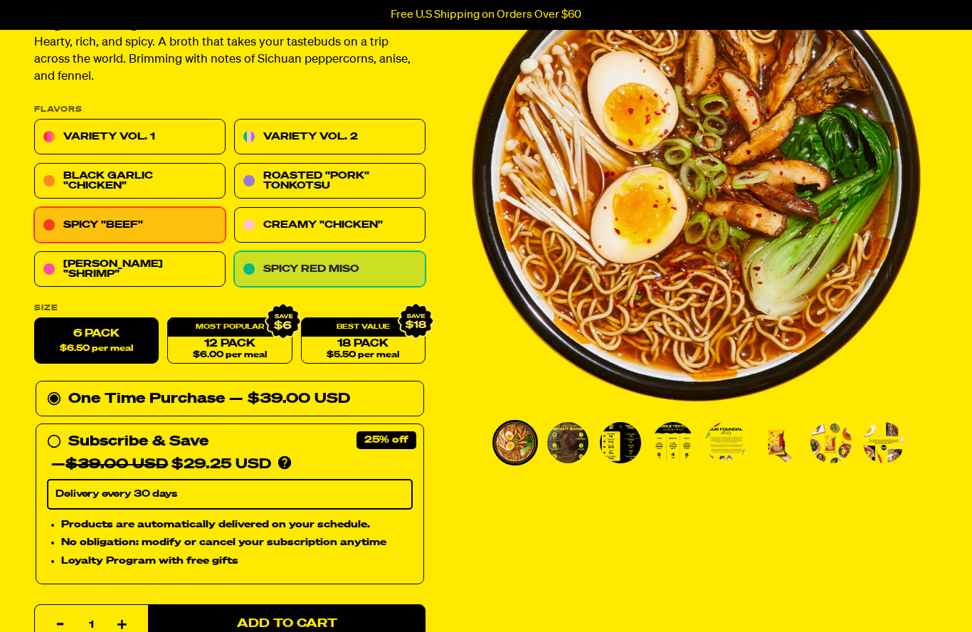
click at [360, 278] on link "Spicy Red Miso" at bounding box center [329, 270] width 191 height 36
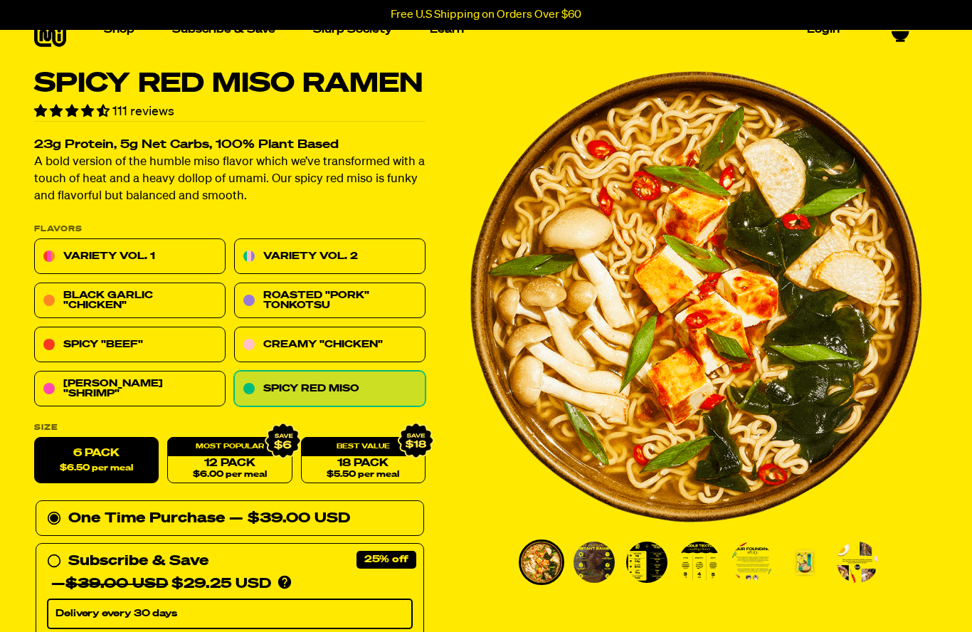
scroll to position [37, 0]
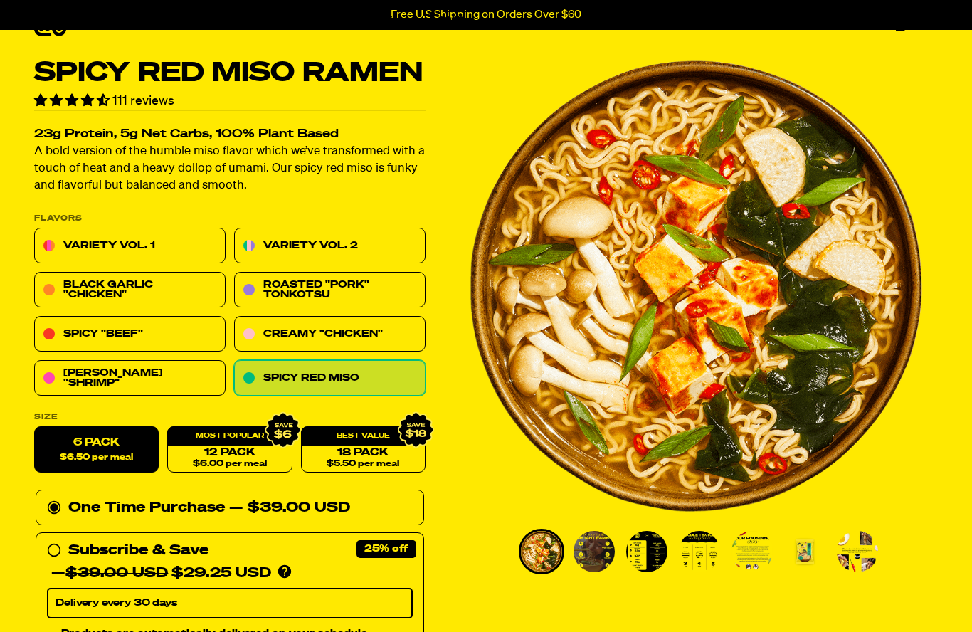
click at [195, 511] on div "One Time Purchase — $39.00 USD" at bounding box center [230, 508] width 366 height 23
click at [56, 497] on input "One Time Purchase — $39.00 USD" at bounding box center [51, 497] width 9 height 0
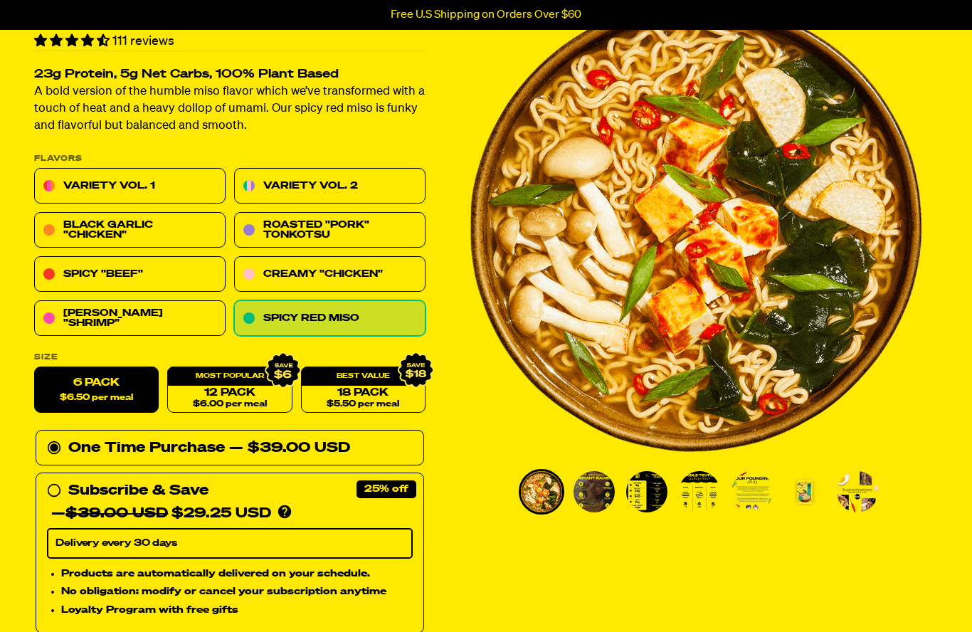
scroll to position [0, 0]
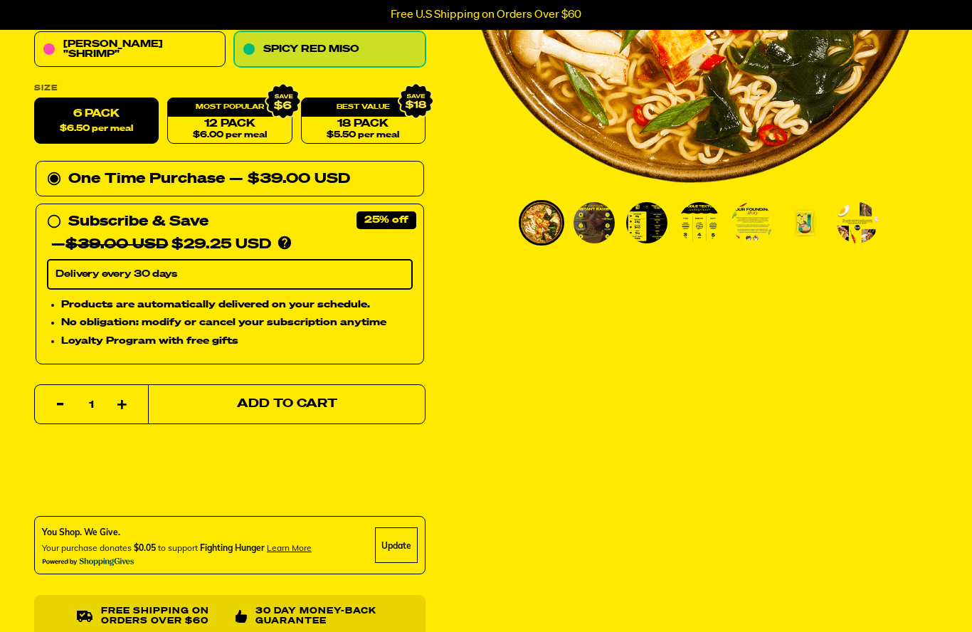
click at [309, 399] on span "Add to Cart" at bounding box center [287, 405] width 100 height 12
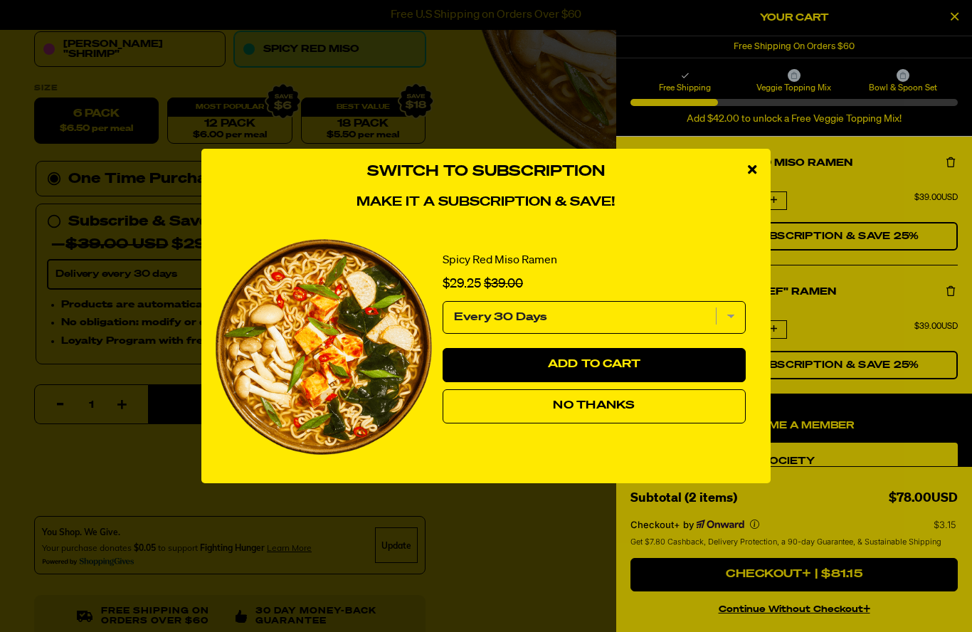
click at [670, 423] on button "No Thanks" at bounding box center [594, 406] width 303 height 34
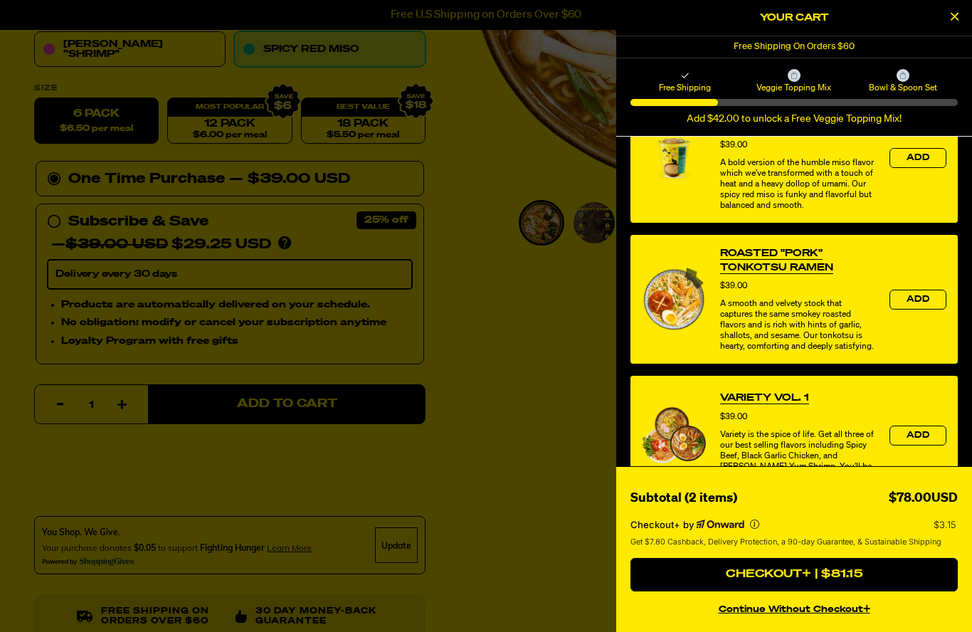
scroll to position [656, 0]
click at [918, 18] on h2 "Your Cart" at bounding box center [793, 17] width 327 height 21
click at [825, 12] on h2 "Your Cart" at bounding box center [793, 17] width 327 height 21
click at [869, 46] on div "Free Shipping On Orders $60" at bounding box center [794, 46] width 356 height 21
click at [850, 24] on h2 "Your Cart" at bounding box center [793, 17] width 327 height 21
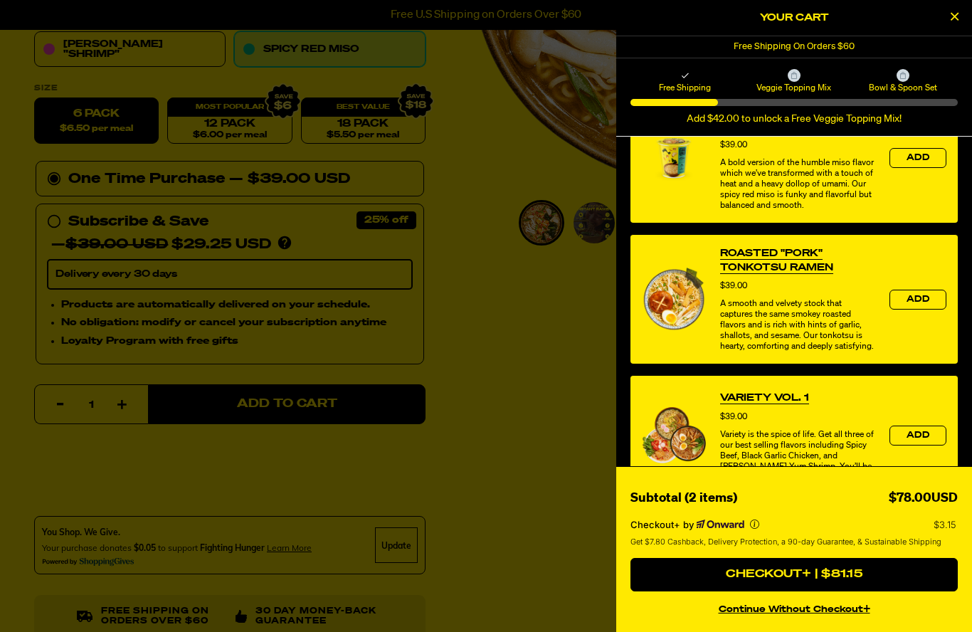
click at [812, 18] on h2 "Your Cart" at bounding box center [793, 17] width 327 height 21
click at [953, 26] on button "Close Cart" at bounding box center [953, 17] width 21 height 21
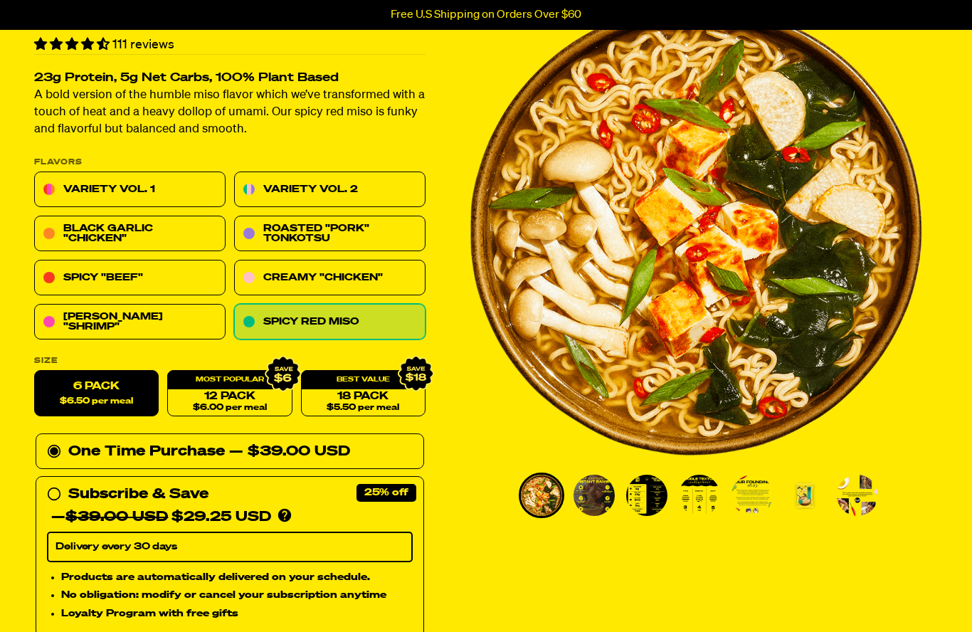
scroll to position [0, 0]
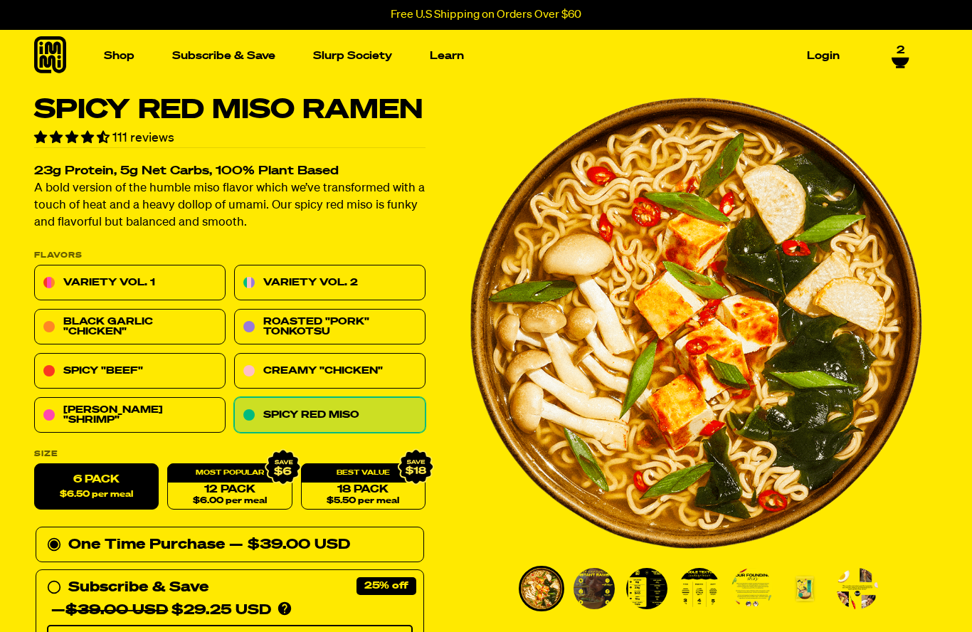
click at [896, 65] on icon at bounding box center [900, 58] width 18 height 11
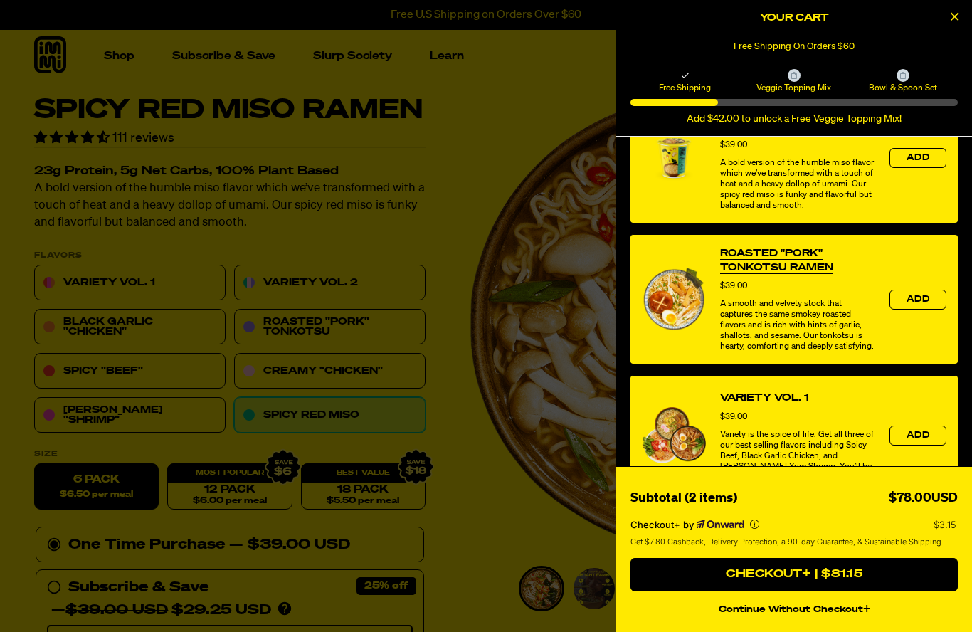
click at [948, 26] on button "Close Cart" at bounding box center [953, 17] width 21 height 21
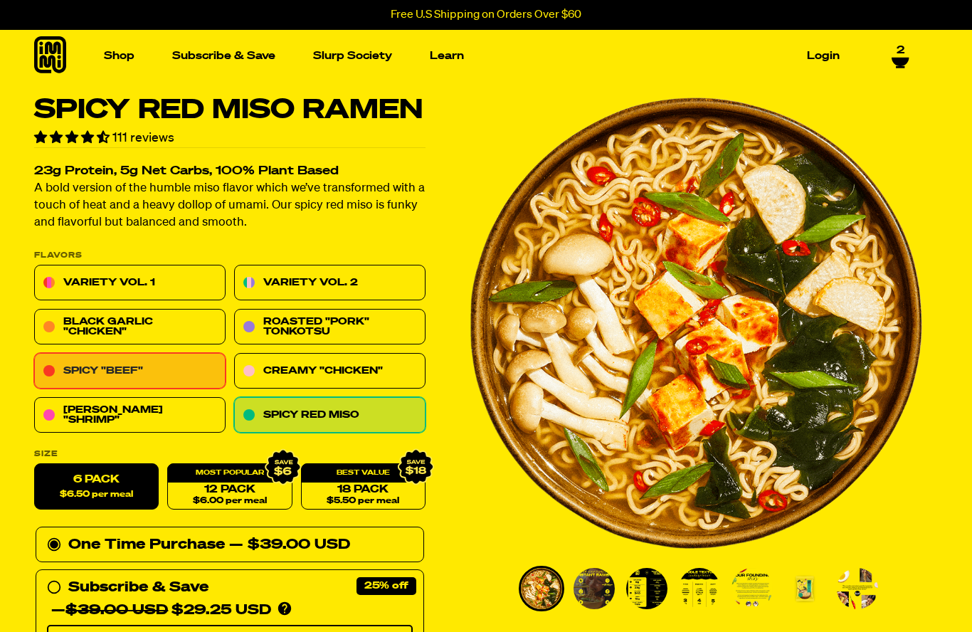
click at [155, 378] on link "Spicy "Beef"" at bounding box center [129, 372] width 191 height 36
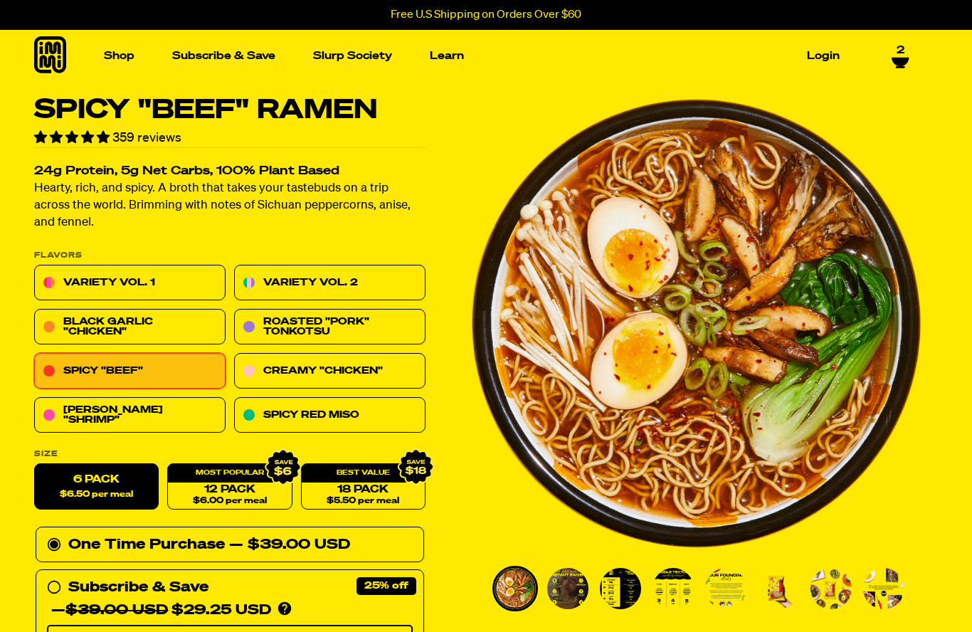
click at [132, 482] on label "6 Pack $6.50 per meal" at bounding box center [96, 487] width 125 height 46
click at [35, 465] on input "6 Pack $6.50 per meal" at bounding box center [34, 464] width 1 height 1
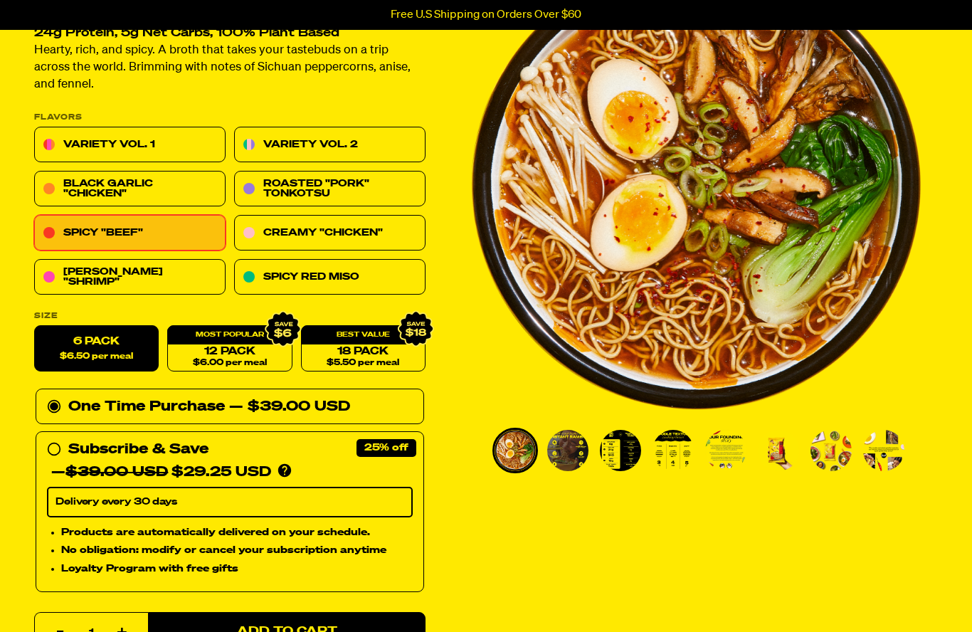
scroll to position [152, 0]
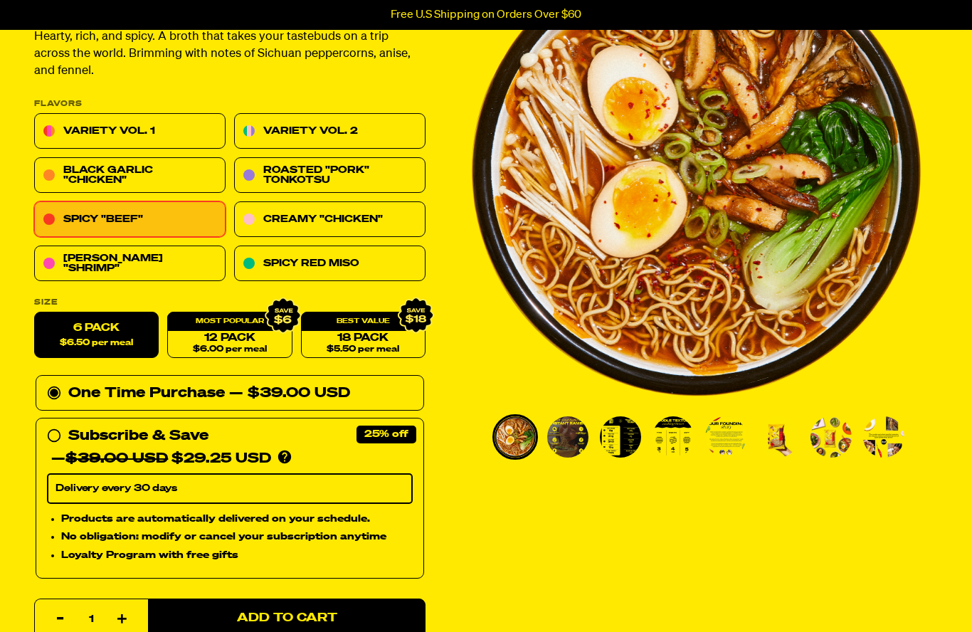
click at [112, 330] on label "6 Pack $6.50 per meal" at bounding box center [96, 335] width 125 height 46
click at [35, 313] on input "6 Pack $6.50 per meal" at bounding box center [34, 312] width 1 height 1
click at [120, 390] on div "One Time Purchase — $39.00 USD" at bounding box center [230, 393] width 366 height 23
click at [56, 382] on input "One Time Purchase — $39.00 USD" at bounding box center [51, 382] width 9 height 0
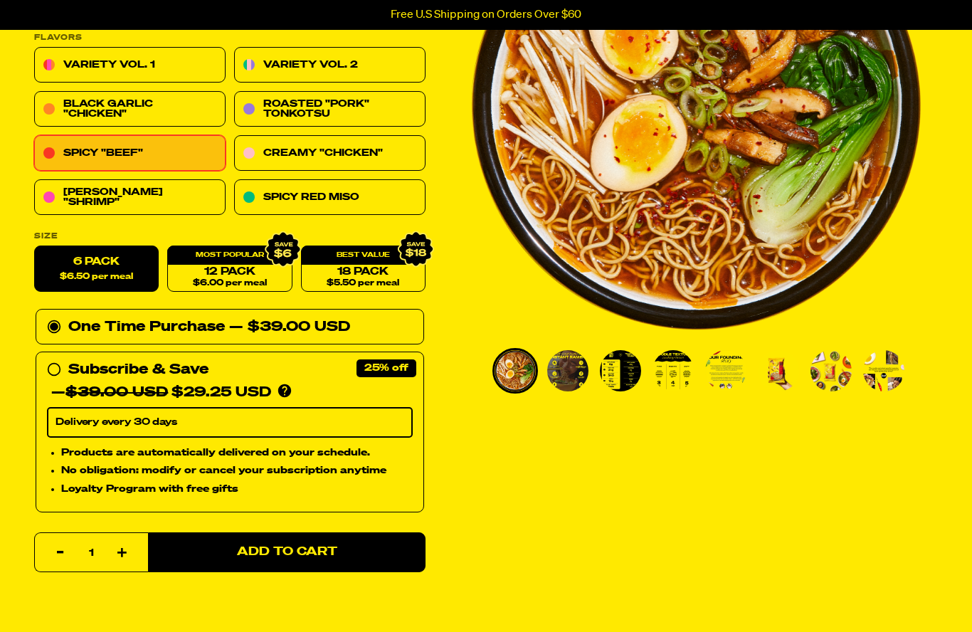
scroll to position [218, 0]
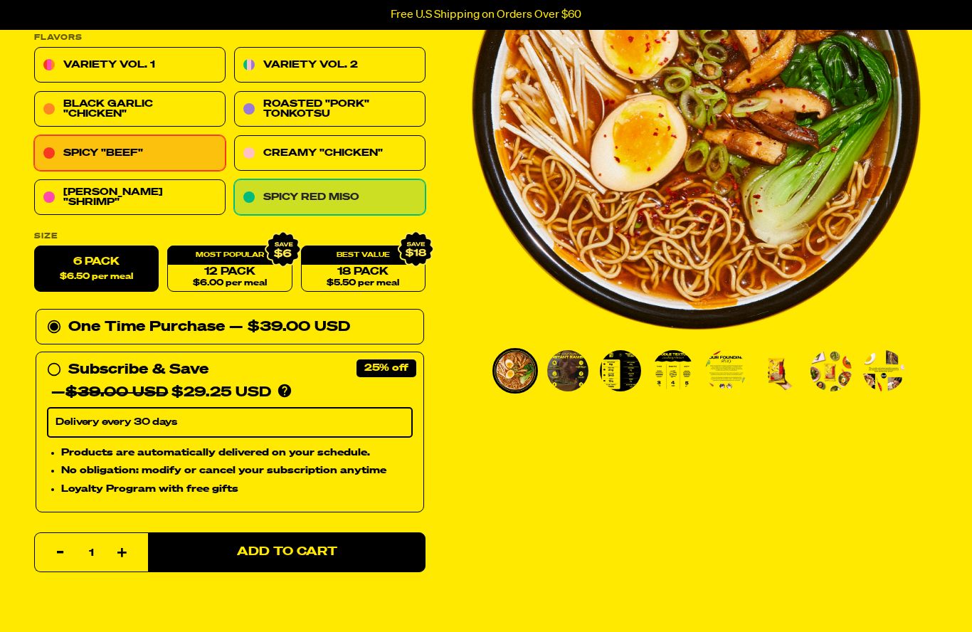
click at [343, 201] on link "Spicy Red Miso" at bounding box center [329, 198] width 191 height 36
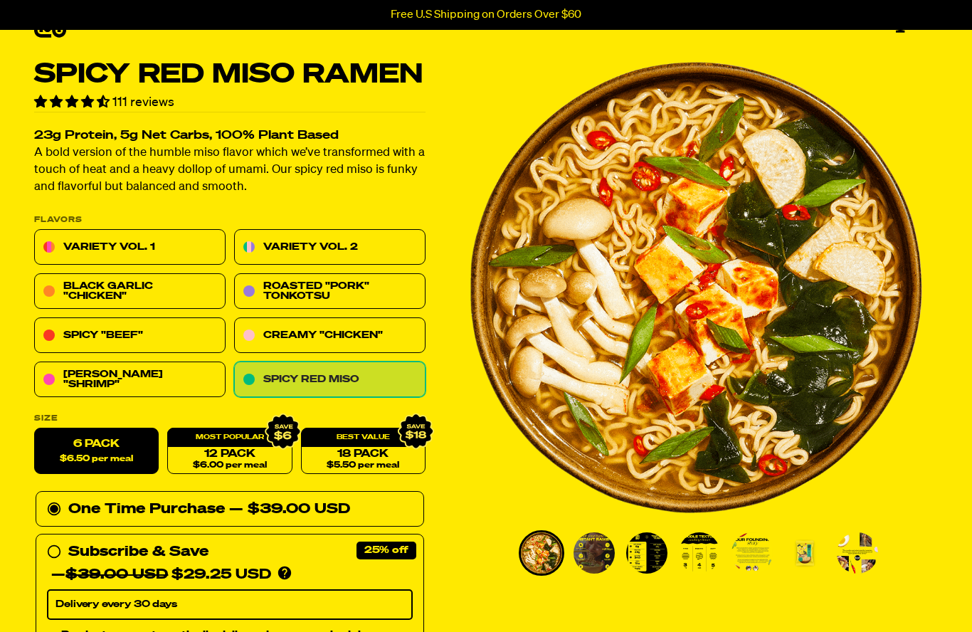
scroll to position [73, 0]
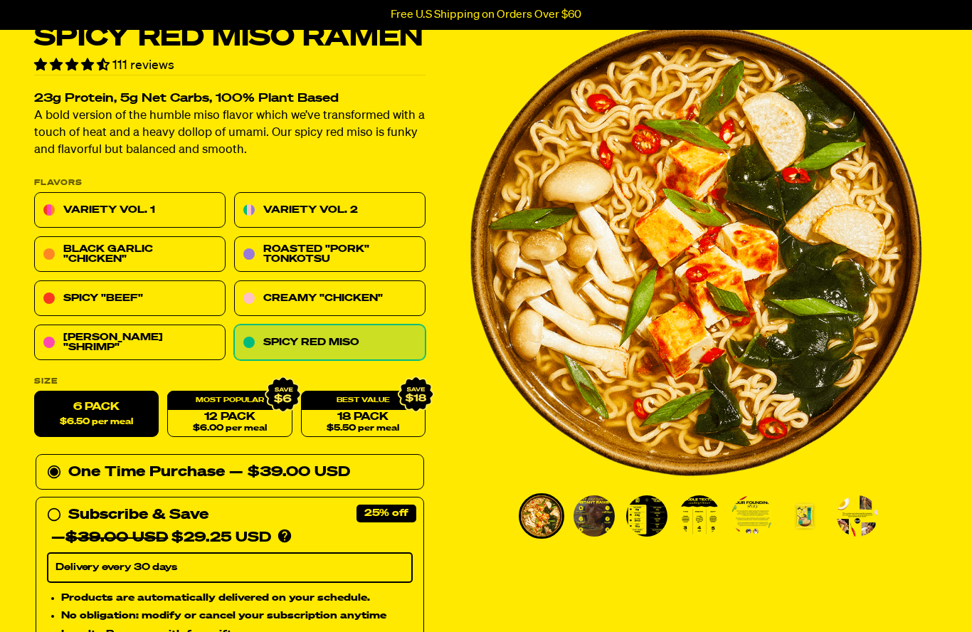
click at [166, 463] on div "One Time Purchase — $39.00 USD" at bounding box center [230, 472] width 366 height 23
click at [56, 461] on input "One Time Purchase — $39.00 USD" at bounding box center [51, 461] width 9 height 0
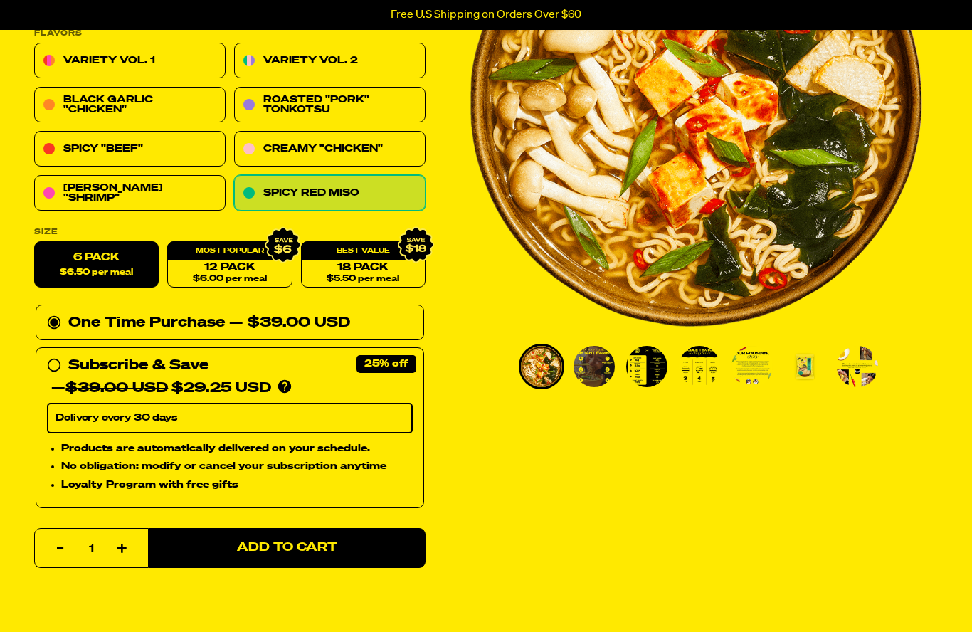
scroll to position [231, 0]
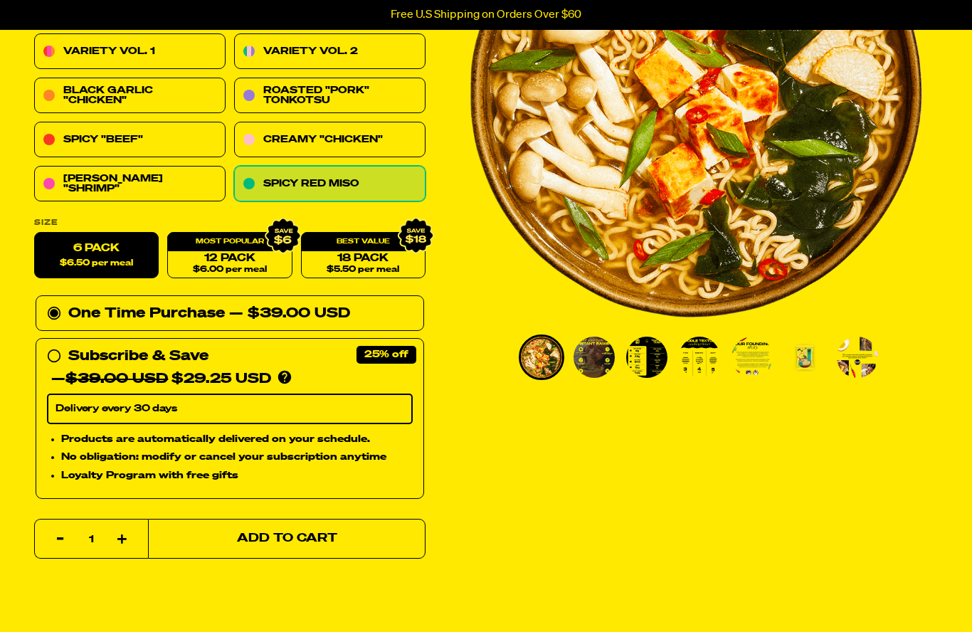
click at [311, 534] on span "Add to Cart" at bounding box center [287, 540] width 100 height 12
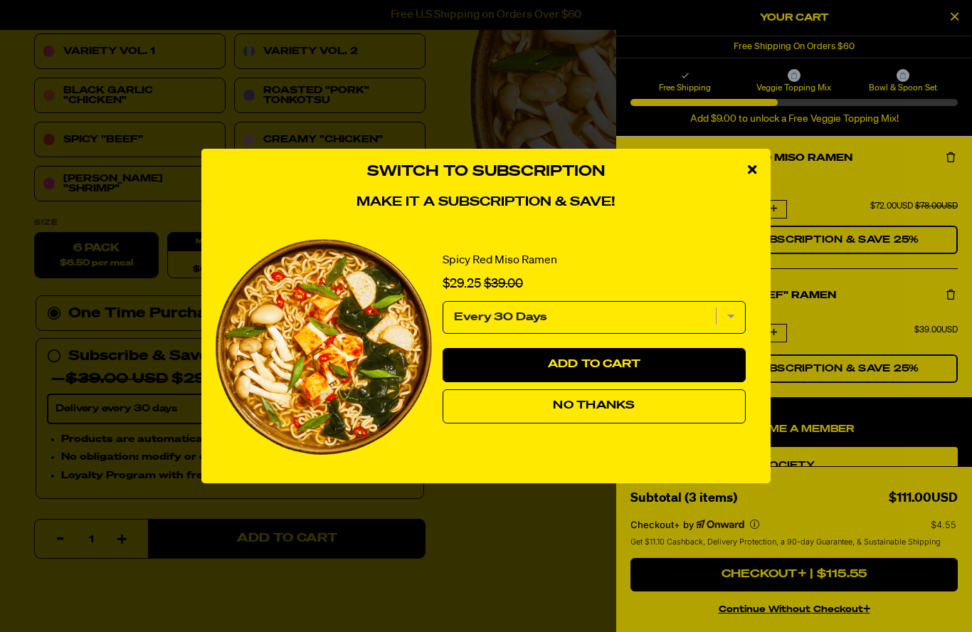
click at [643, 423] on button "No Thanks" at bounding box center [594, 406] width 303 height 34
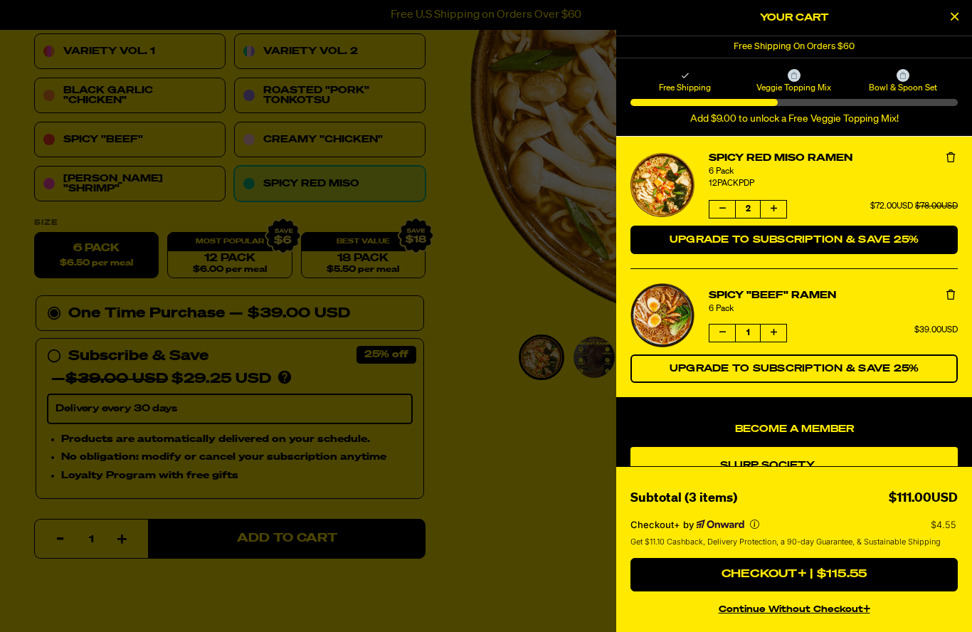
click at [724, 228] on button "Upgrade to Subscription & Save 25%" at bounding box center [793, 240] width 327 height 28
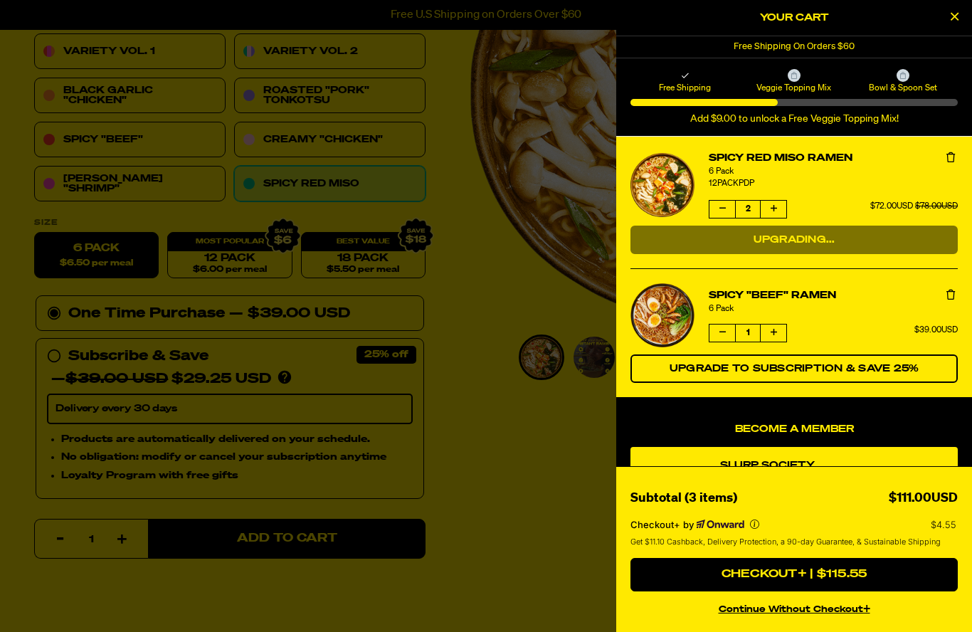
select select "Every 30 Days"
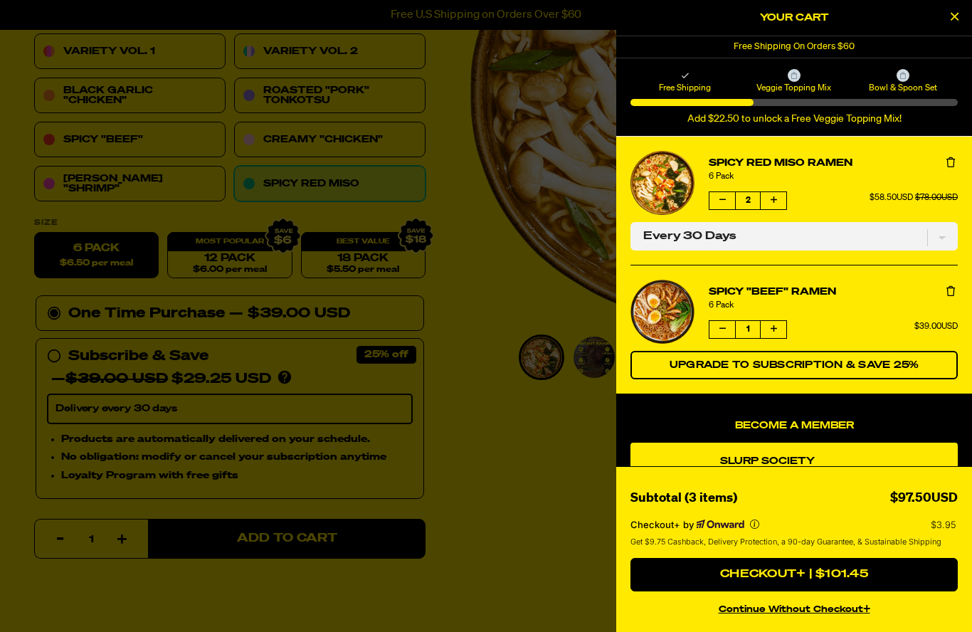
click at [719, 206] on button "Decrease quantity of Spicy Red Miso Ramen" at bounding box center [722, 200] width 26 height 17
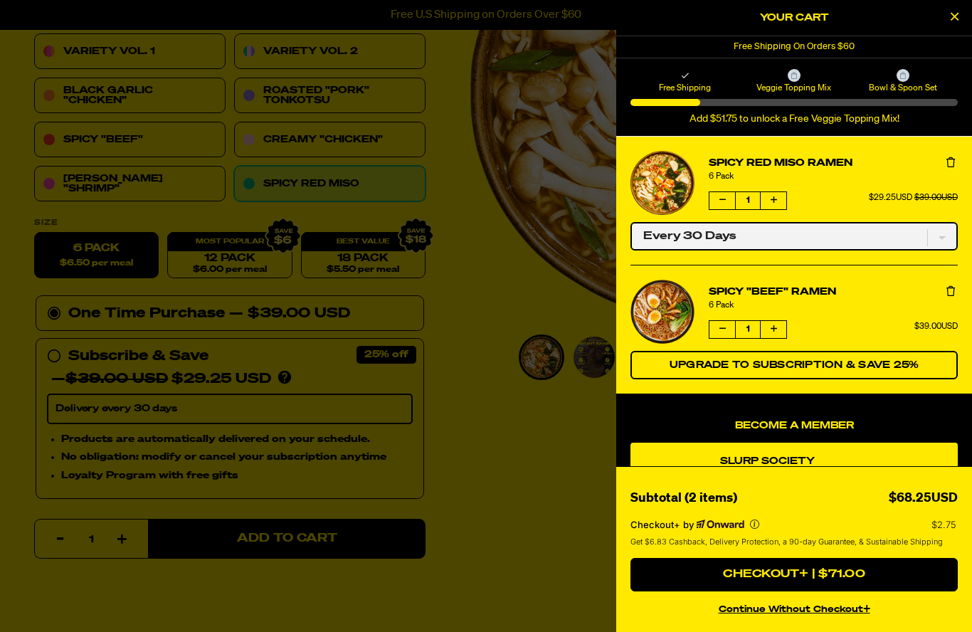
click at [722, 222] on select "One-time only Every 30 Days" at bounding box center [793, 236] width 327 height 28
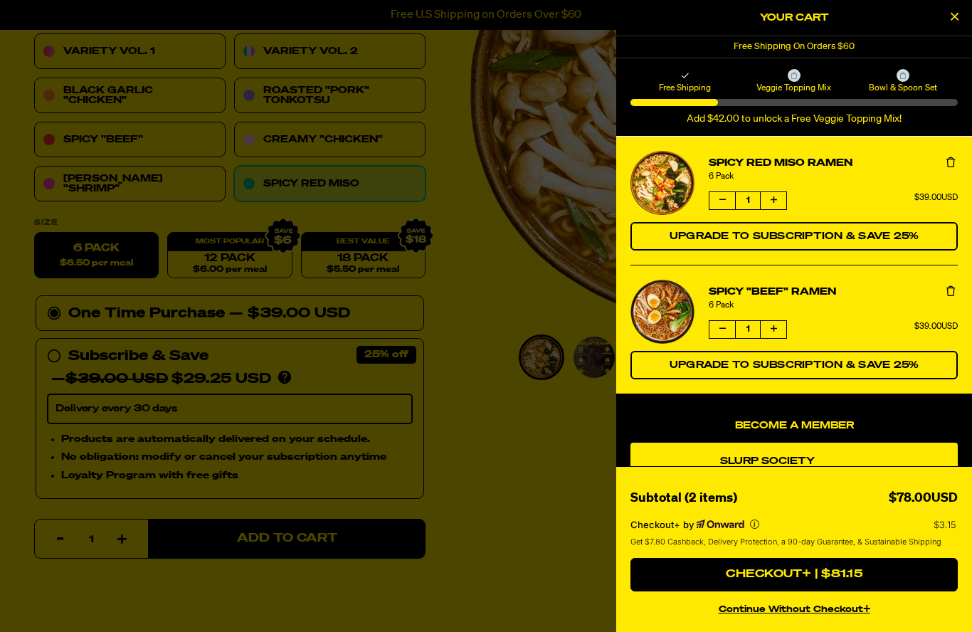
click at [822, 21] on h2 "Your Cart" at bounding box center [793, 17] width 327 height 21
click at [829, 21] on h2 "Your Cart" at bounding box center [793, 17] width 327 height 21
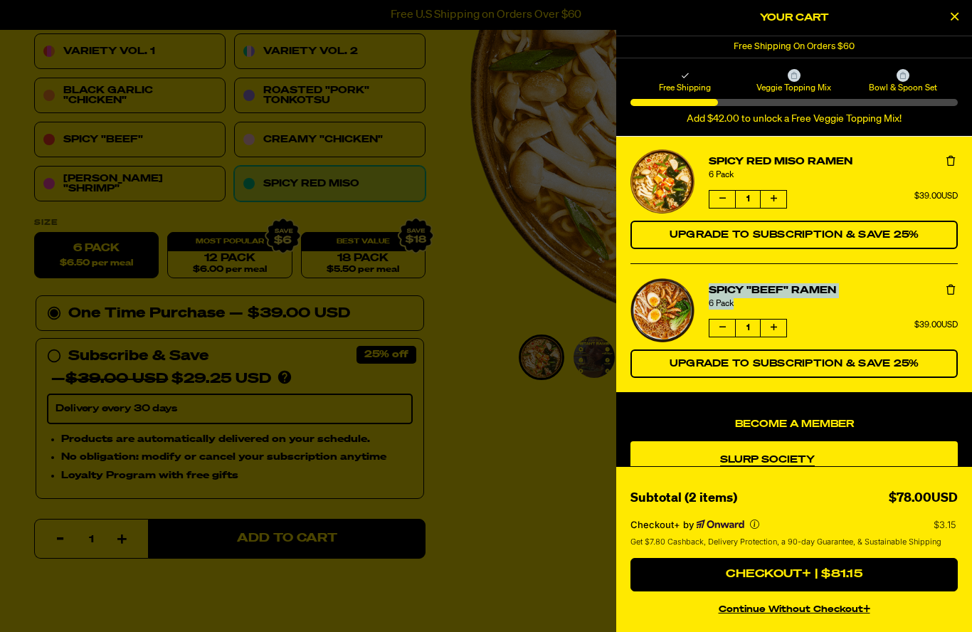
click at [898, 280] on li "Spicy "Beef" Ramen 6 Pack Quantity of Spicy "Beef" Ramen 1 $39.00USD Upgrade to…" at bounding box center [793, 327] width 327 height 129
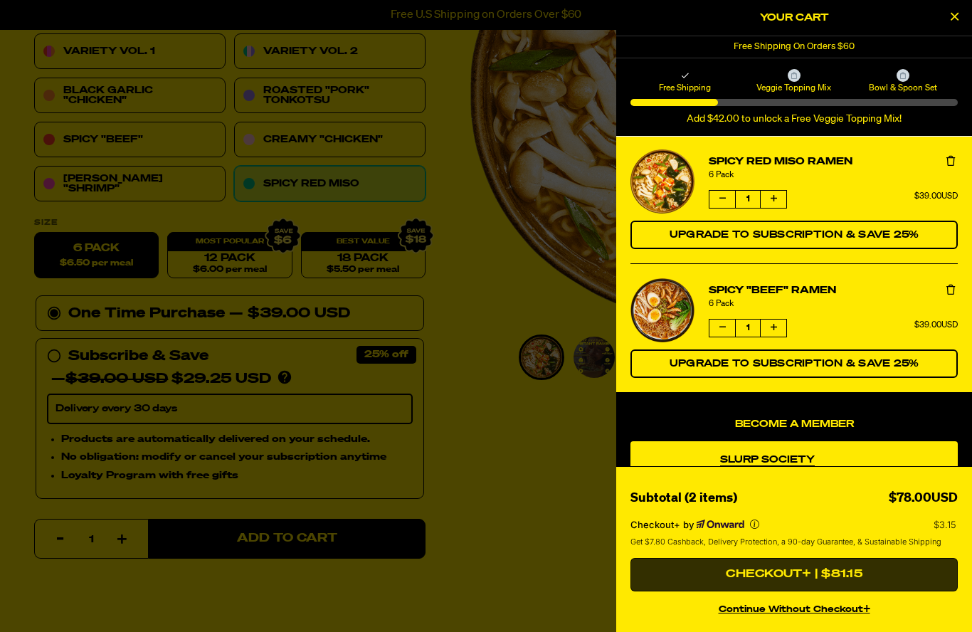
click at [881, 592] on button "Checkout+ | $81.15" at bounding box center [793, 575] width 327 height 34
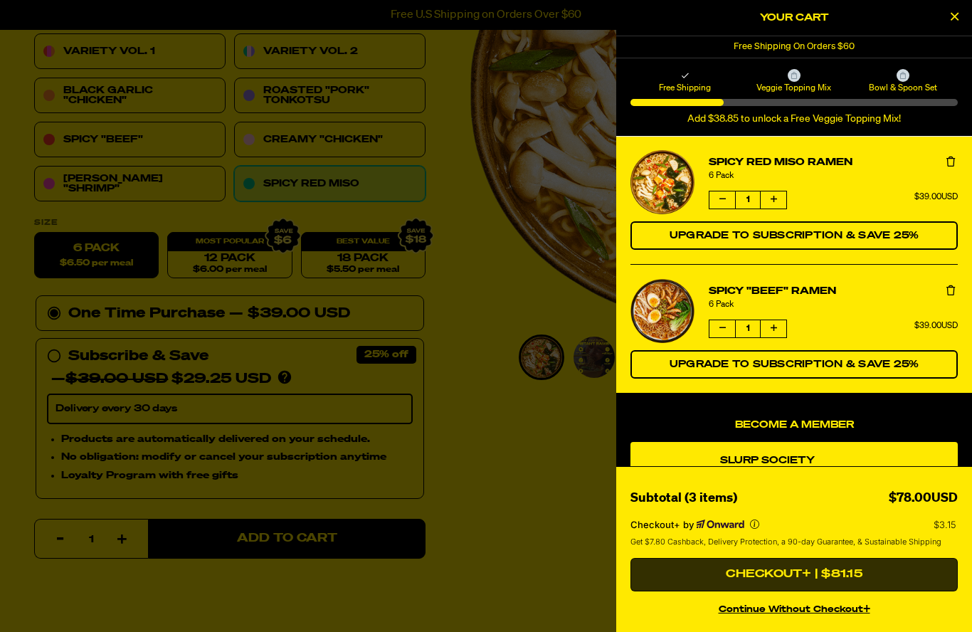
click at [828, 592] on button "Checkout+ | $81.15" at bounding box center [793, 575] width 327 height 34
